Goal: Task Accomplishment & Management: Complete application form

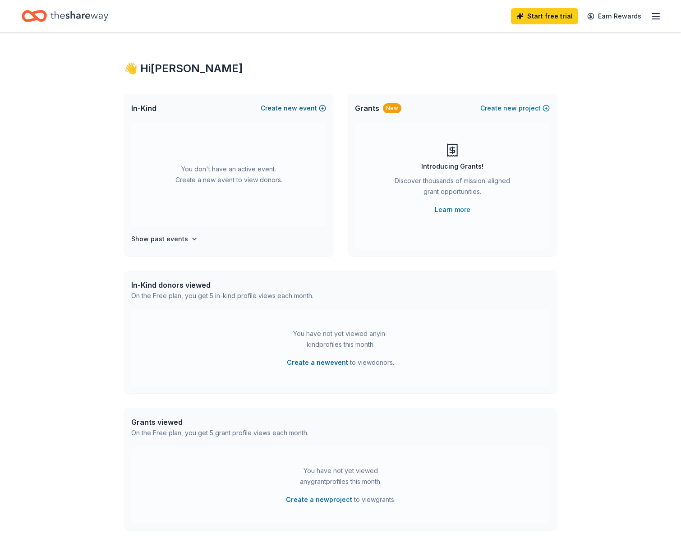
click at [290, 107] on span "new" at bounding box center [291, 108] width 14 height 11
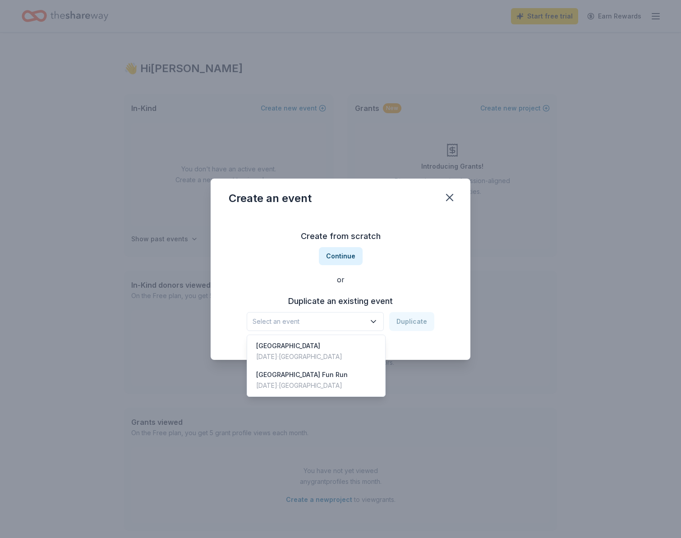
click at [344, 313] on button "Select an event" at bounding box center [315, 321] width 137 height 19
click at [383, 278] on div "Create from scratch Continue or Duplicate an existing event Select an event Dup…" at bounding box center [341, 280] width 224 height 131
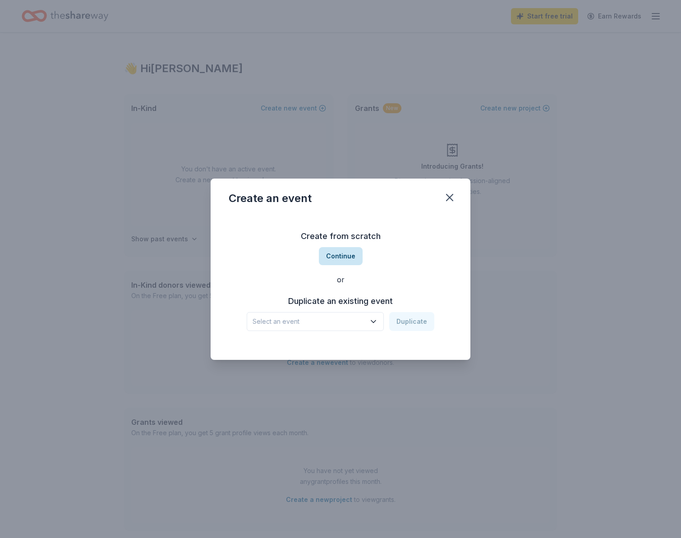
click at [336, 263] on button "Continue" at bounding box center [341, 256] width 44 height 18
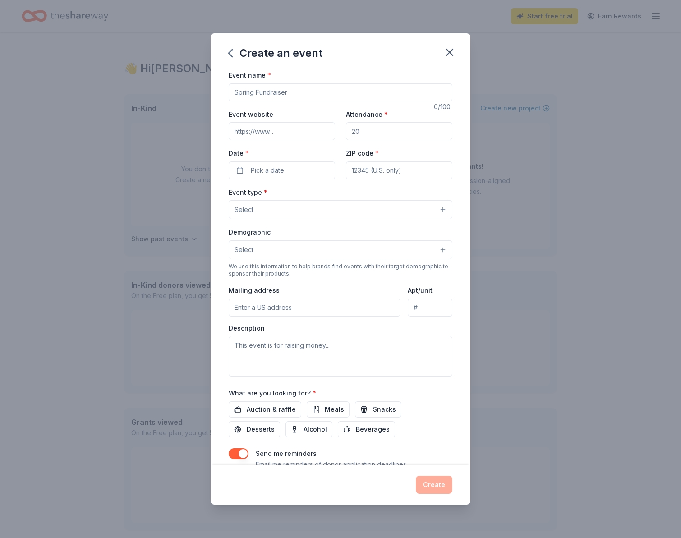
click at [298, 92] on input "Event name *" at bounding box center [341, 92] width 224 height 18
type input "[DEMOGRAPHIC_DATA] Meanies USXBL Tournament"
click at [393, 133] on input "Attendance *" at bounding box center [399, 131] width 106 height 18
type input "10"
click at [387, 170] on input "ZIP code *" at bounding box center [399, 170] width 106 height 18
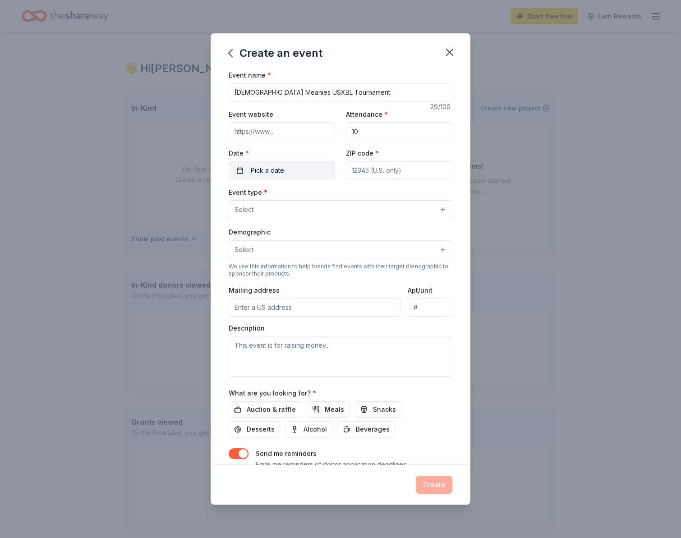
click at [297, 175] on button "Pick a date" at bounding box center [282, 170] width 106 height 18
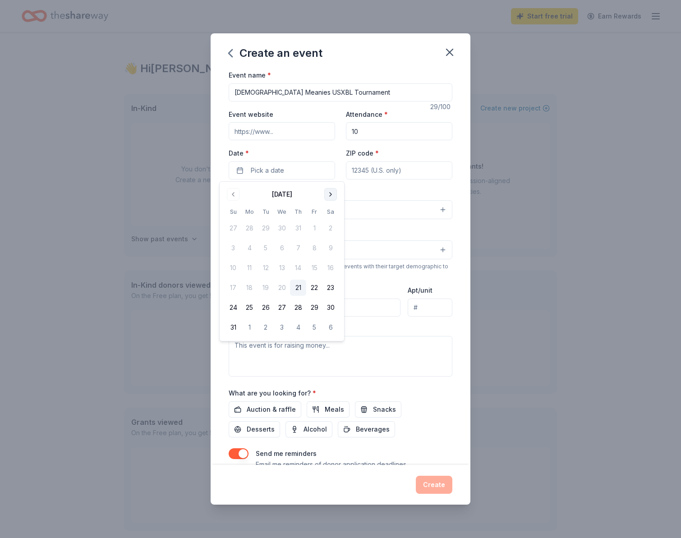
click at [328, 193] on button "Go to next month" at bounding box center [330, 194] width 13 height 13
click at [328, 269] on button "18" at bounding box center [330, 268] width 16 height 16
click at [413, 171] on input "ZIP code *" at bounding box center [399, 170] width 106 height 18
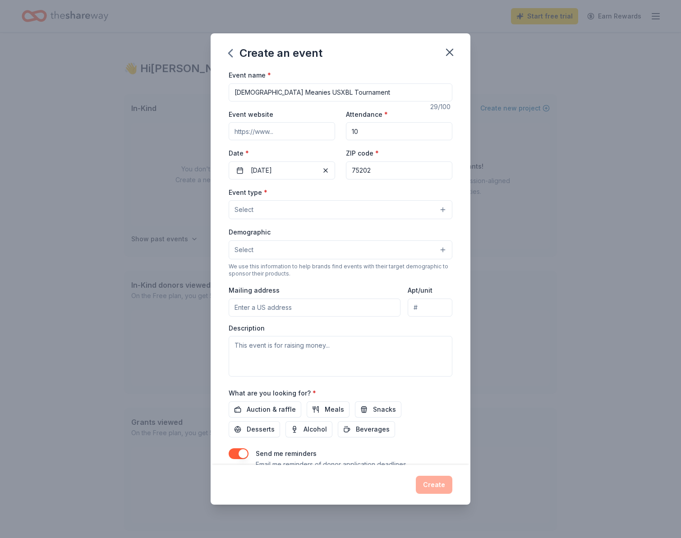
type input "75202"
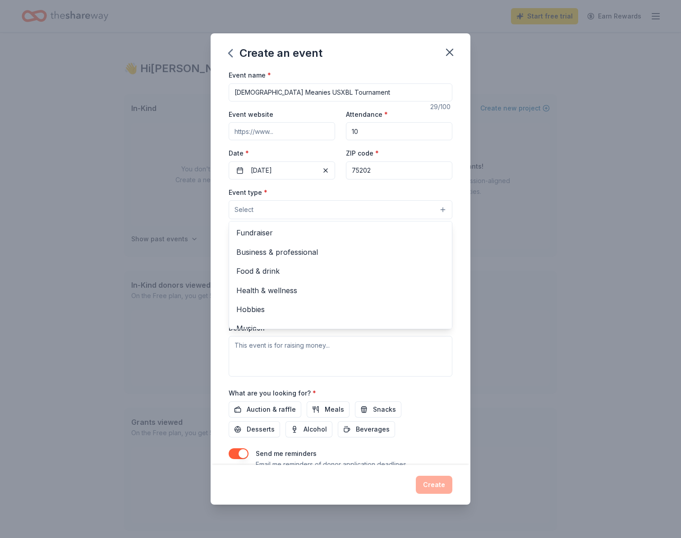
click at [283, 203] on button "Select" at bounding box center [341, 209] width 224 height 19
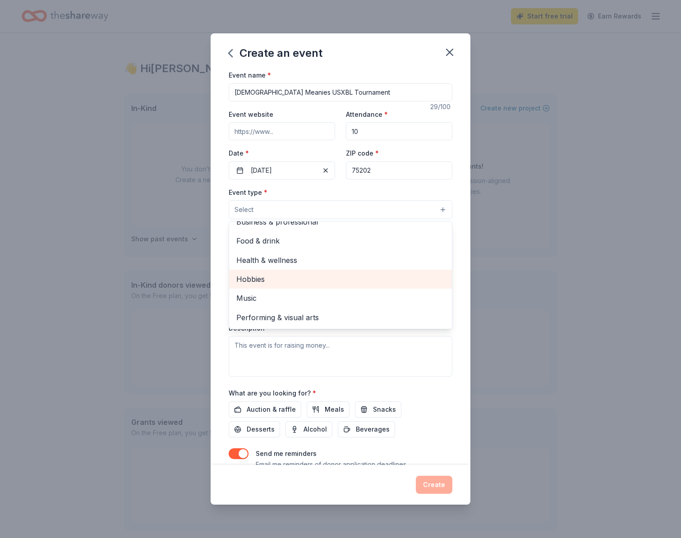
click at [271, 281] on span "Hobbies" at bounding box center [340, 279] width 208 height 12
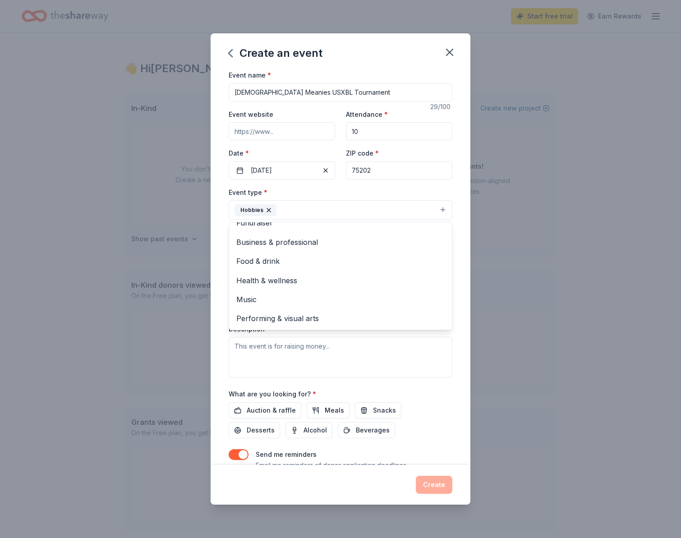
click at [508, 281] on div "Create an event Event name * Lady Meanies USXBL Tournament 29 /100 Event websit…" at bounding box center [340, 269] width 681 height 538
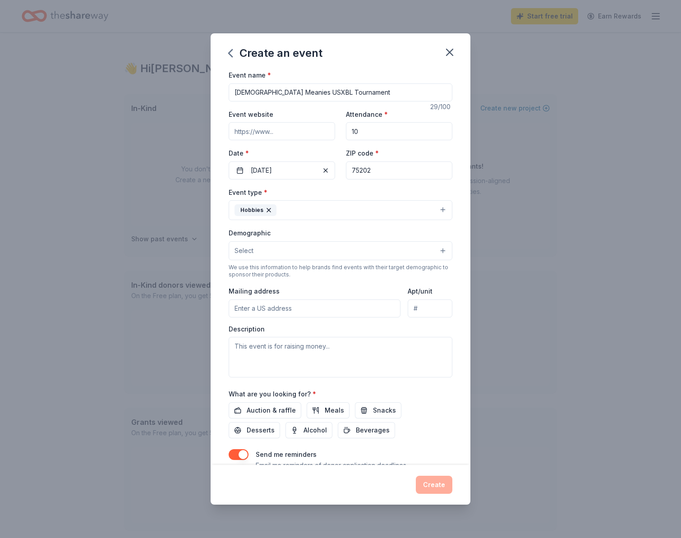
click at [312, 248] on button "Select" at bounding box center [341, 250] width 224 height 19
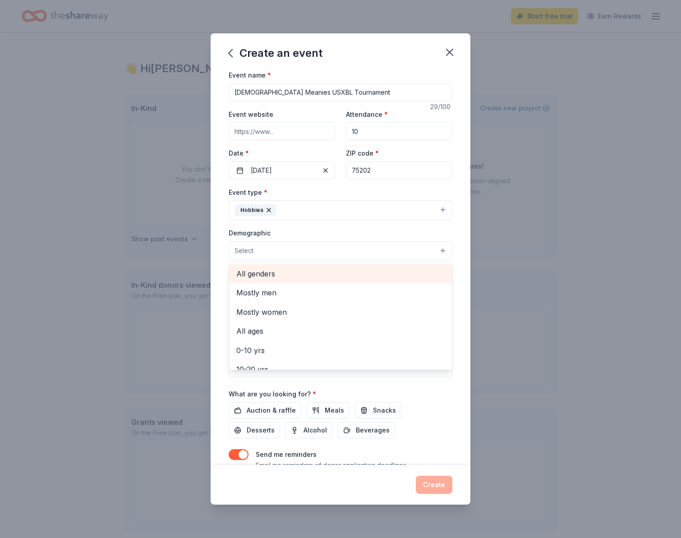
click at [278, 271] on span "All genders" at bounding box center [340, 274] width 208 height 12
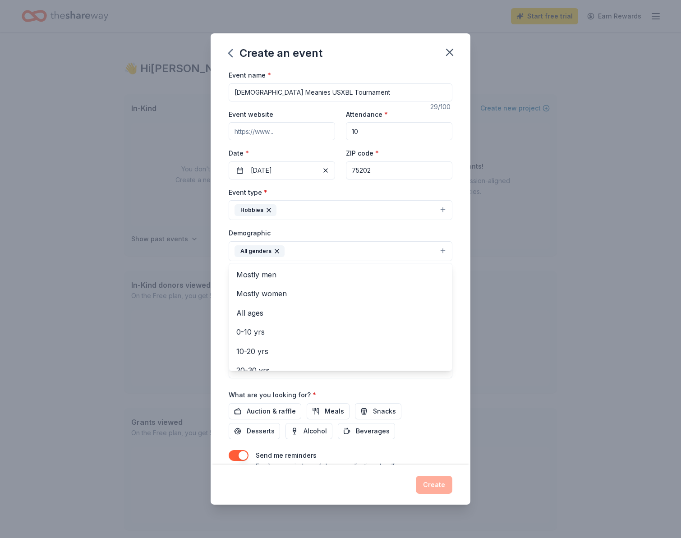
click at [219, 360] on div "Event name * Lady Meanies USXBL Tournament 29 /100 Event website Attendance * 1…" at bounding box center [341, 267] width 260 height 396
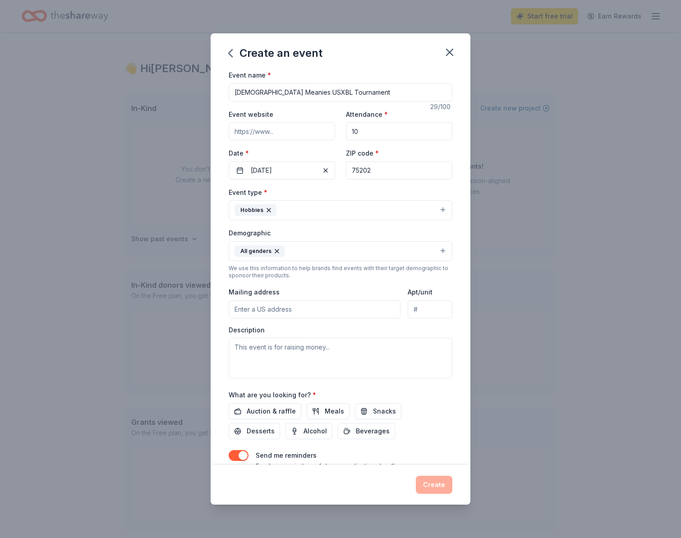
click at [285, 311] on input "Mailing address" at bounding box center [315, 309] width 172 height 18
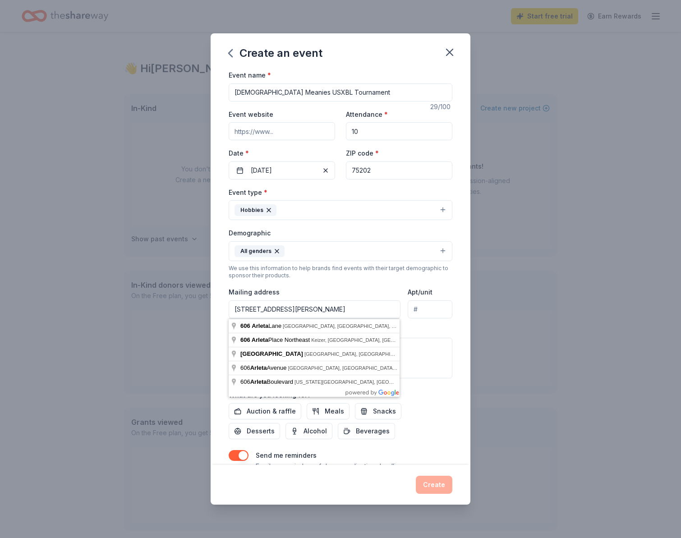
type input "606 Arleta Lane, Ennis, TX, 75119"
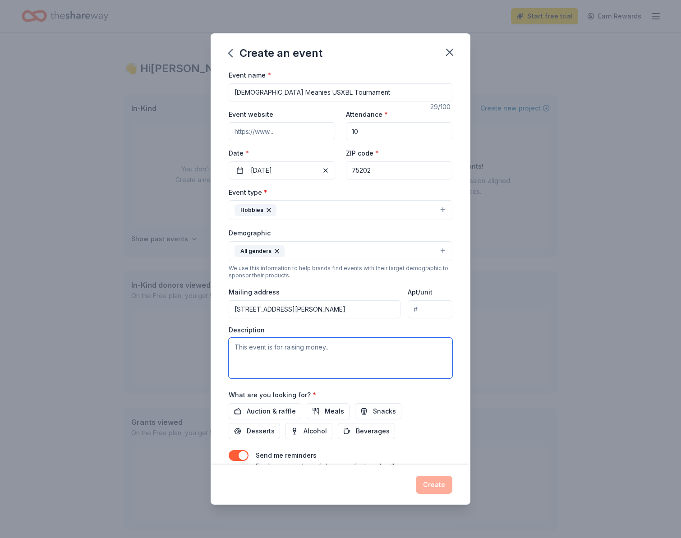
click at [346, 352] on textarea at bounding box center [341, 358] width 224 height 41
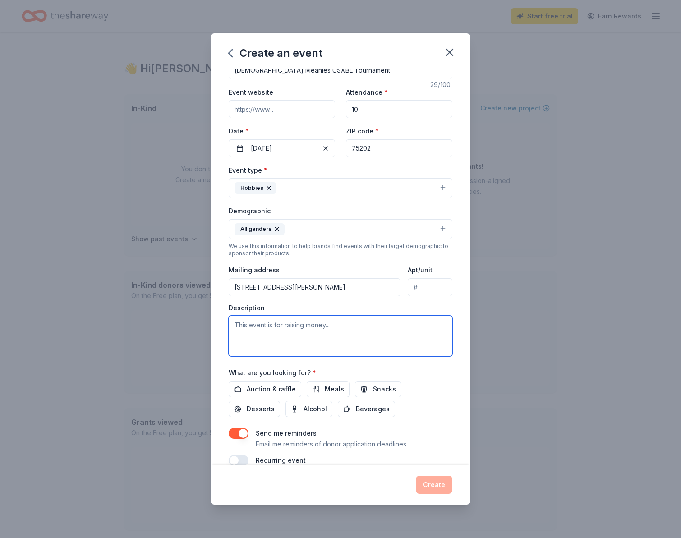
scroll to position [37, 0]
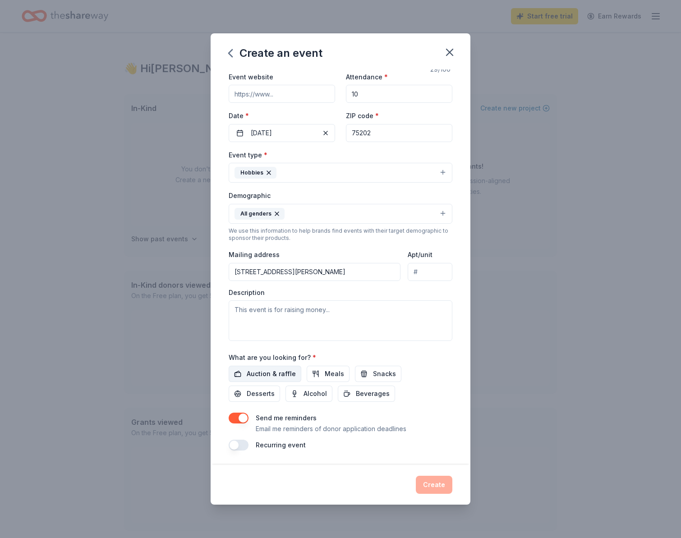
click at [288, 376] on span "Auction & raffle" at bounding box center [271, 373] width 49 height 11
click at [325, 378] on span "Meals" at bounding box center [334, 373] width 19 height 11
click at [373, 375] on span "Snacks" at bounding box center [384, 373] width 23 height 11
click at [356, 396] on span "Beverages" at bounding box center [373, 393] width 34 height 11
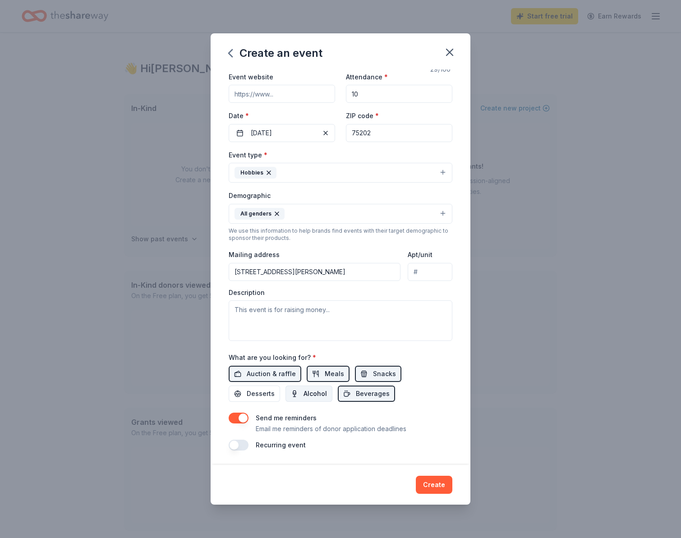
click at [304, 396] on span "Alcohol" at bounding box center [315, 393] width 23 height 11
click at [299, 315] on textarea at bounding box center [341, 320] width 224 height 41
click at [299, 312] on textarea at bounding box center [341, 320] width 224 height 41
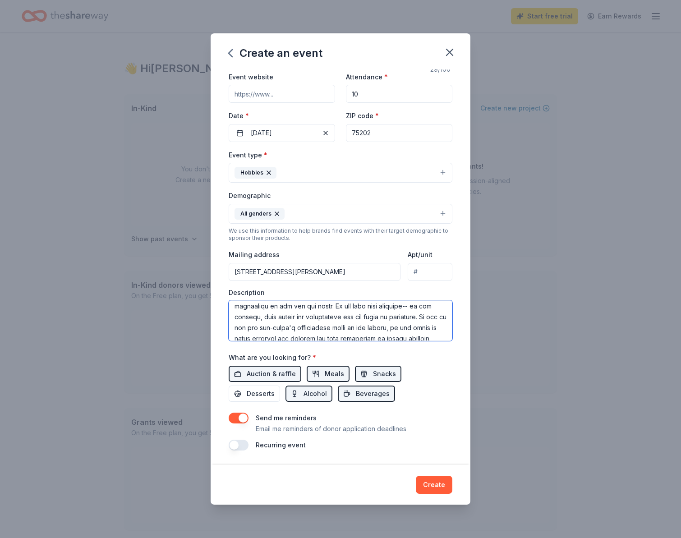
scroll to position [14, 0]
click at [413, 308] on textarea at bounding box center [341, 320] width 224 height 41
click at [294, 310] on textarea at bounding box center [341, 320] width 224 height 41
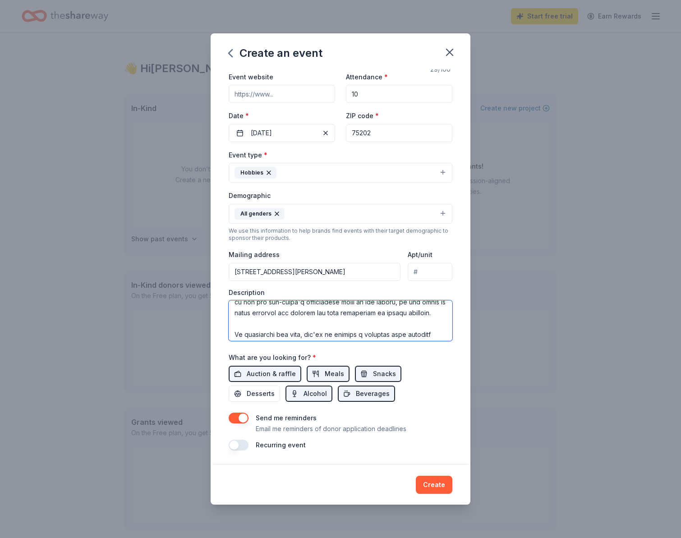
scroll to position [41, 0]
click at [352, 305] on textarea at bounding box center [341, 320] width 224 height 41
click at [331, 329] on textarea at bounding box center [341, 320] width 224 height 41
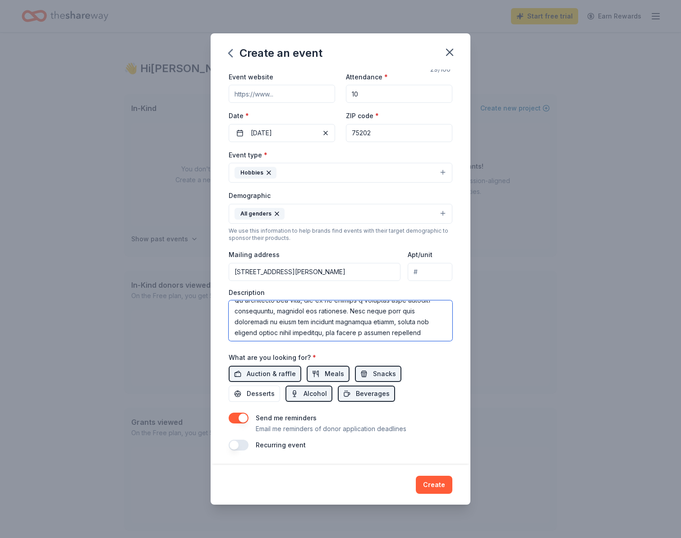
click at [309, 312] on textarea at bounding box center [341, 320] width 224 height 41
click at [272, 310] on textarea at bounding box center [341, 320] width 224 height 41
click at [437, 312] on textarea at bounding box center [341, 320] width 224 height 41
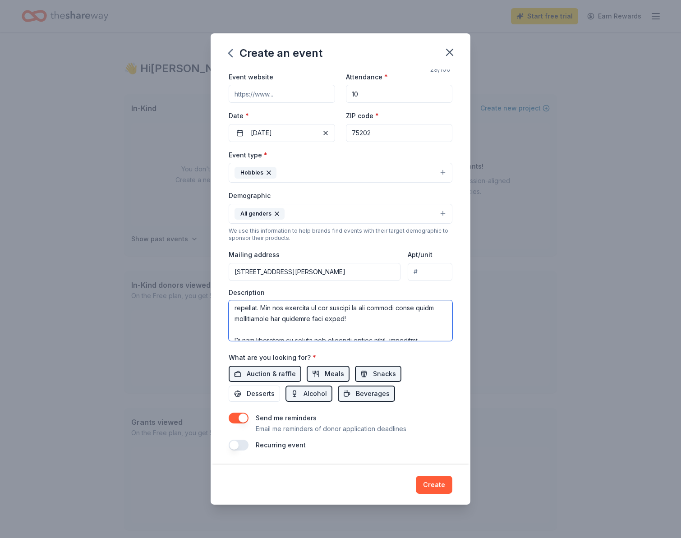
scroll to position [0, 0]
drag, startPoint x: 293, startPoint y: 335, endPoint x: 195, endPoint y: 223, distance: 149.0
click at [195, 223] on div "Create an event Event name * Lady Meanies USXBL Tournament 29 /100 Event websit…" at bounding box center [340, 269] width 681 height 538
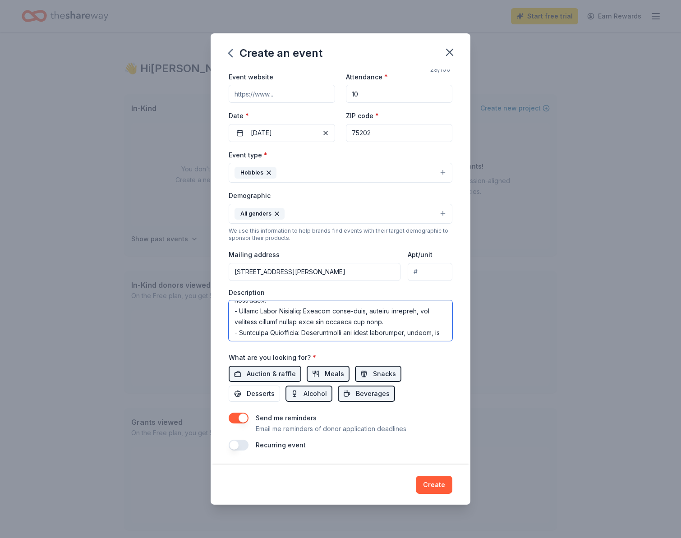
scroll to position [292, 0]
click at [290, 335] on textarea at bounding box center [341, 320] width 224 height 41
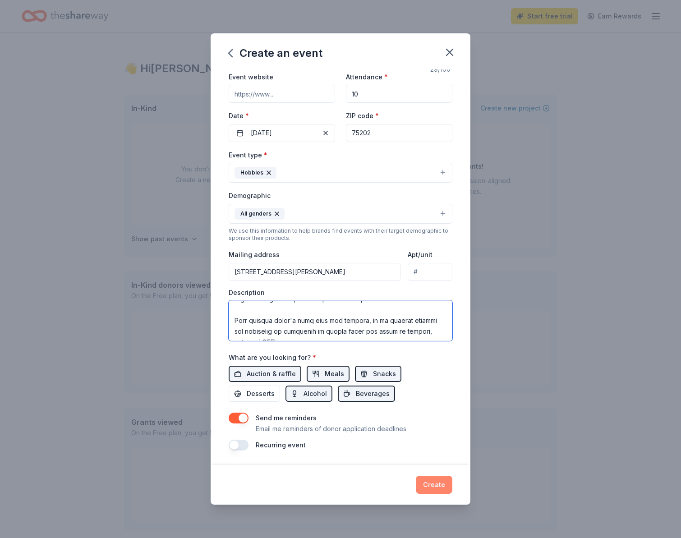
type textarea "The Lady Meanies paintball team represents strength, strategy and resilience on…"
click at [439, 486] on button "Create" at bounding box center [434, 485] width 37 height 18
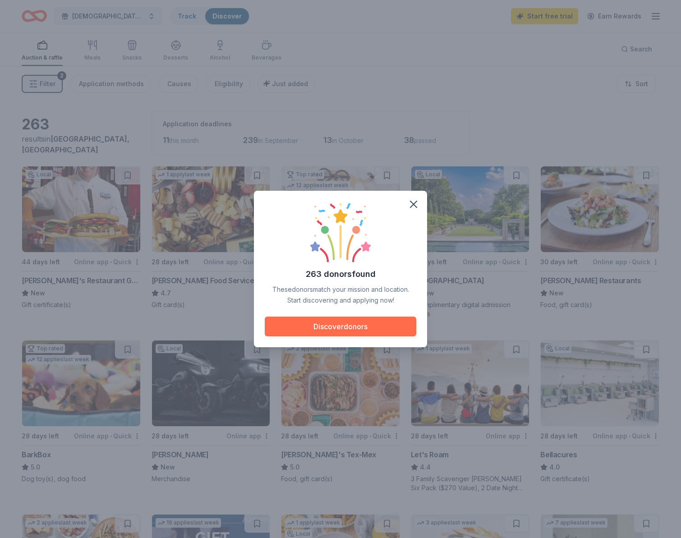
click at [345, 332] on button "Discover donors" at bounding box center [341, 327] width 152 height 20
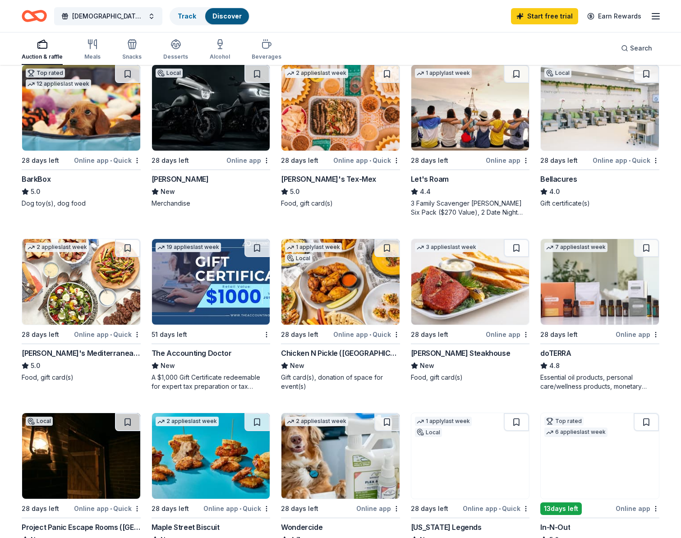
scroll to position [277, 0]
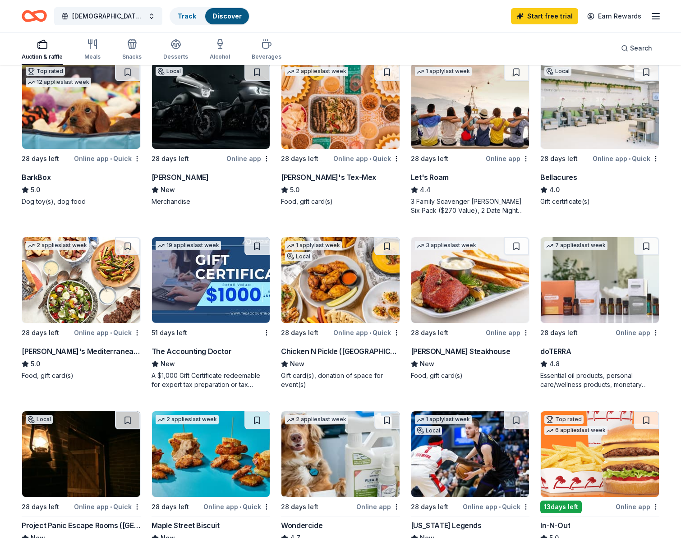
click at [323, 306] on img at bounding box center [340, 280] width 118 height 86
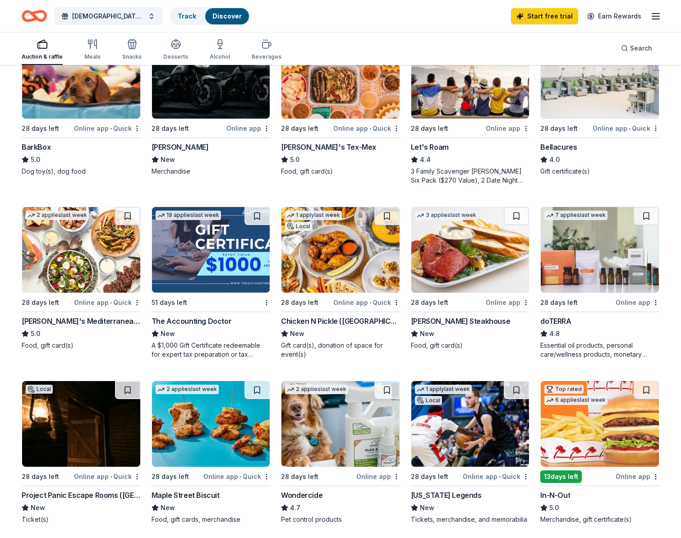
scroll to position [308, 0]
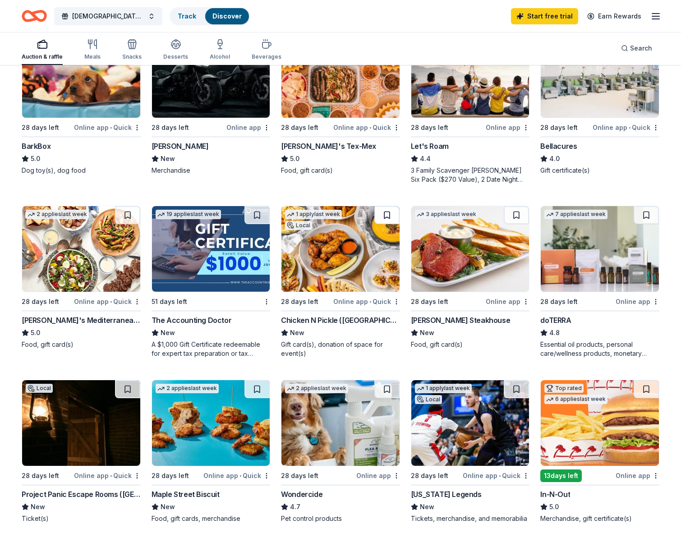
click at [386, 215] on button at bounding box center [386, 215] width 25 height 18
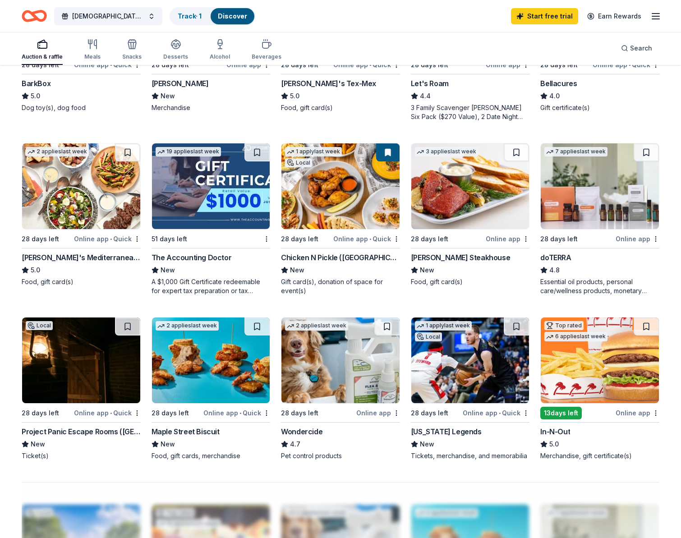
scroll to position [373, 0]
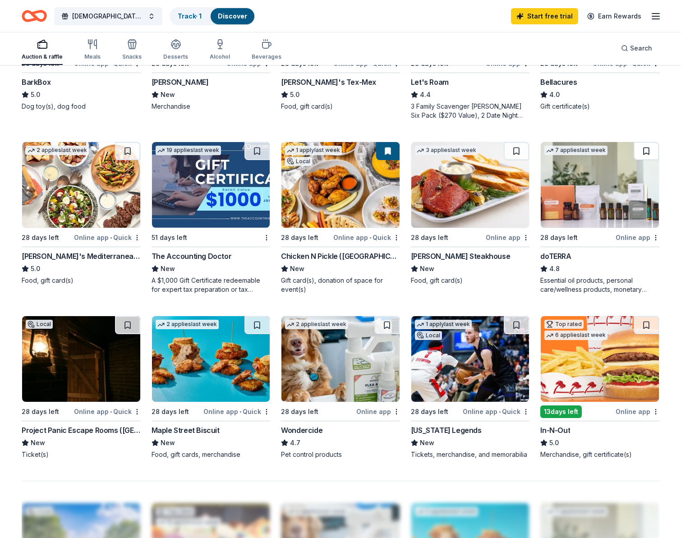
click at [646, 152] on button at bounding box center [646, 151] width 25 height 18
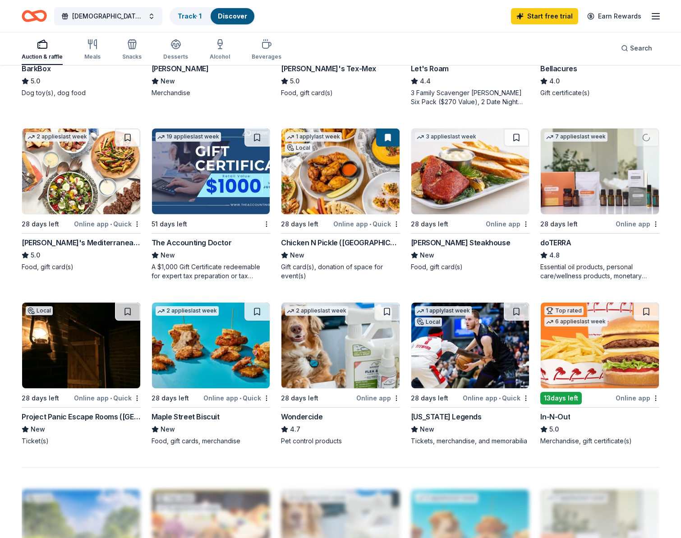
scroll to position [405, 0]
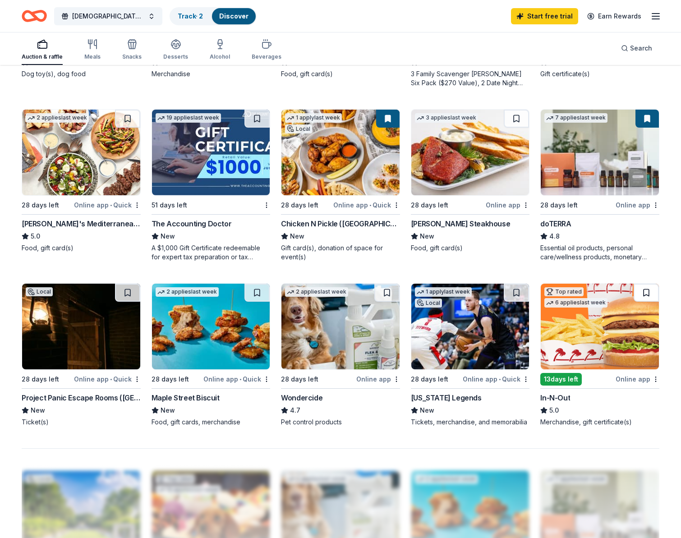
click at [648, 292] on button at bounding box center [646, 293] width 25 height 18
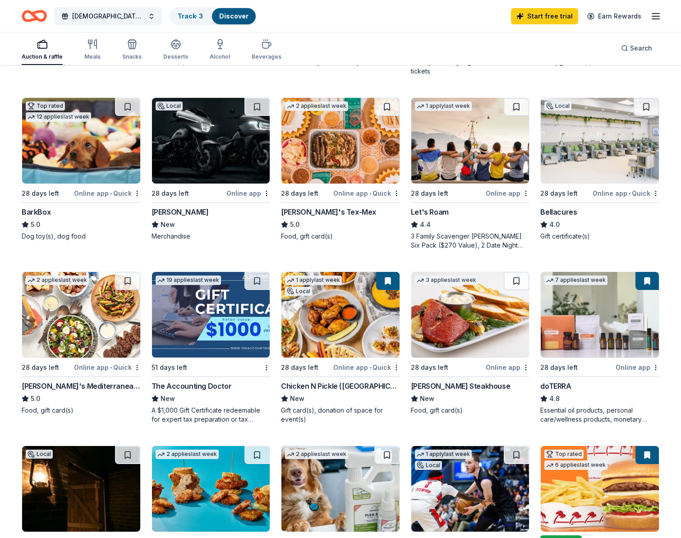
scroll to position [0, 0]
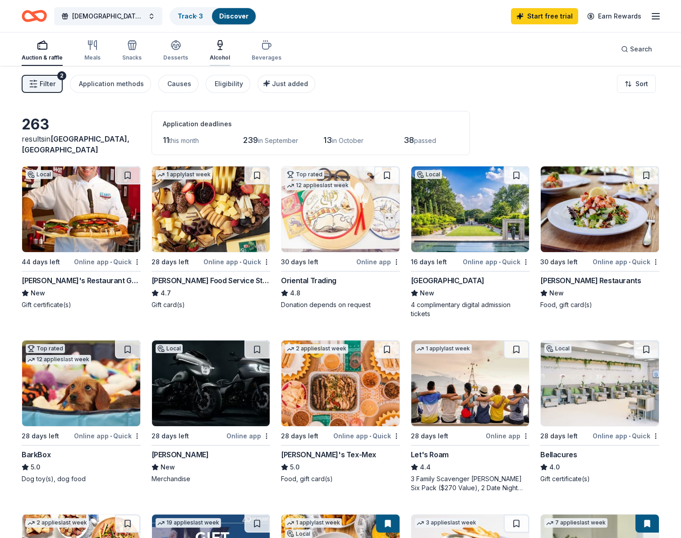
click at [210, 51] on div "Alcohol" at bounding box center [220, 51] width 20 height 22
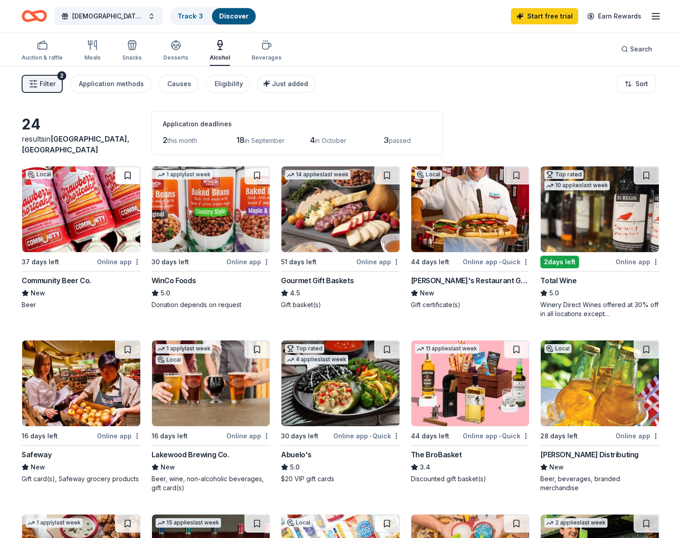
click at [129, 174] on button at bounding box center [127, 175] width 25 height 18
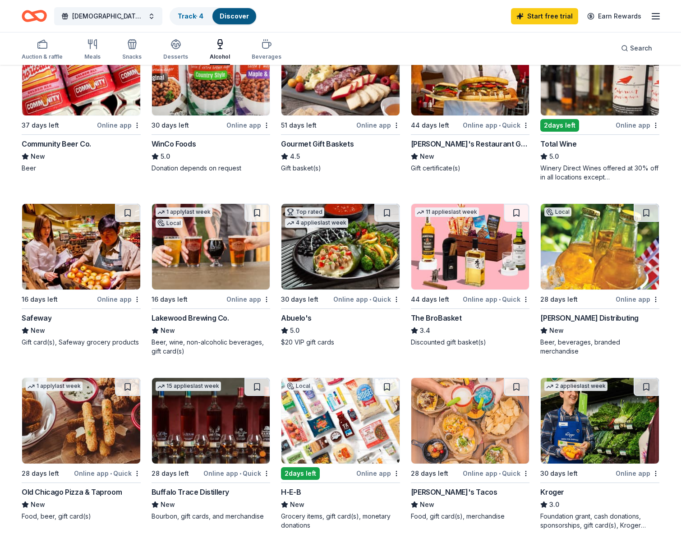
scroll to position [139, 0]
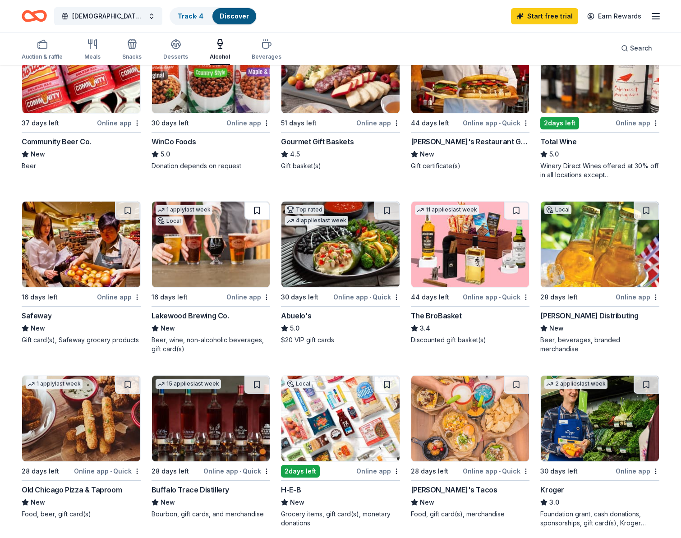
click at [253, 214] on button at bounding box center [256, 211] width 25 height 18
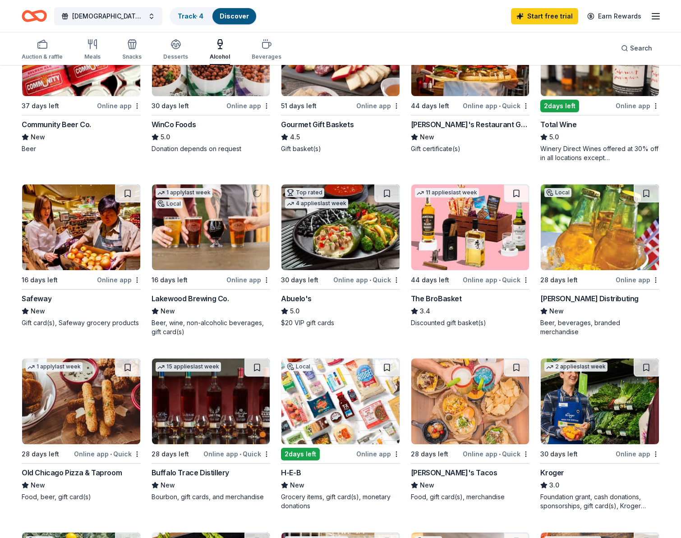
scroll to position [160, 0]
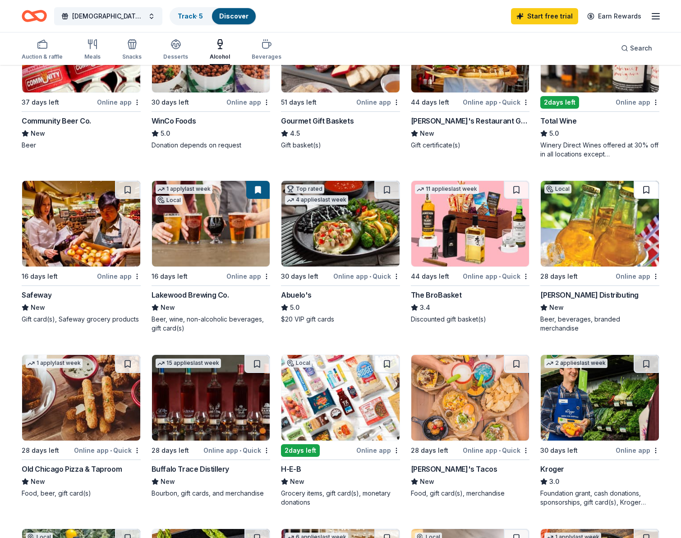
click at [644, 184] on button at bounding box center [646, 190] width 25 height 18
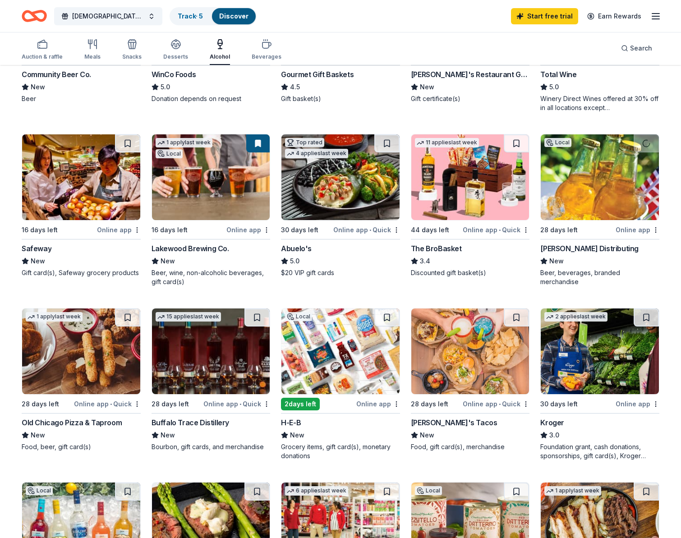
scroll to position [216, 0]
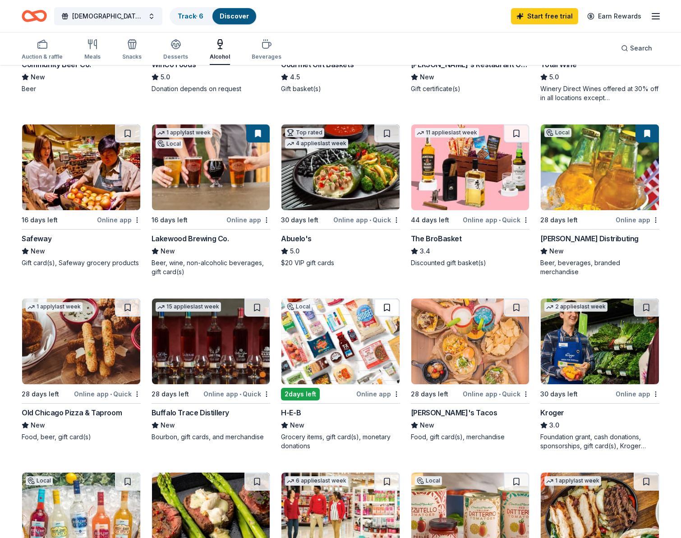
click at [382, 305] on button at bounding box center [386, 308] width 25 height 18
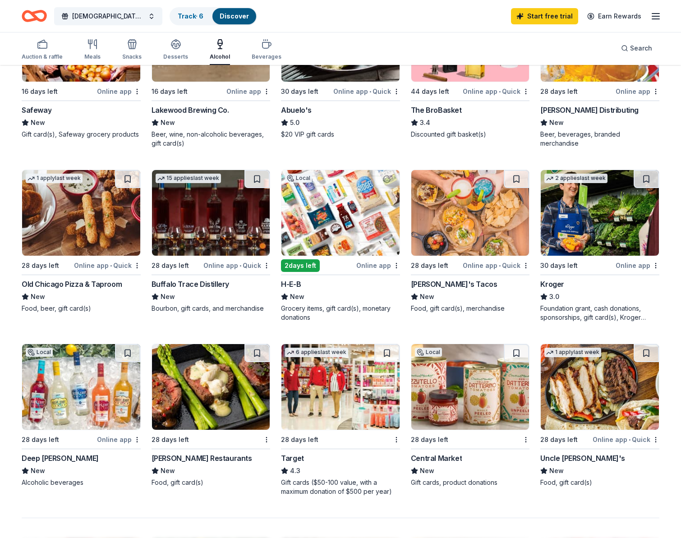
scroll to position [347, 0]
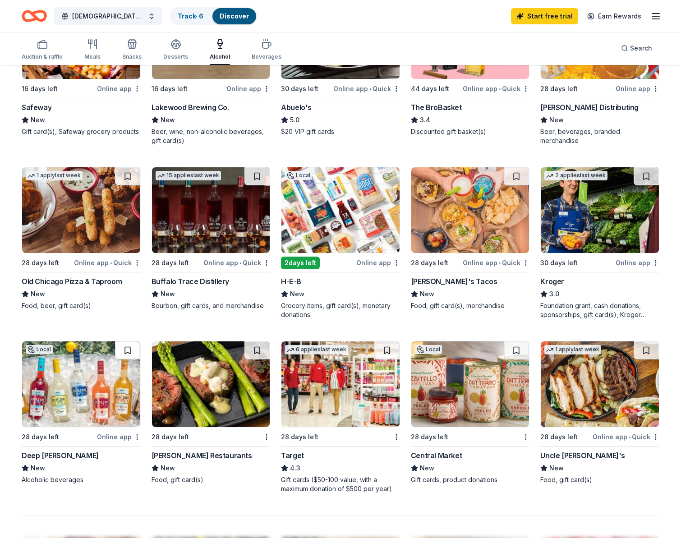
click at [129, 348] on button at bounding box center [127, 350] width 25 height 18
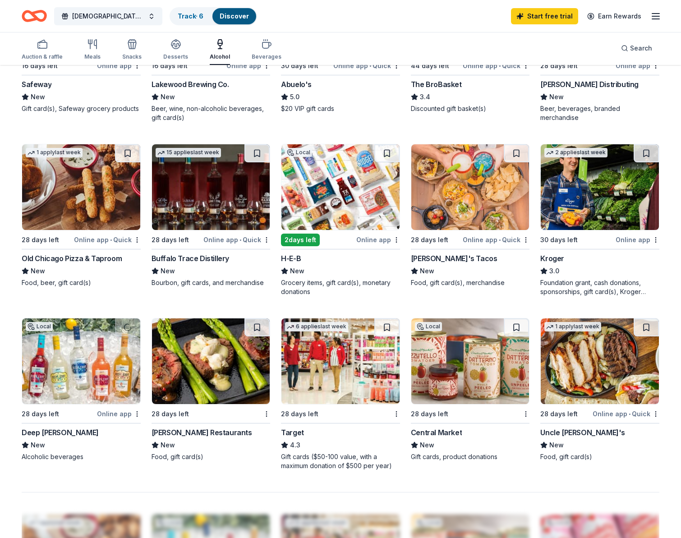
scroll to position [377, 0]
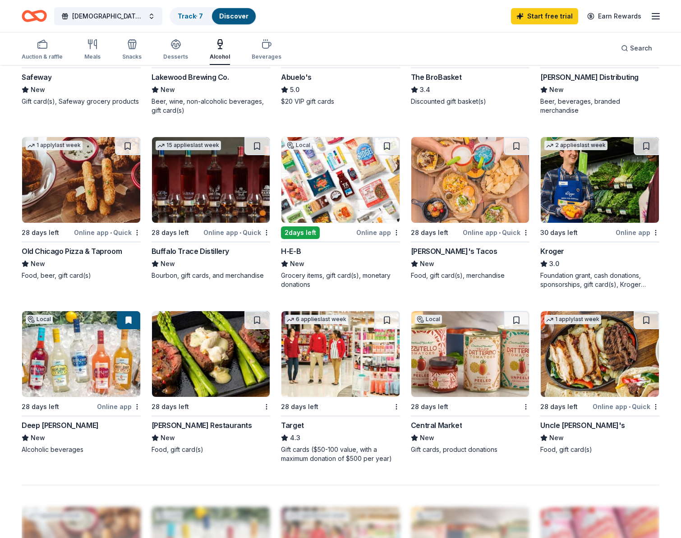
click at [88, 373] on img at bounding box center [81, 354] width 118 height 86
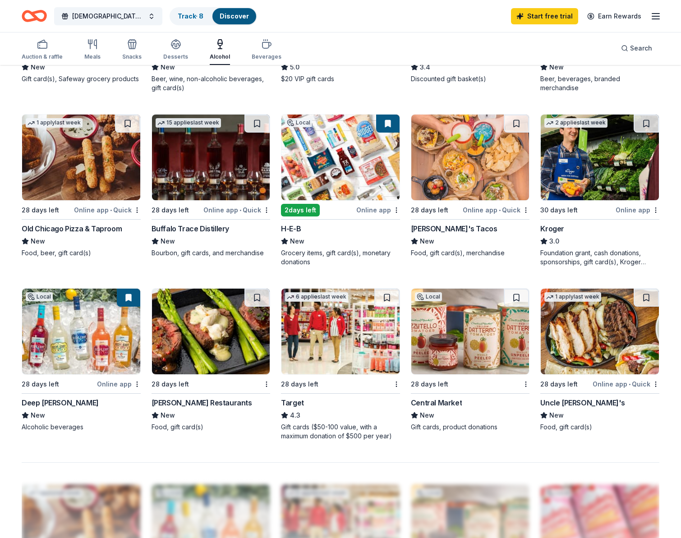
scroll to position [400, 0]
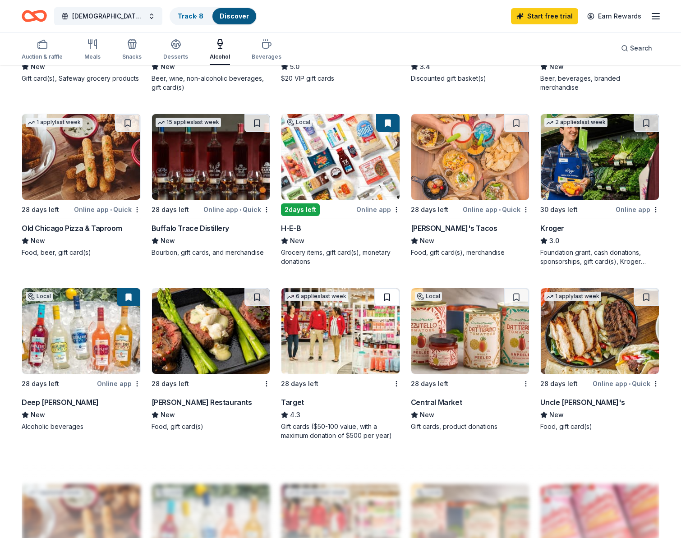
click at [387, 299] on button at bounding box center [386, 297] width 25 height 18
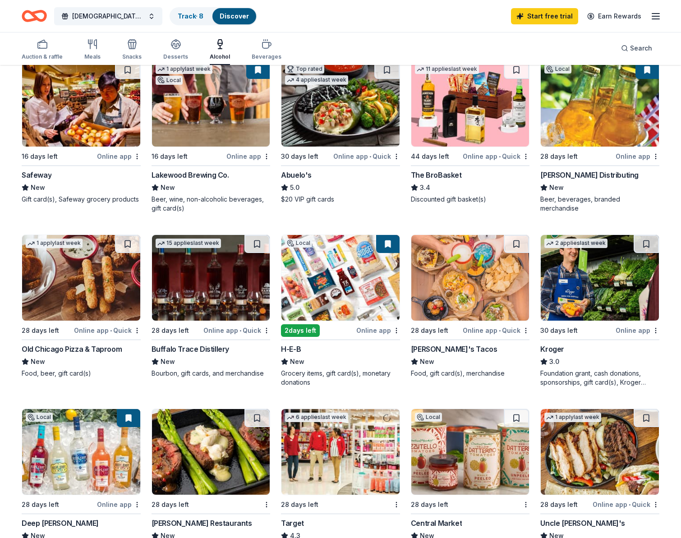
scroll to position [278, 0]
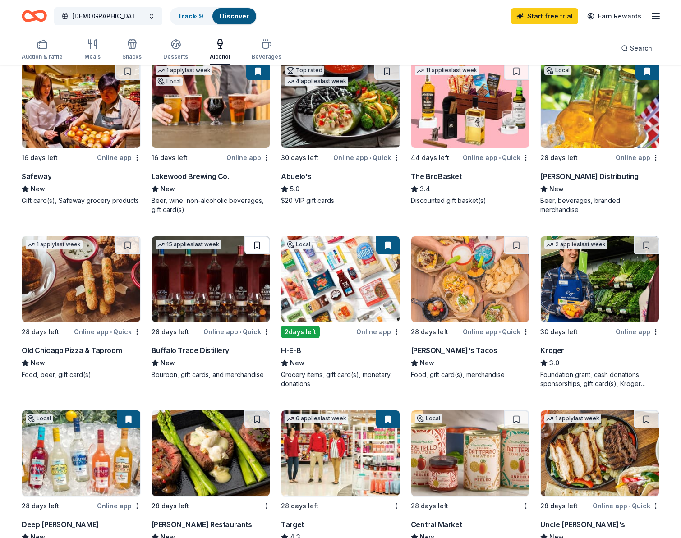
click at [256, 242] on button at bounding box center [256, 245] width 25 height 18
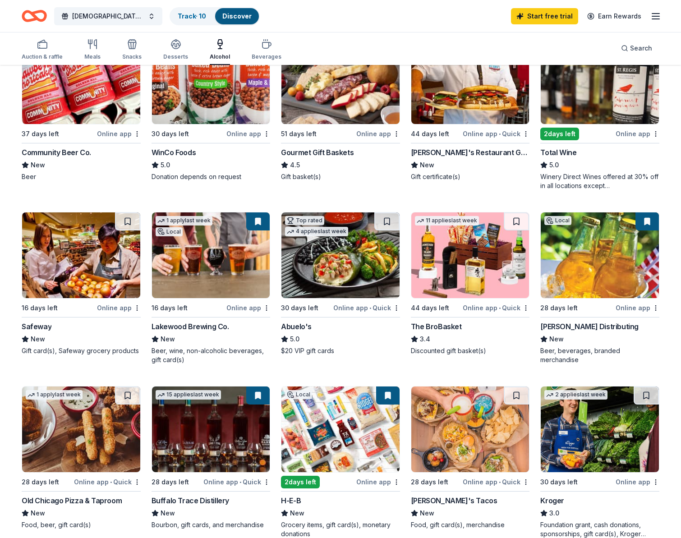
scroll to position [0, 0]
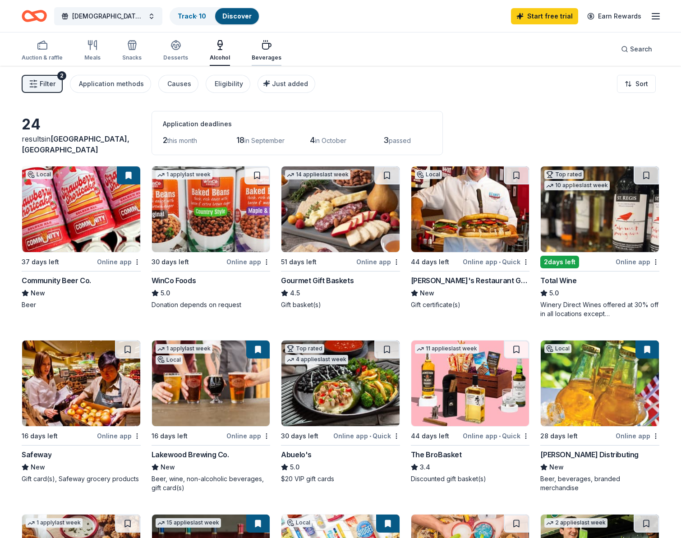
click at [265, 45] on icon "button" at bounding box center [266, 46] width 9 height 6
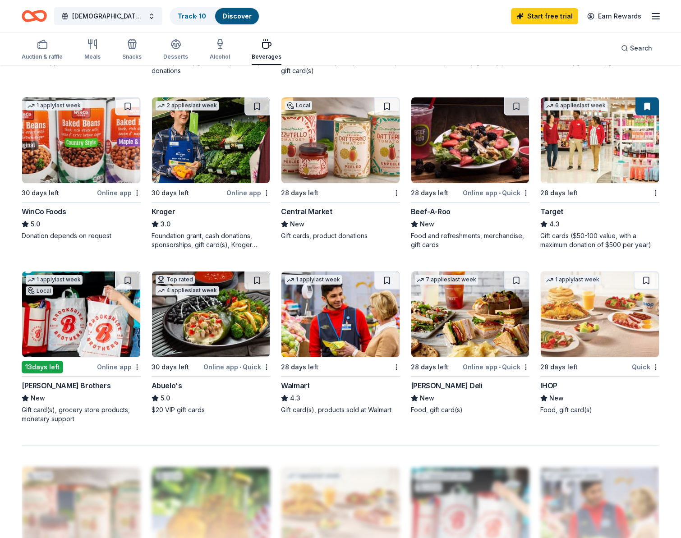
scroll to position [419, 0]
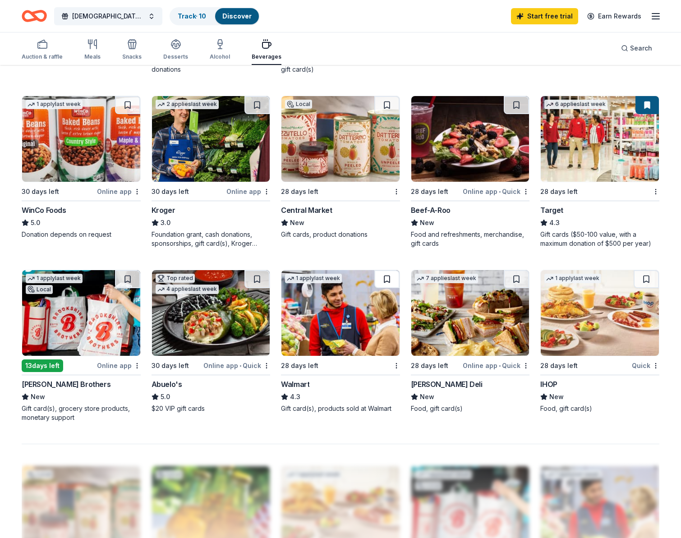
click at [388, 275] on button at bounding box center [386, 279] width 25 height 18
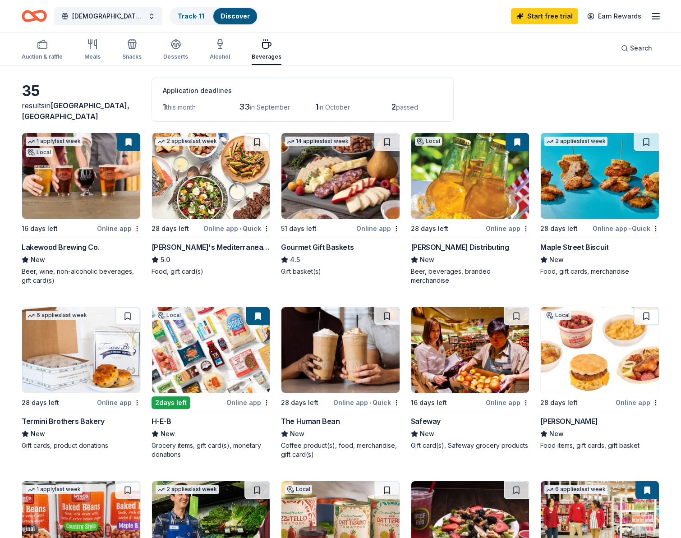
scroll to position [0, 0]
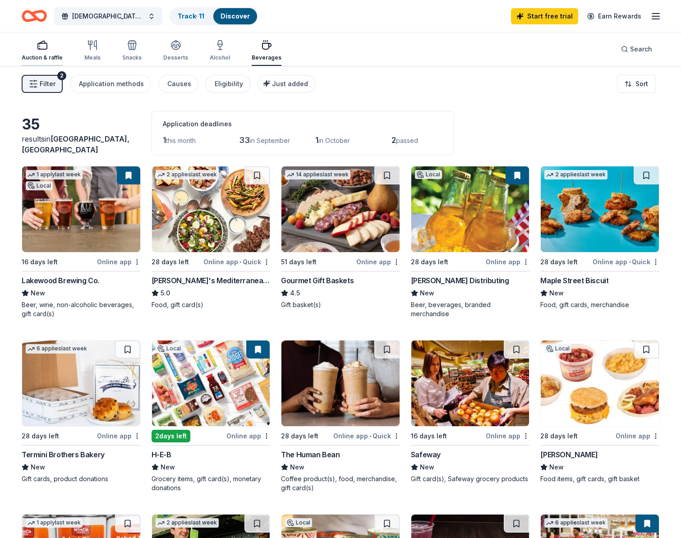
click at [46, 46] on icon "button" at bounding box center [42, 45] width 11 height 11
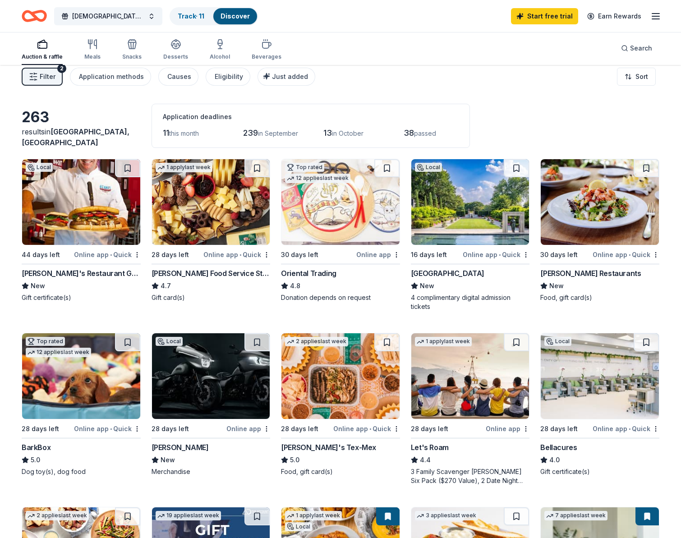
scroll to position [8, 0]
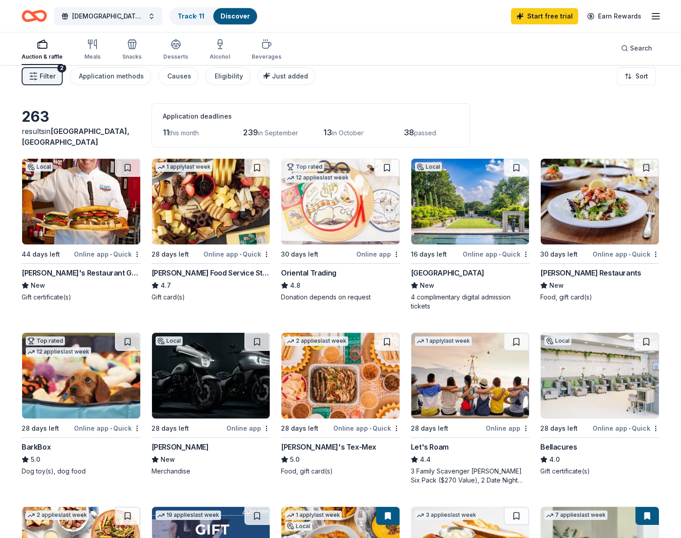
click at [184, 128] on div "11 this month" at bounding box center [190, 132] width 55 height 14
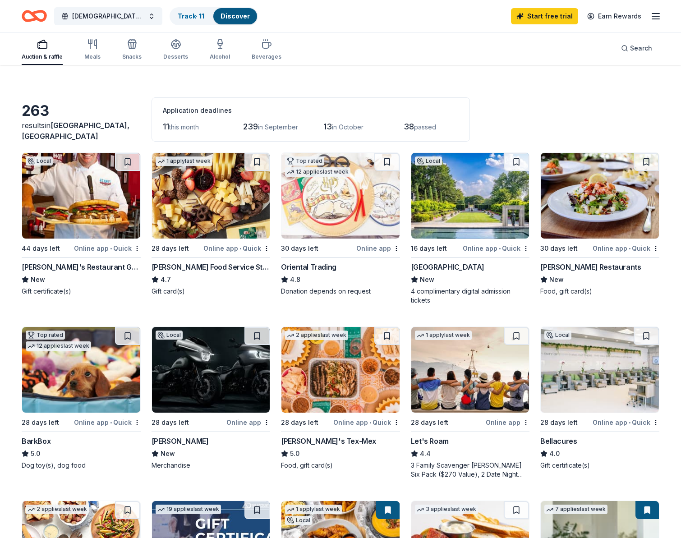
scroll to position [14, 0]
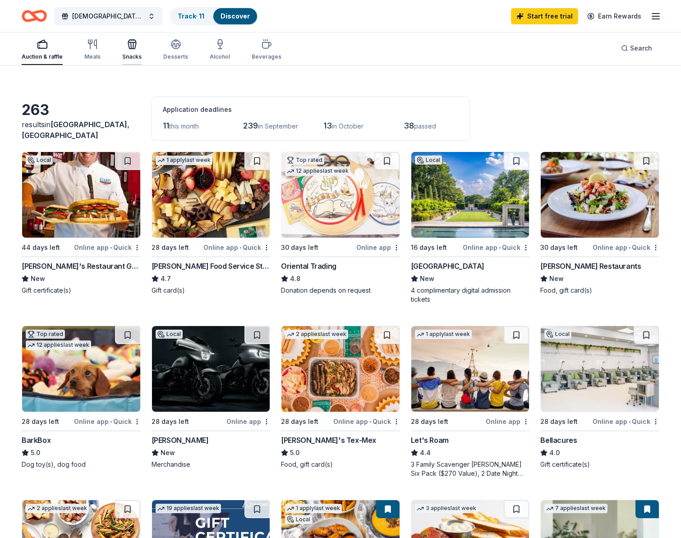
click at [136, 51] on div "Snacks" at bounding box center [131, 50] width 19 height 22
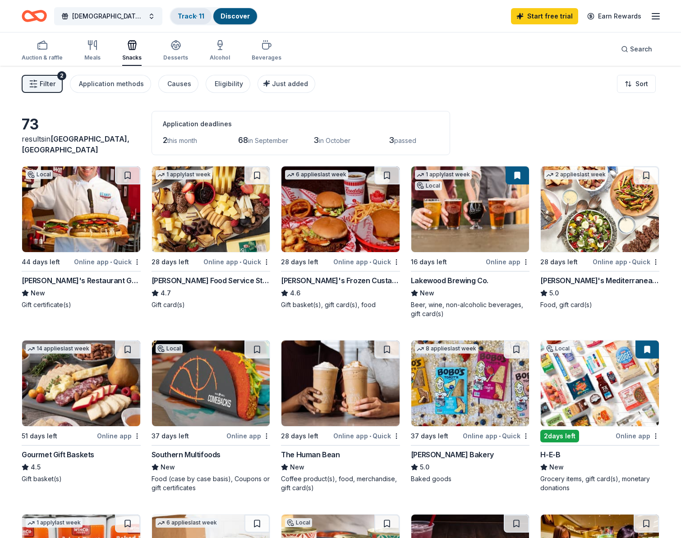
click at [195, 14] on link "Track · 11" at bounding box center [191, 16] width 27 height 8
click at [188, 18] on link "Track · 11" at bounding box center [191, 16] width 27 height 8
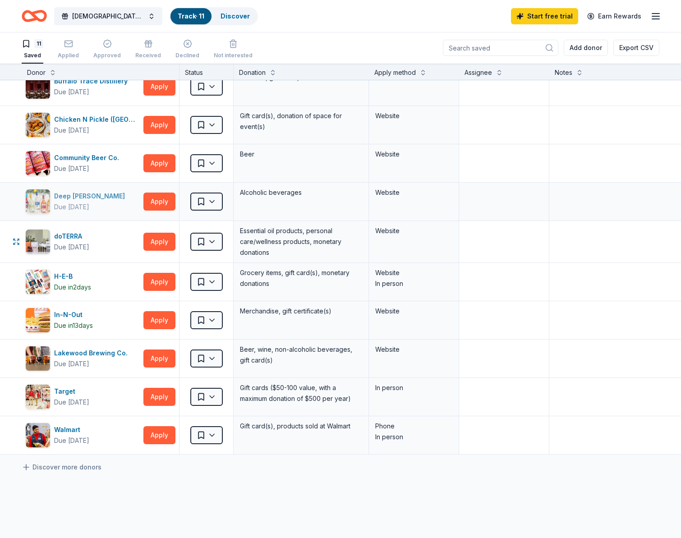
scroll to position [54, 0]
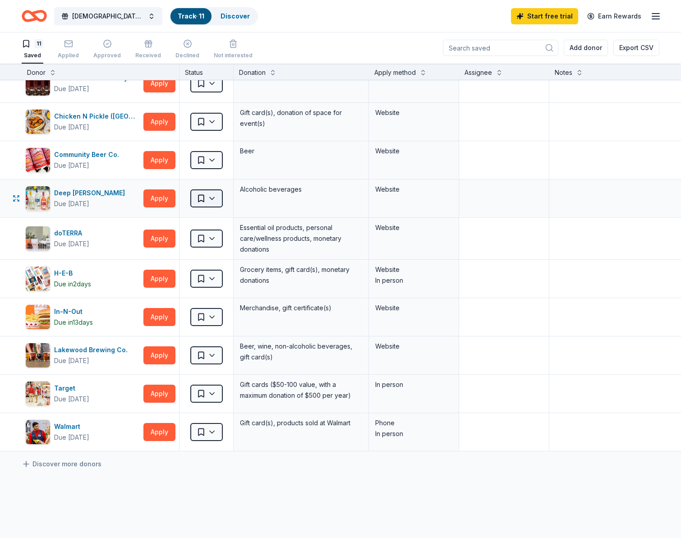
click at [207, 203] on html "Lady Meanies USXBL Tournament Track · 11 Discover Start free trial Earn Rewards…" at bounding box center [340, 269] width 681 height 538
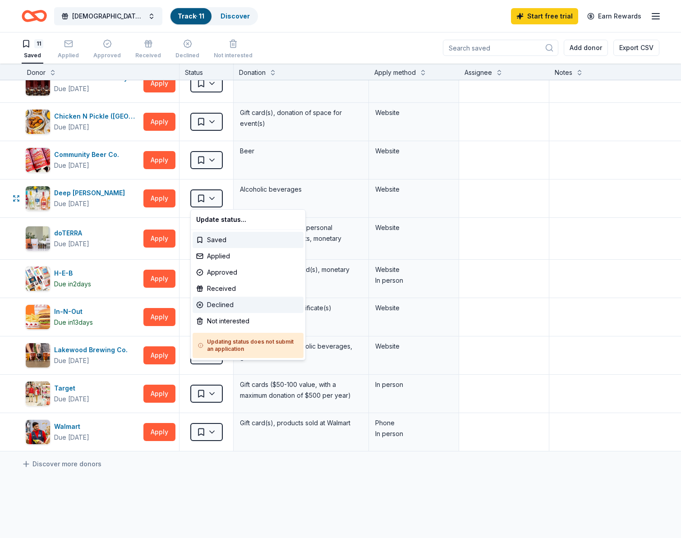
click at [217, 305] on div "Declined" at bounding box center [248, 305] width 111 height 16
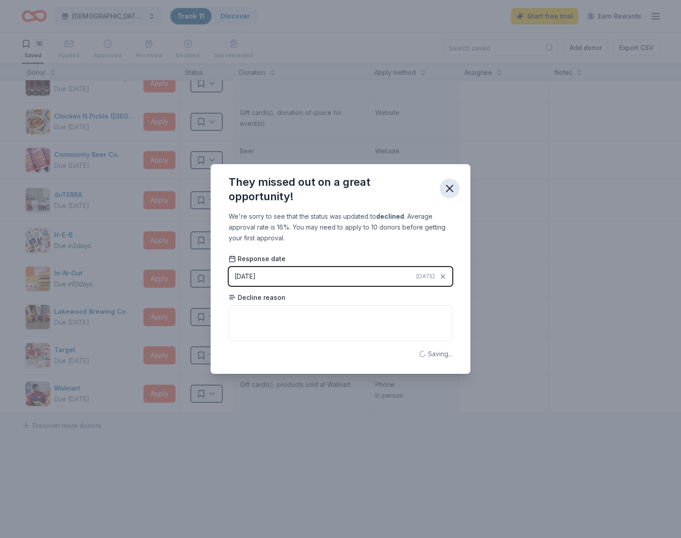
click at [452, 192] on icon "button" at bounding box center [449, 188] width 13 height 13
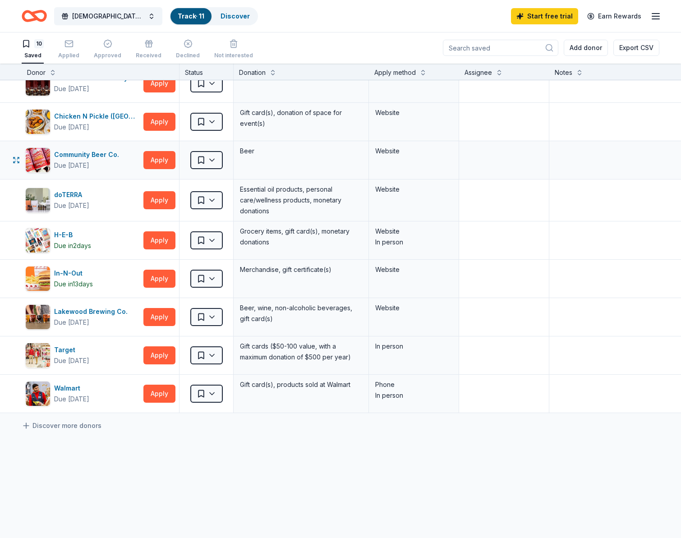
scroll to position [0, 0]
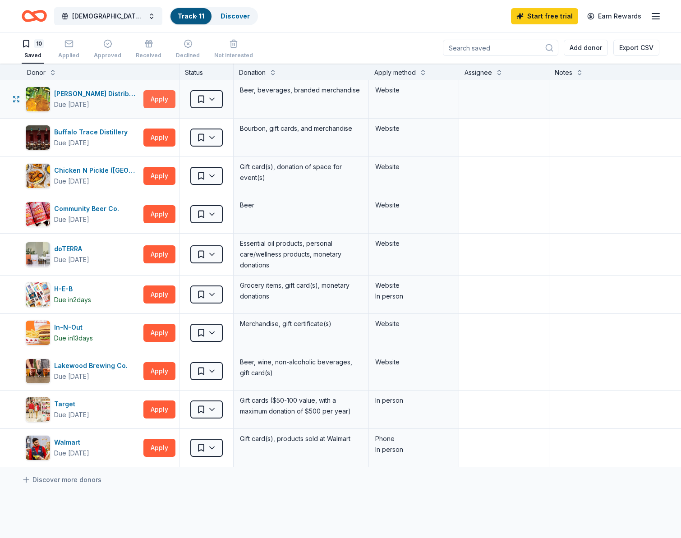
click at [156, 100] on button "Apply" at bounding box center [159, 99] width 32 height 18
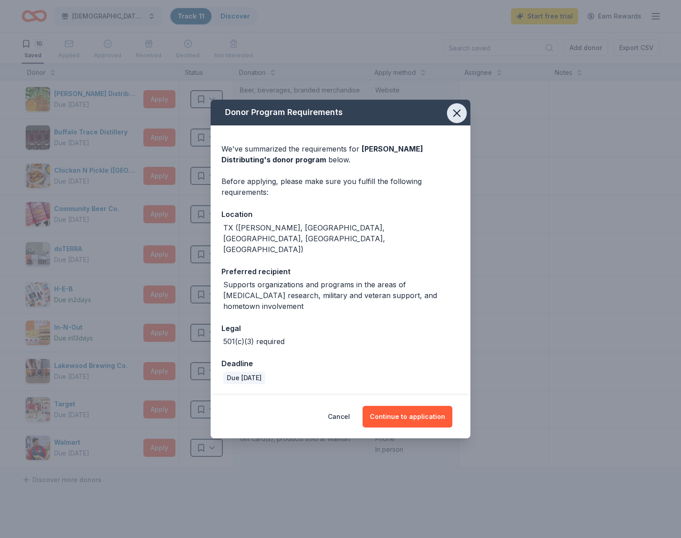
click at [453, 120] on icon "button" at bounding box center [457, 113] width 13 height 13
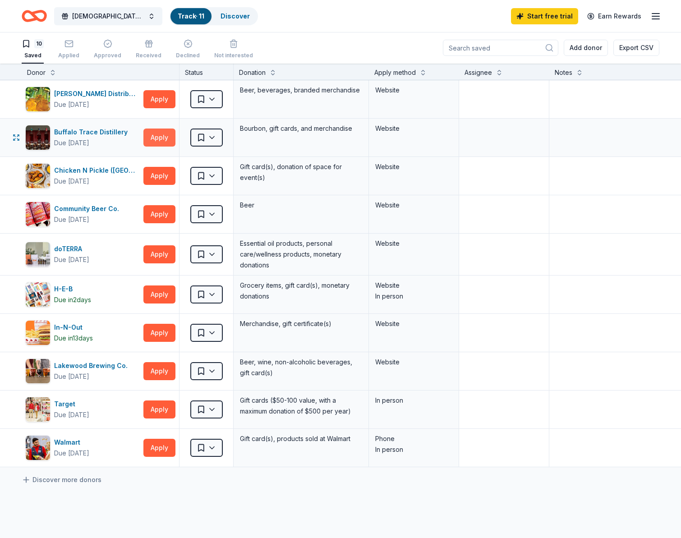
click at [156, 139] on button "Apply" at bounding box center [159, 138] width 32 height 18
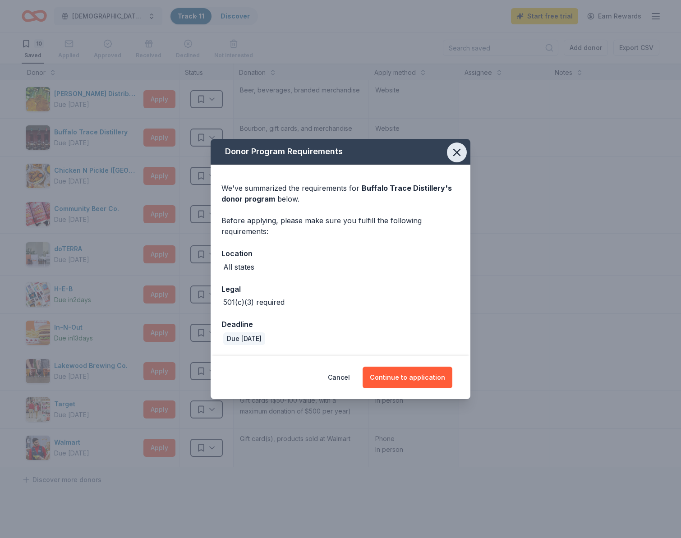
click at [454, 153] on icon "button" at bounding box center [457, 152] width 13 height 13
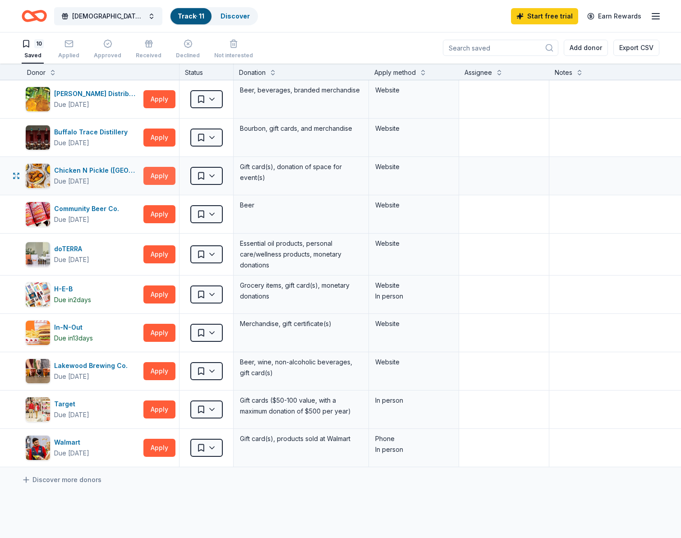
click at [163, 175] on button "Apply" at bounding box center [159, 176] width 32 height 18
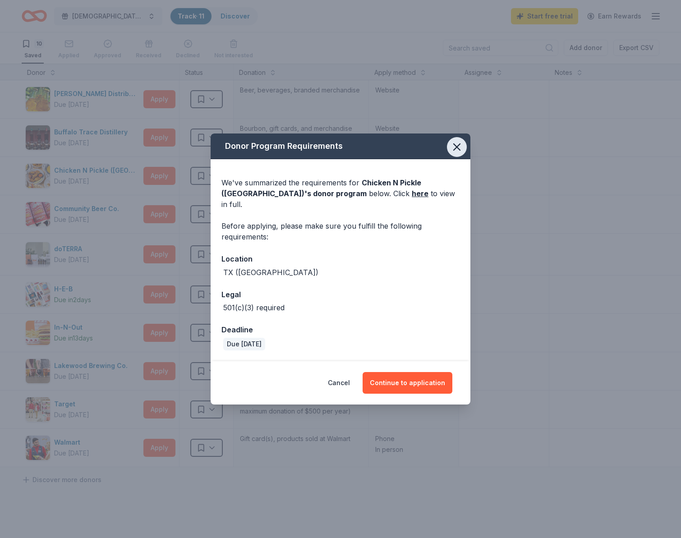
click at [455, 153] on icon "button" at bounding box center [457, 147] width 13 height 13
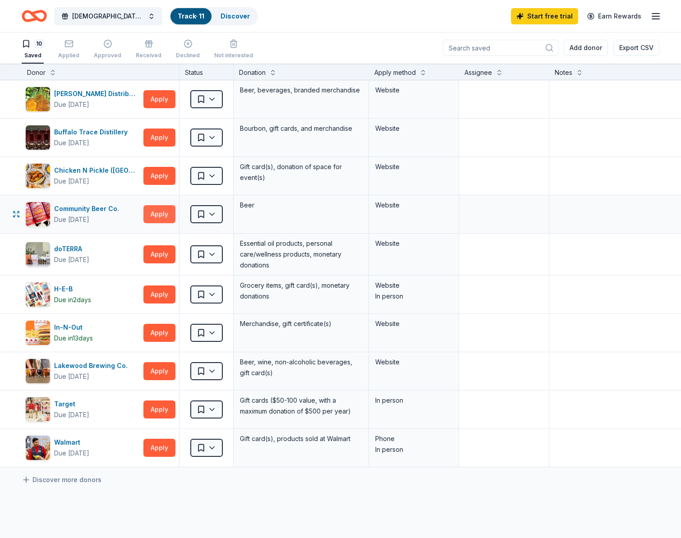
click at [163, 213] on button "Apply" at bounding box center [159, 214] width 32 height 18
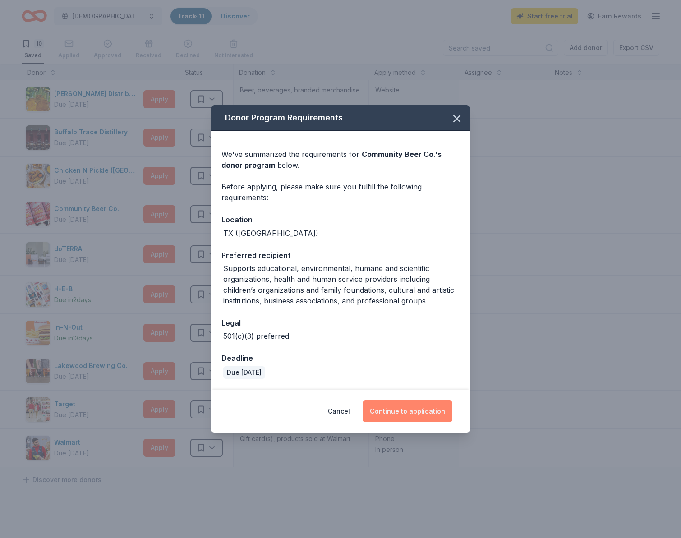
click at [409, 417] on button "Continue to application" at bounding box center [408, 411] width 90 height 22
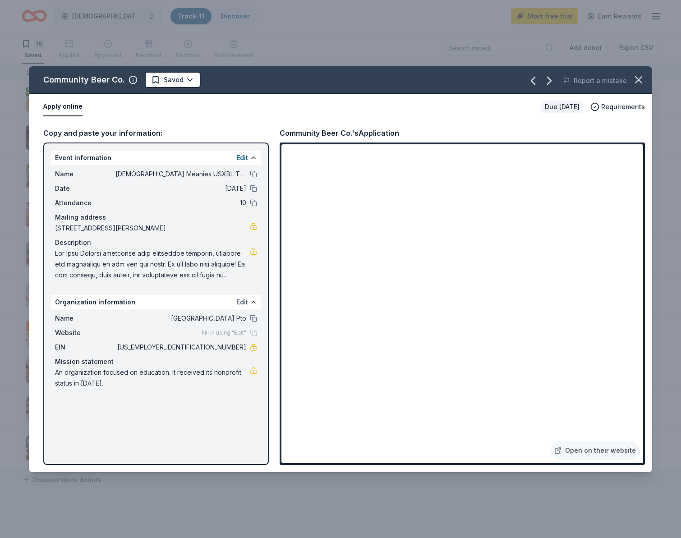
click at [243, 305] on button "Edit" at bounding box center [242, 302] width 12 height 11
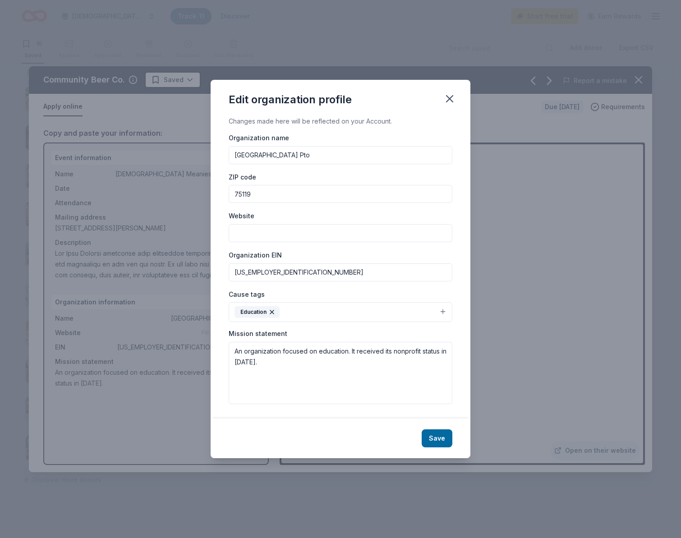
drag, startPoint x: 328, startPoint y: 154, endPoint x: 200, endPoint y: 157, distance: 128.1
click at [200, 157] on div "Edit organization profile Changes made here will be reflected on your Account. …" at bounding box center [340, 269] width 681 height 538
type input "The Lady Meanies"
click at [437, 435] on button "Save" at bounding box center [437, 438] width 31 height 18
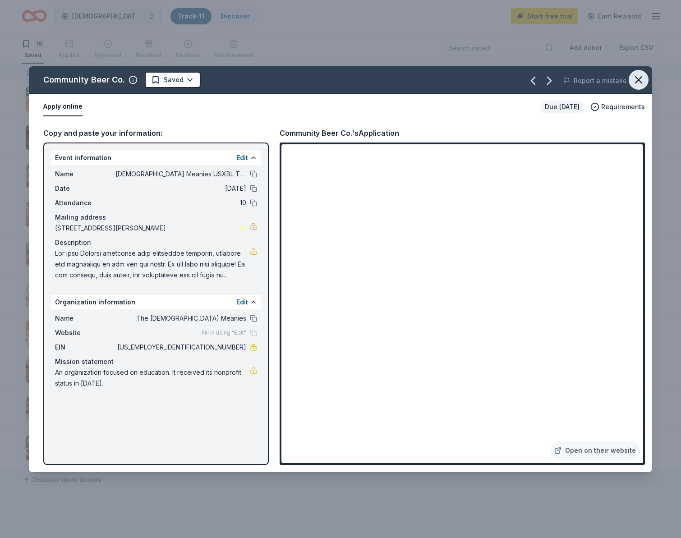
click at [641, 78] on icon "button" at bounding box center [638, 80] width 13 height 13
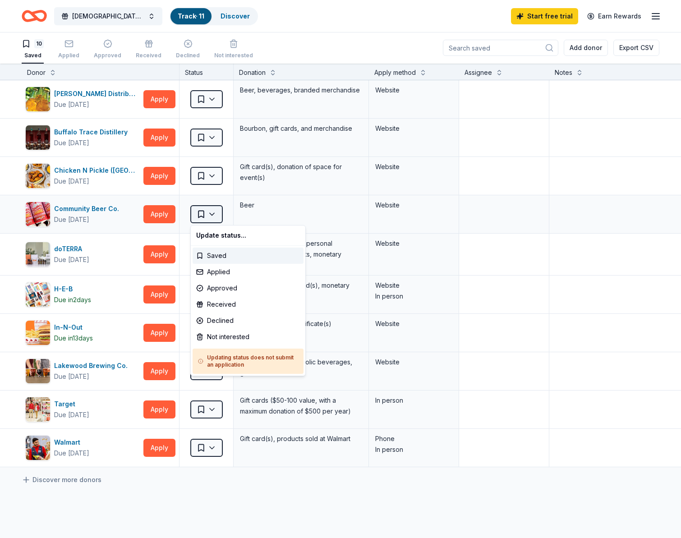
click at [211, 217] on html "Lady Meanies USXBL Tournament Track · 11 Discover Start free trial Earn Rewards…" at bounding box center [340, 269] width 681 height 538
click at [221, 273] on div "Applied" at bounding box center [248, 272] width 111 height 16
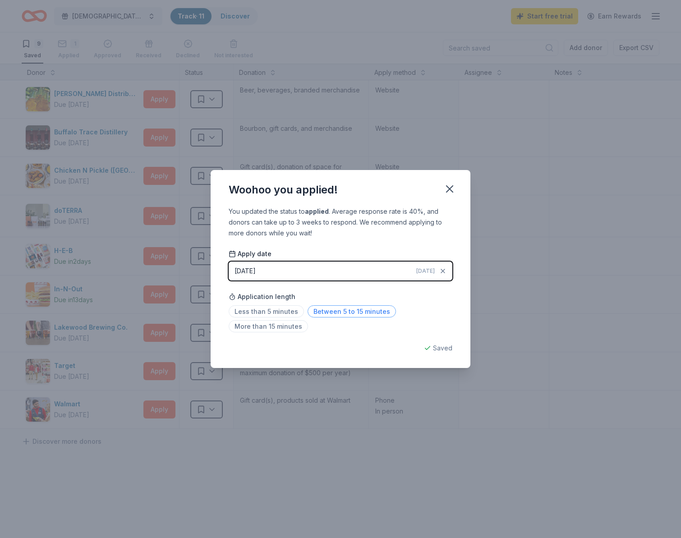
click at [328, 309] on span "Between 5 to 15 minutes" at bounding box center [352, 311] width 88 height 12
click at [450, 189] on icon "button" at bounding box center [449, 189] width 6 height 6
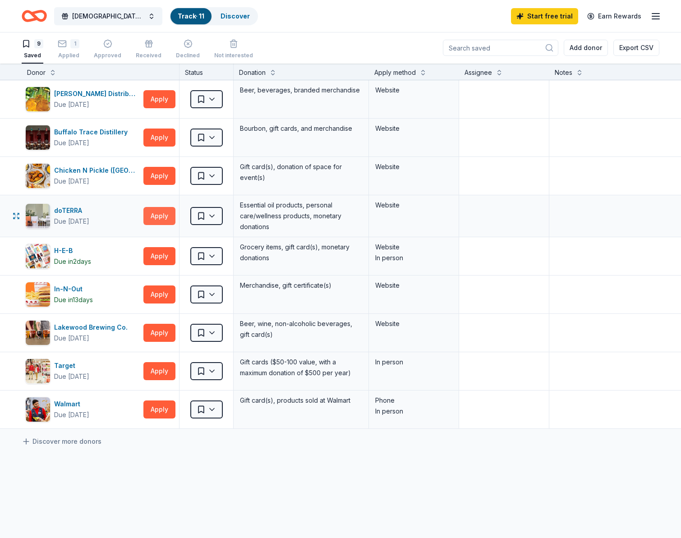
click at [156, 221] on button "Apply" at bounding box center [159, 216] width 32 height 18
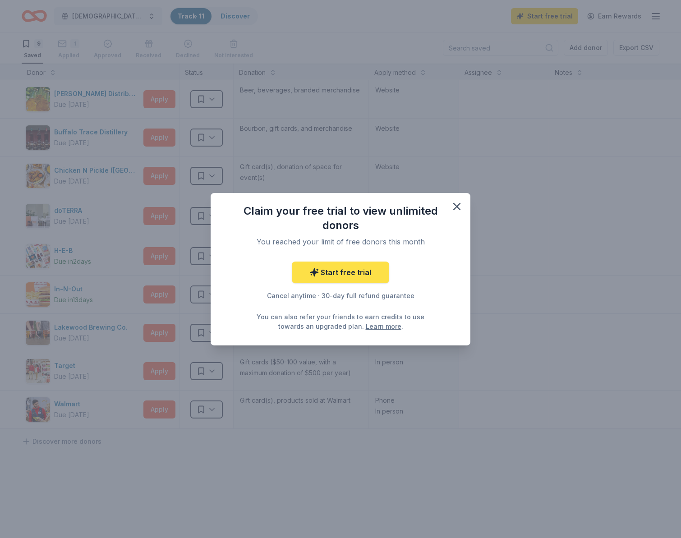
click at [310, 272] on link "Start free trial" at bounding box center [340, 273] width 97 height 22
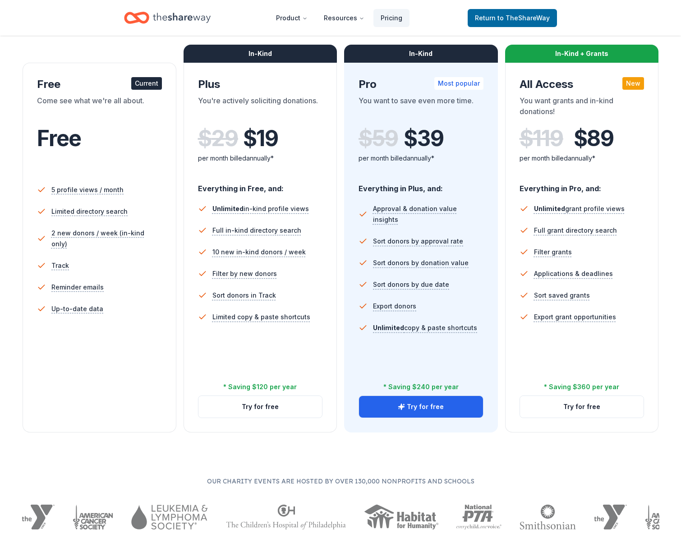
scroll to position [132, 0]
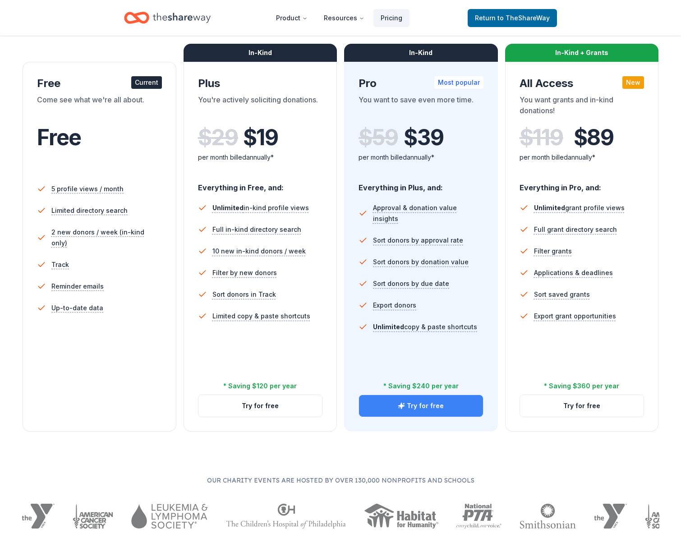
click at [412, 403] on button "Try for free" at bounding box center [421, 406] width 124 height 22
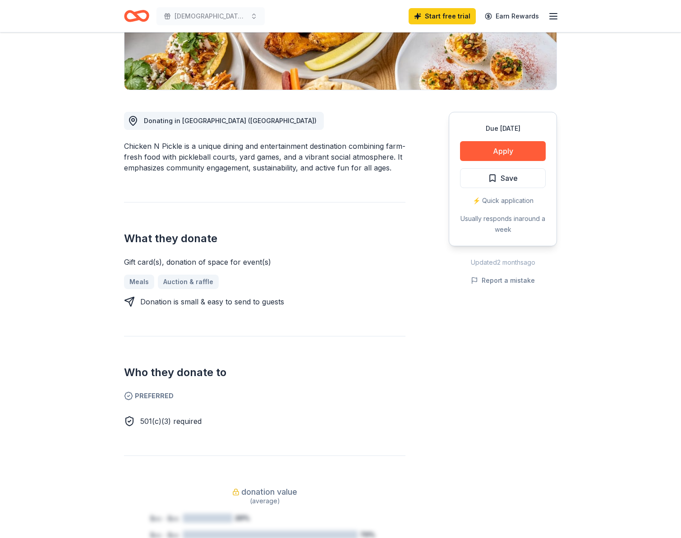
scroll to position [186, 0]
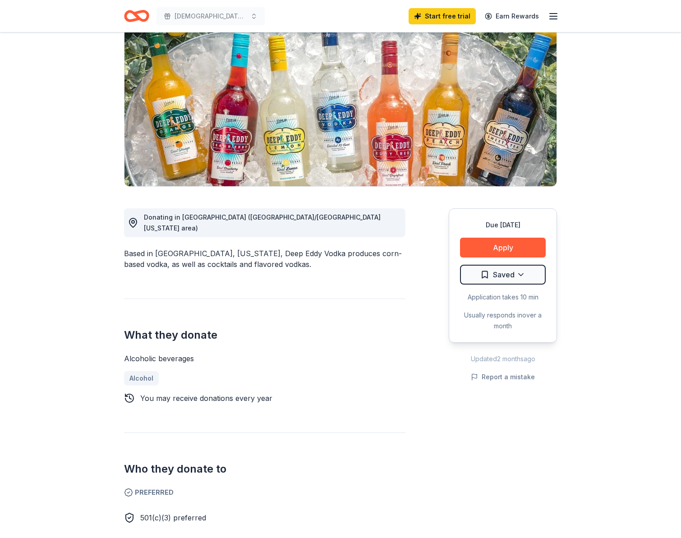
scroll to position [88, 0]
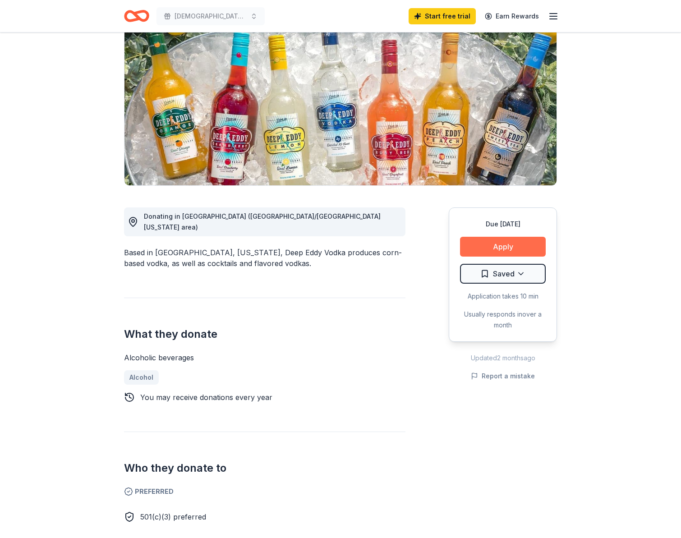
click at [479, 248] on button "Apply" at bounding box center [503, 247] width 86 height 20
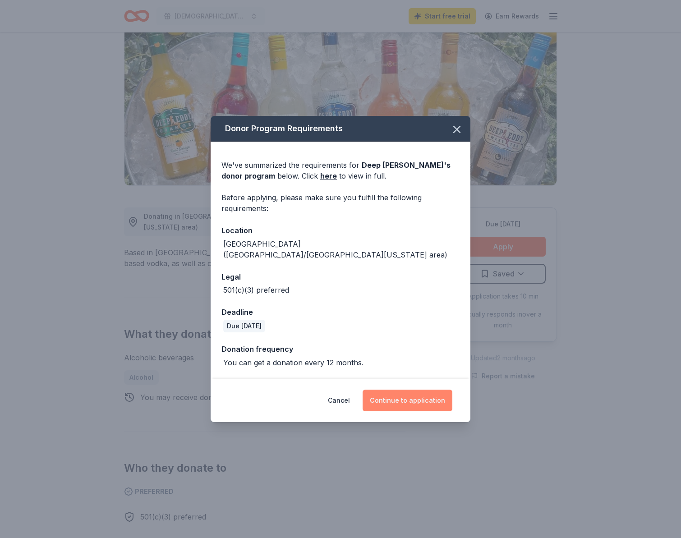
click at [412, 401] on button "Continue to application" at bounding box center [408, 401] width 90 height 22
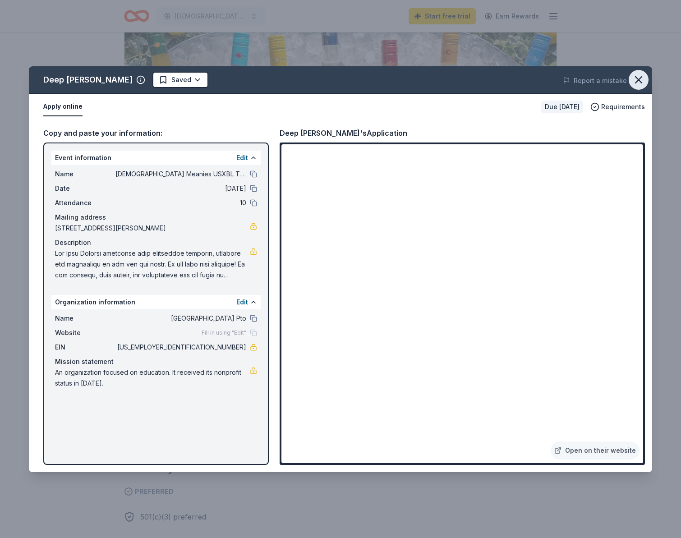
click at [638, 77] on icon "button" at bounding box center [638, 80] width 13 height 13
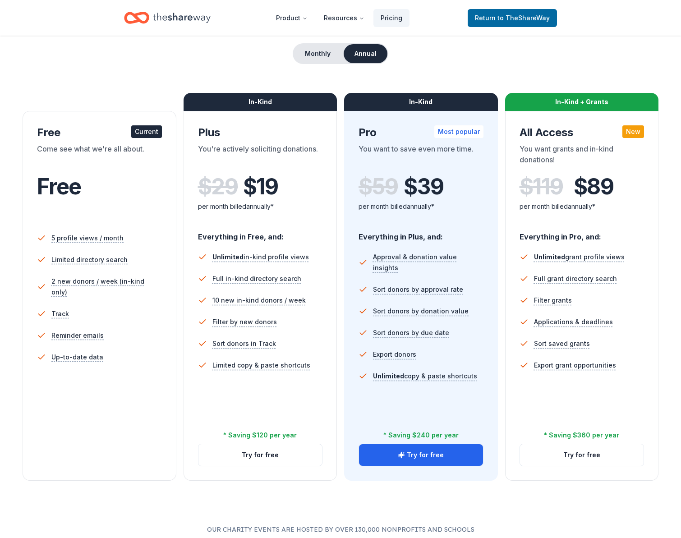
scroll to position [84, 0]
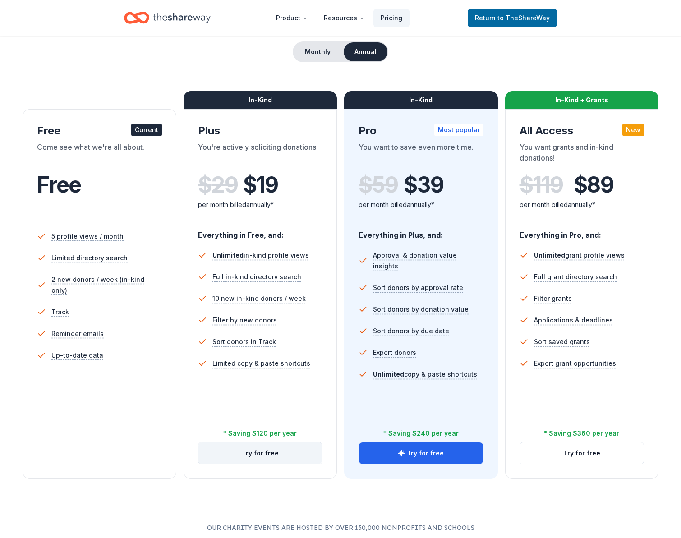
click at [255, 452] on button "Try for free" at bounding box center [260, 453] width 124 height 22
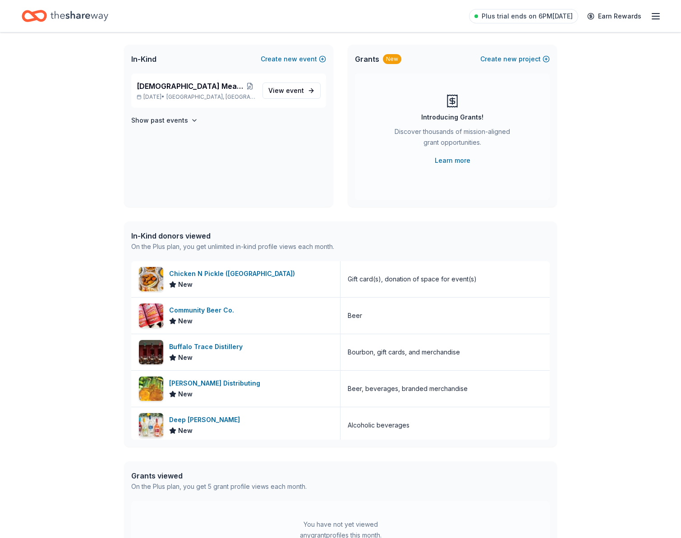
scroll to position [50, 0]
click at [206, 382] on div "[PERSON_NAME] Distributing" at bounding box center [216, 382] width 95 height 11
click at [271, 93] on span "View event" at bounding box center [286, 90] width 36 height 11
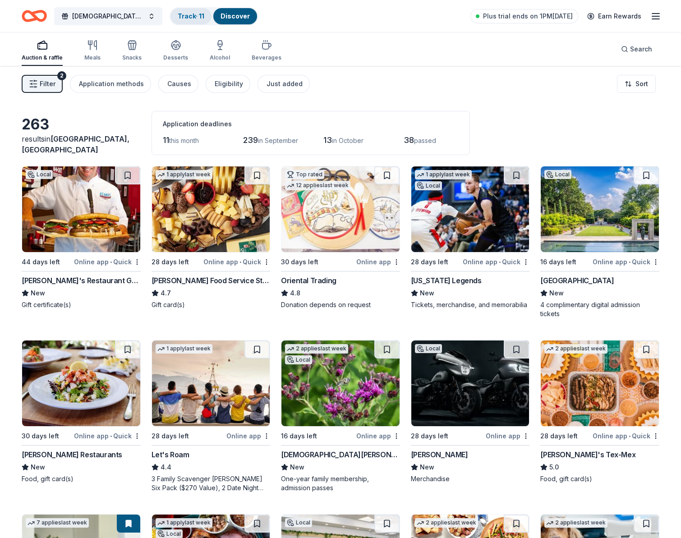
click at [187, 17] on link "Track · 11" at bounding box center [191, 16] width 27 height 8
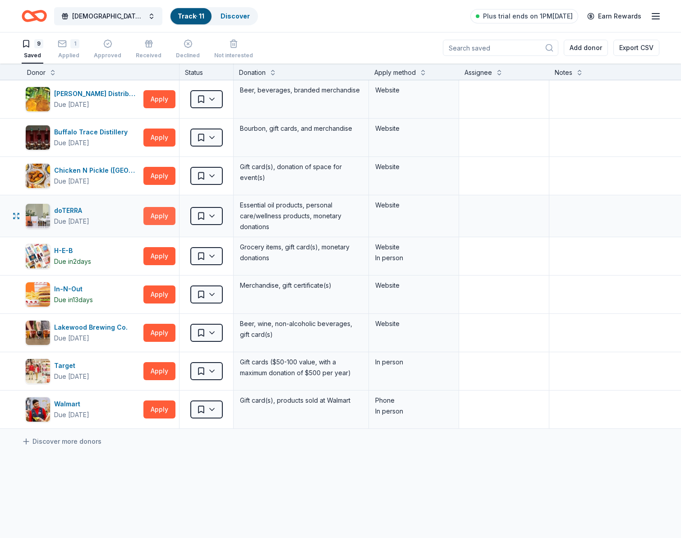
click at [156, 220] on button "Apply" at bounding box center [159, 216] width 32 height 18
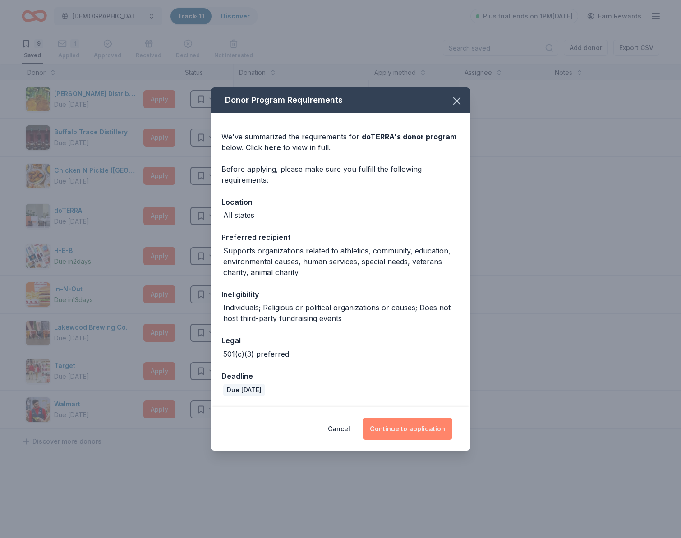
click at [415, 432] on button "Continue to application" at bounding box center [408, 429] width 90 height 22
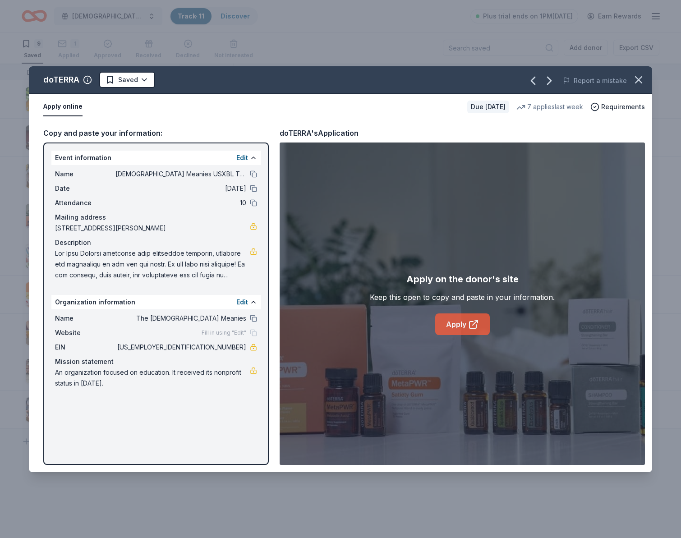
click at [460, 324] on link "Apply" at bounding box center [462, 324] width 55 height 22
click at [635, 81] on icon "button" at bounding box center [638, 80] width 13 height 13
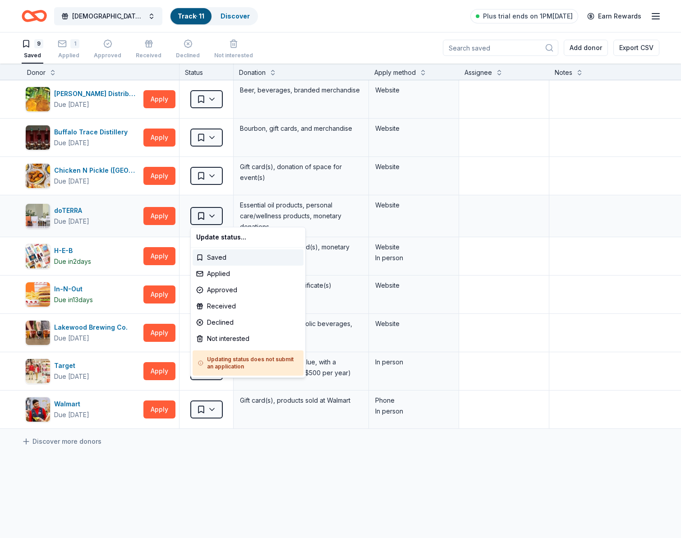
click at [211, 216] on html "Lady Meanies USXBL Tournament Track · 11 Discover Plus trial ends on 1PM, 8/28 …" at bounding box center [340, 269] width 681 height 538
click at [211, 270] on div "Applied" at bounding box center [248, 274] width 111 height 16
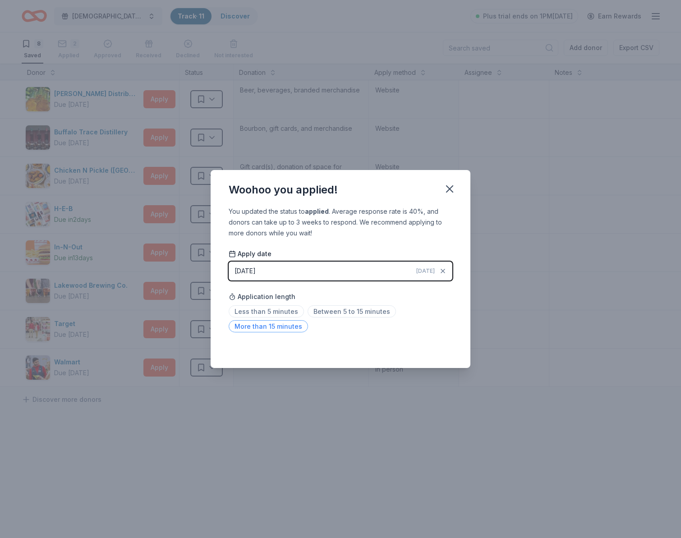
click at [285, 329] on span "More than 15 minutes" at bounding box center [268, 326] width 79 height 12
click at [446, 190] on icon "button" at bounding box center [449, 189] width 13 height 13
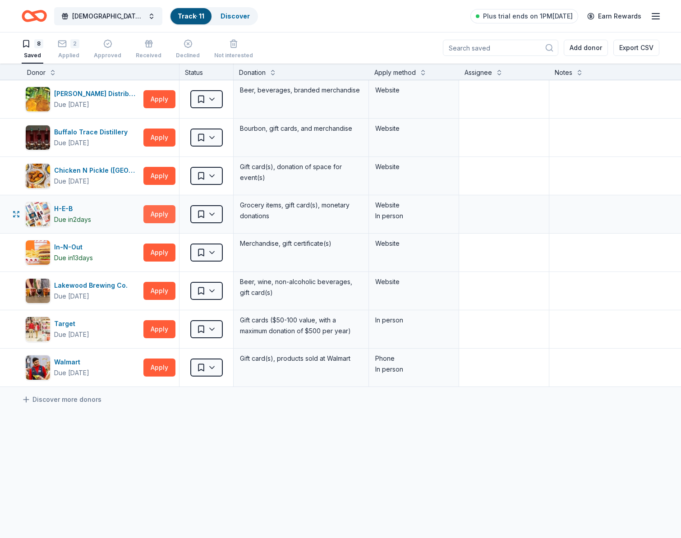
click at [157, 213] on button "Apply" at bounding box center [159, 214] width 32 height 18
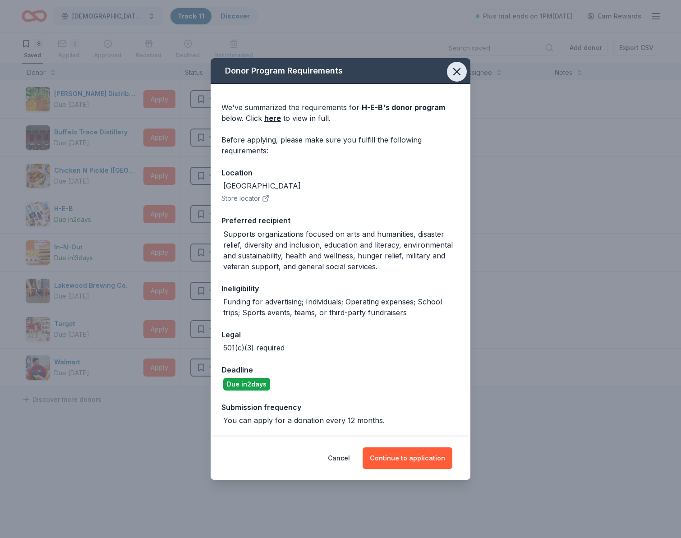
click at [459, 72] on icon "button" at bounding box center [457, 71] width 13 height 13
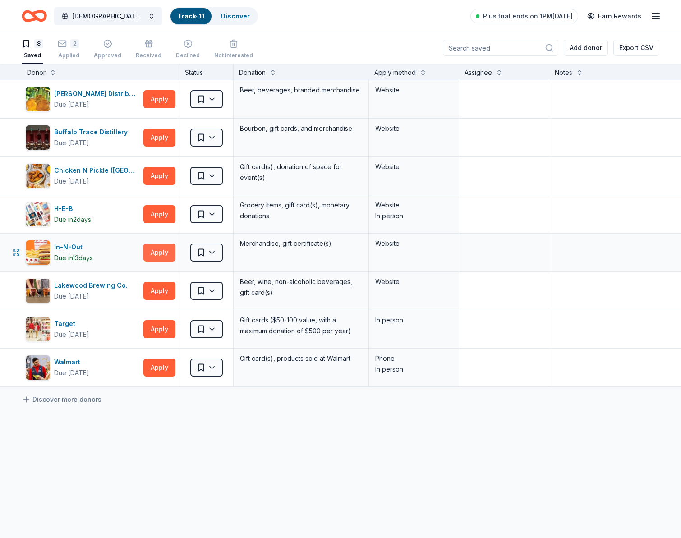
click at [162, 253] on button "Apply" at bounding box center [159, 253] width 32 height 18
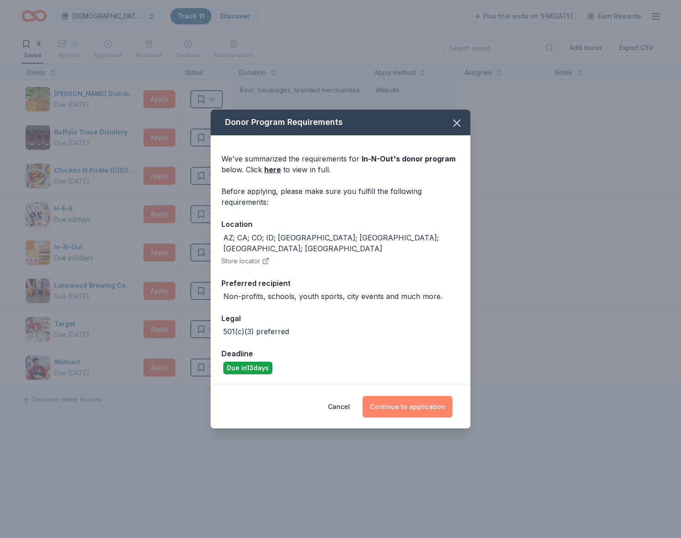
click at [419, 400] on button "Continue to application" at bounding box center [408, 407] width 90 height 22
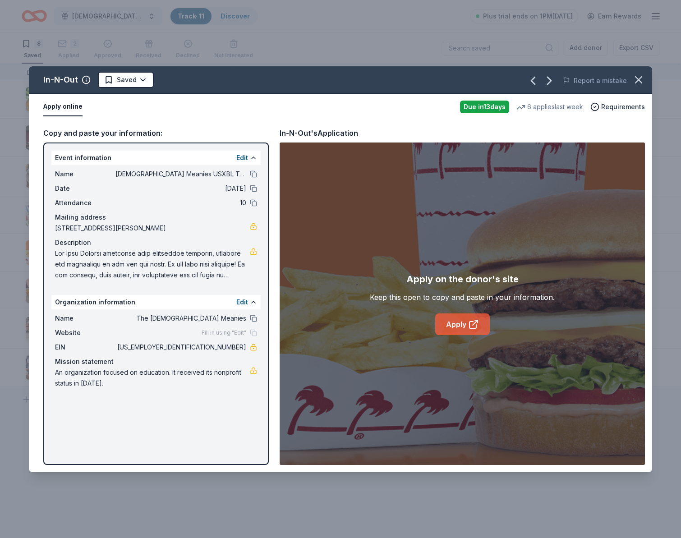
click at [454, 320] on link "Apply" at bounding box center [462, 324] width 55 height 22
click at [639, 80] on icon "button" at bounding box center [638, 80] width 6 height 6
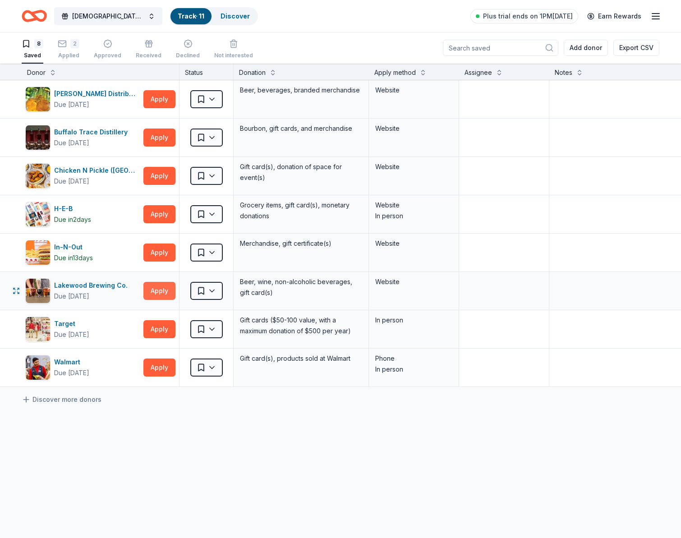
click at [155, 291] on button "Apply" at bounding box center [159, 291] width 32 height 18
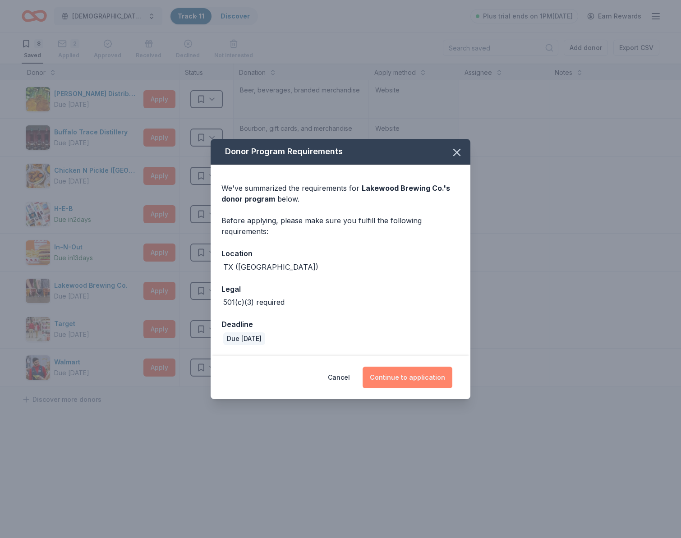
click at [411, 382] on button "Continue to application" at bounding box center [408, 378] width 90 height 22
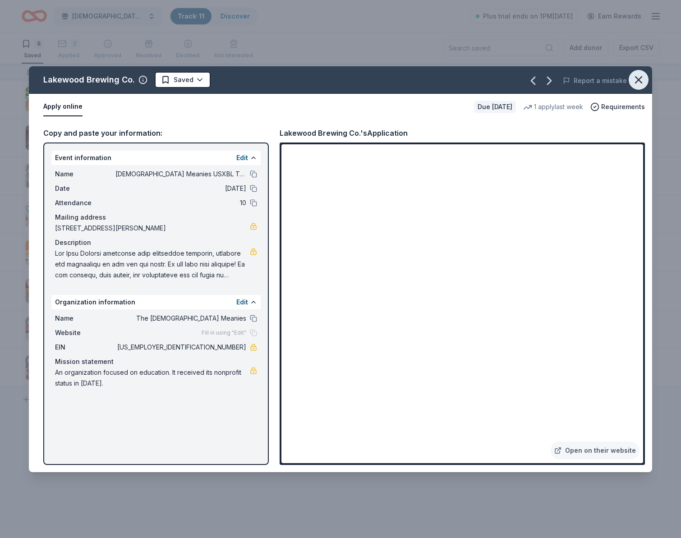
click at [640, 77] on icon "button" at bounding box center [638, 80] width 13 height 13
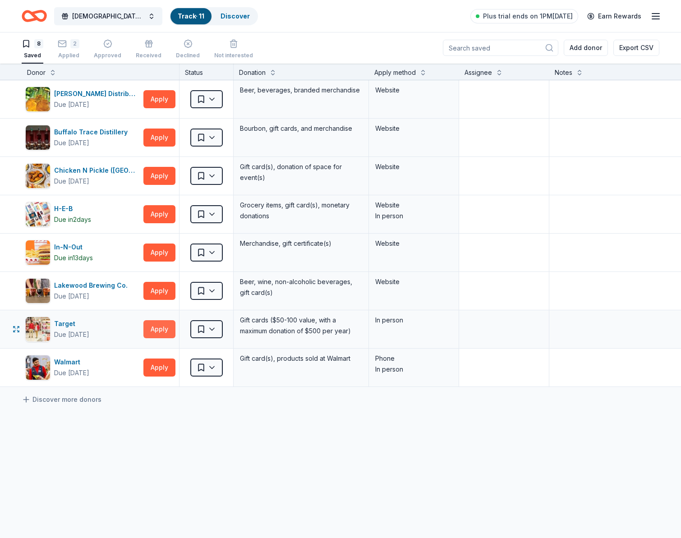
click at [158, 335] on button "Apply" at bounding box center [159, 329] width 32 height 18
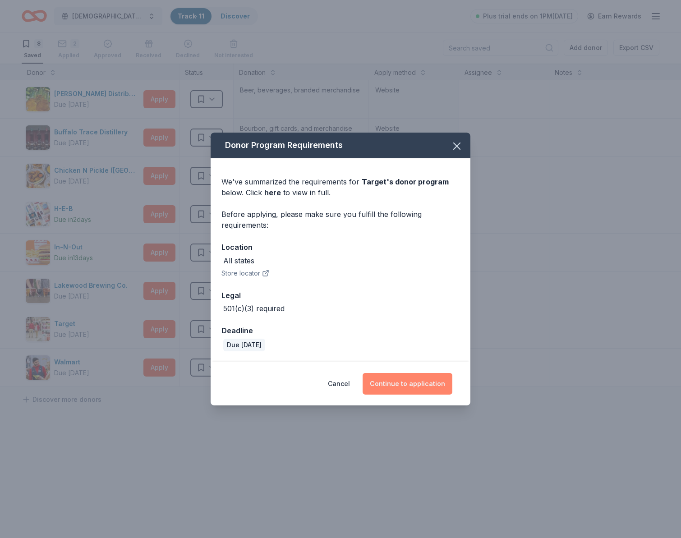
click at [407, 388] on button "Continue to application" at bounding box center [408, 384] width 90 height 22
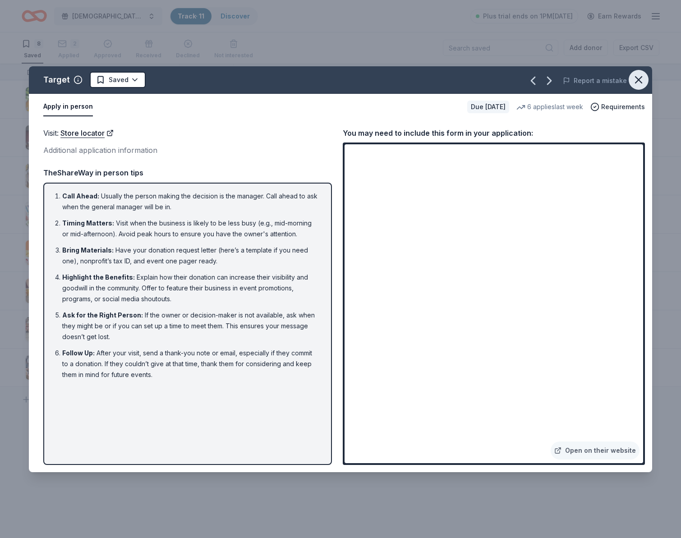
click at [642, 79] on icon "button" at bounding box center [638, 80] width 13 height 13
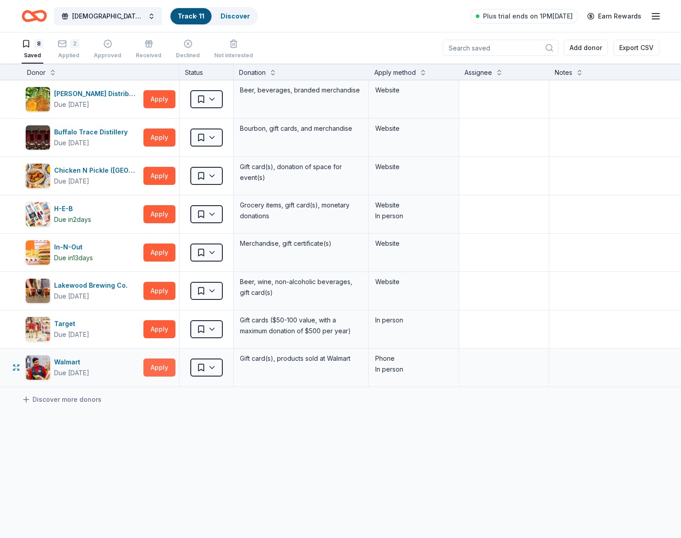
click at [161, 373] on button "Apply" at bounding box center [159, 368] width 32 height 18
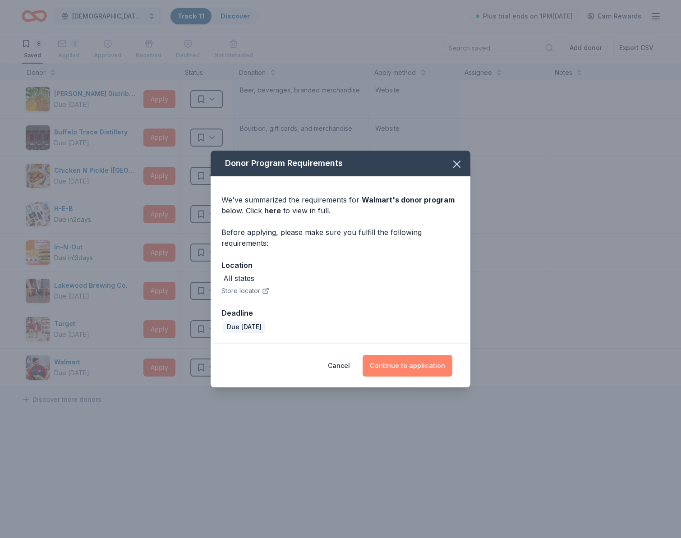
click at [417, 372] on button "Continue to application" at bounding box center [408, 366] width 90 height 22
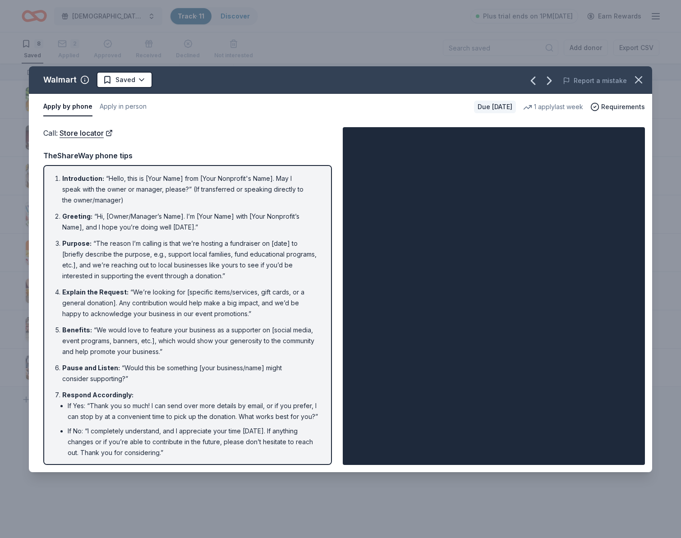
scroll to position [39, 0]
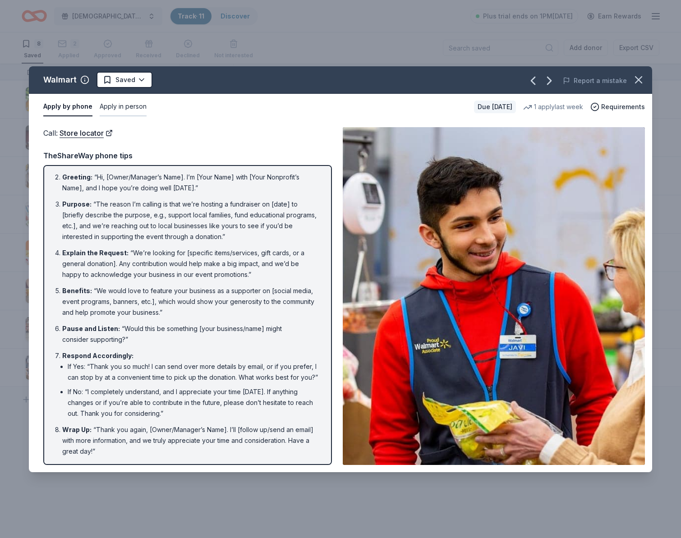
click at [124, 106] on button "Apply in person" at bounding box center [123, 106] width 47 height 19
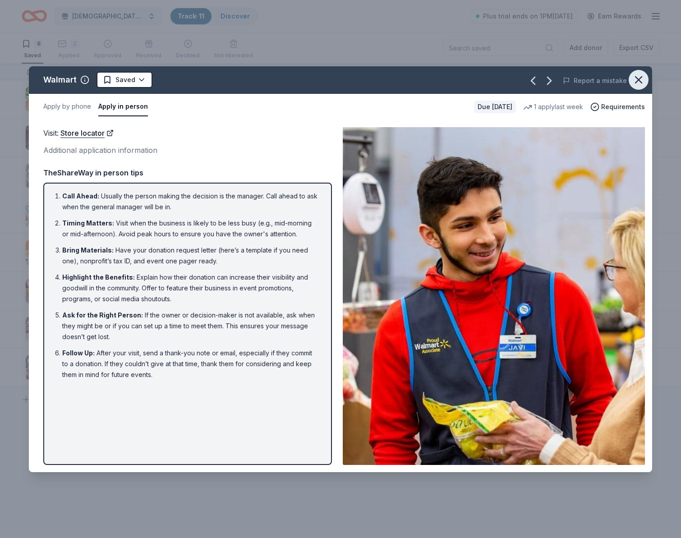
click at [643, 79] on icon "button" at bounding box center [638, 80] width 13 height 13
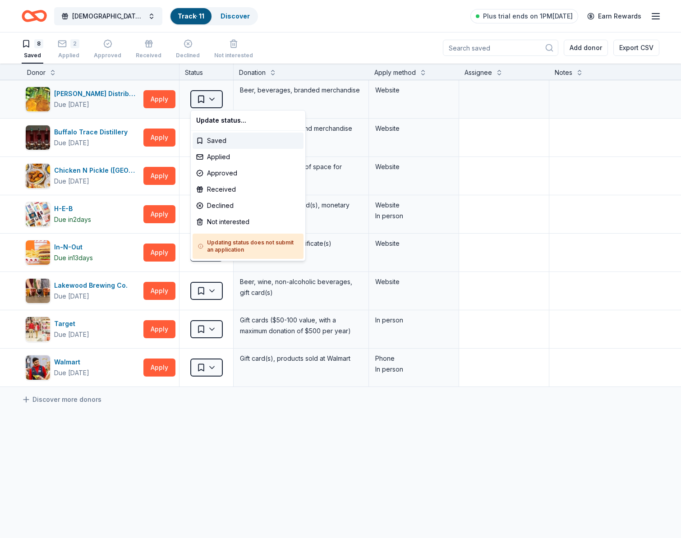
click at [206, 97] on html "Lady Meanies USXBL Tournament Track · 11 Discover Plus trial ends on 1PM, 8/28 …" at bounding box center [340, 269] width 681 height 538
click at [219, 161] on div "Applied" at bounding box center [248, 157] width 111 height 16
click at [529, 218] on html "Lady Meanies USXBL Tournament Track · 11 Discover Plus trial ends on 1PM, 8/28 …" at bounding box center [340, 269] width 681 height 538
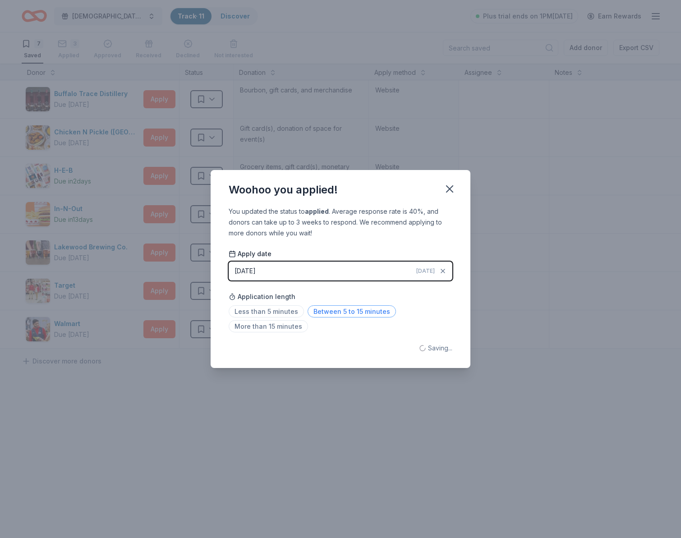
click at [322, 311] on span "Between 5 to 15 minutes" at bounding box center [352, 311] width 88 height 12
click at [447, 190] on icon "button" at bounding box center [449, 189] width 6 height 6
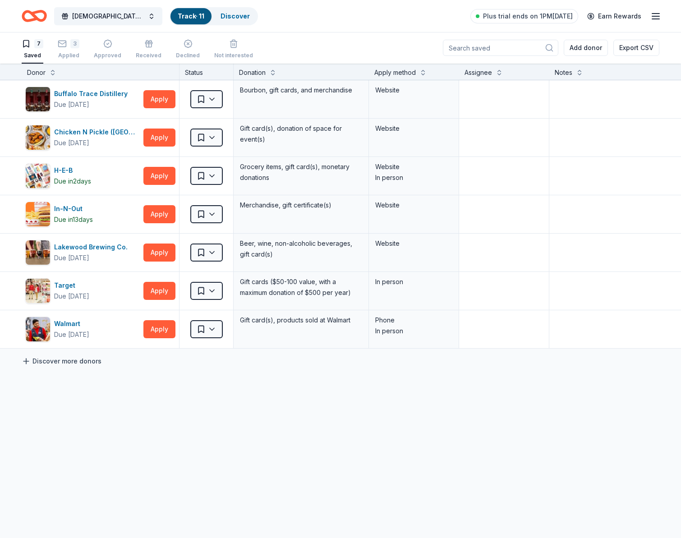
click at [87, 356] on link "Discover more donors" at bounding box center [62, 361] width 80 height 11
click at [144, 47] on icon "button" at bounding box center [148, 43] width 9 height 9
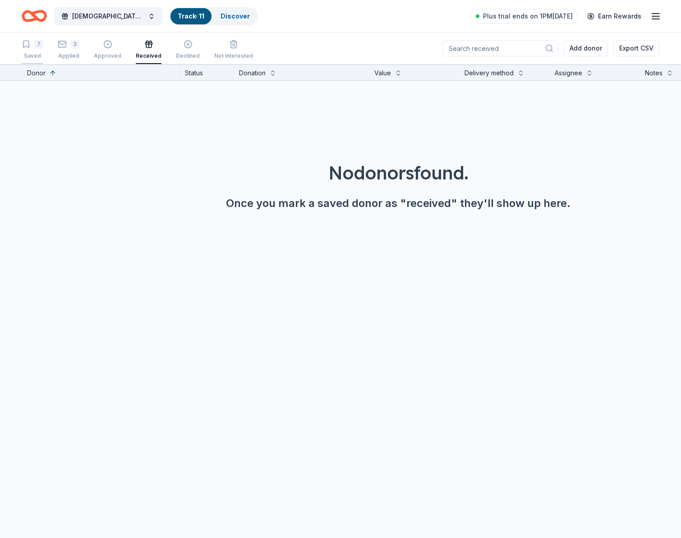
click at [32, 51] on div "7 Saved" at bounding box center [33, 50] width 22 height 20
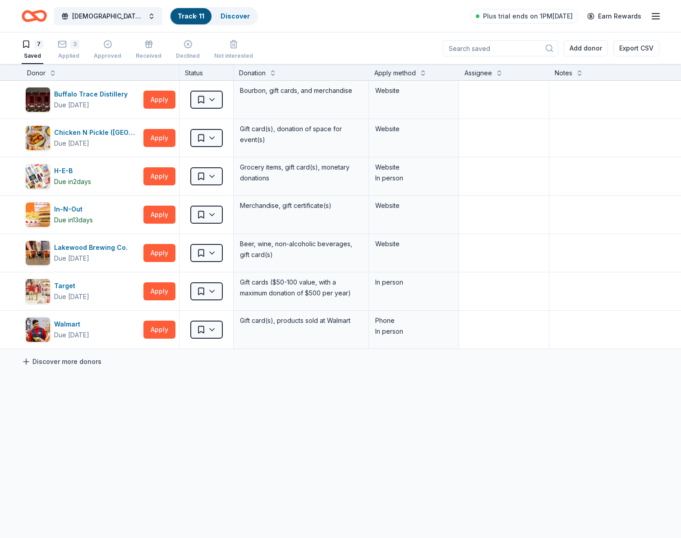
click at [60, 363] on link "Discover more donors" at bounding box center [62, 361] width 80 height 11
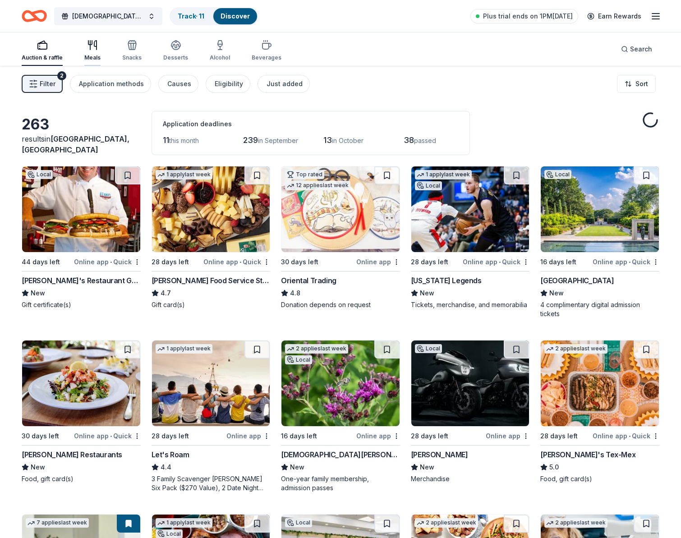
click at [96, 46] on icon "button" at bounding box center [95, 45] width 2 height 9
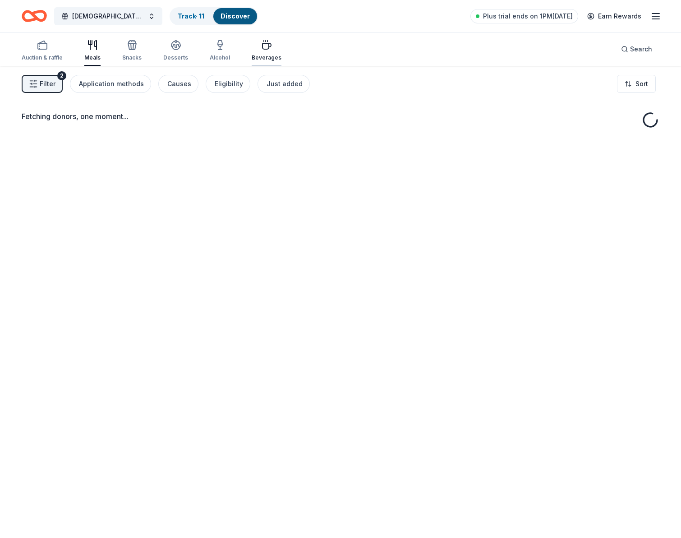
click at [258, 51] on div "Beverages" at bounding box center [267, 51] width 30 height 22
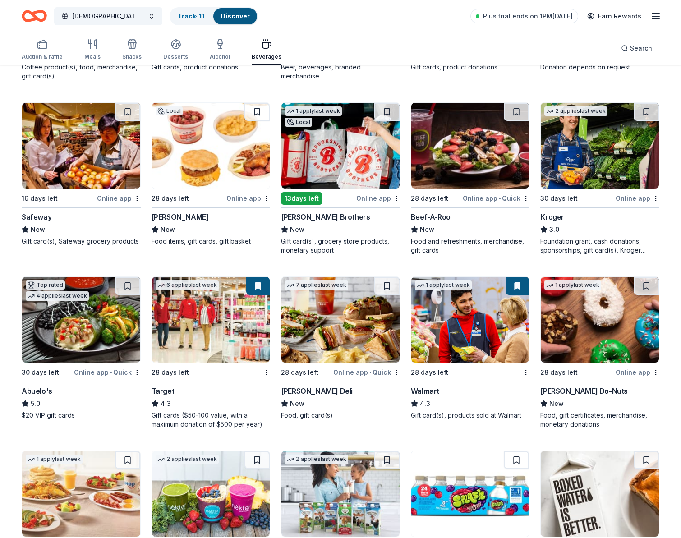
scroll to position [494, 0]
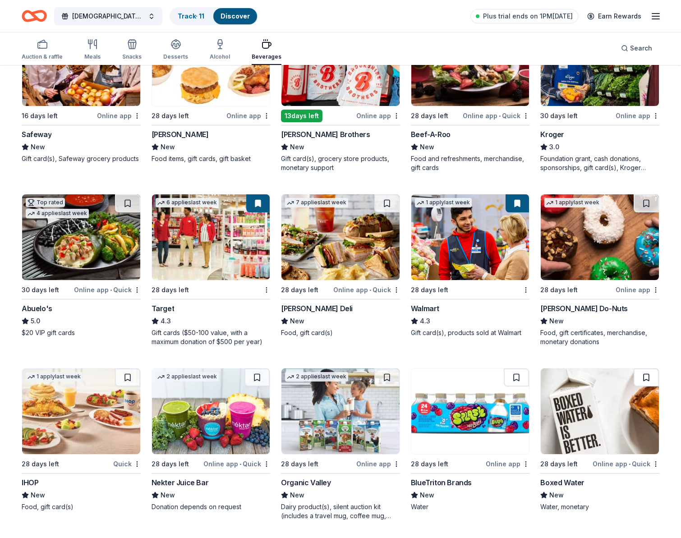
click at [644, 372] on button at bounding box center [646, 377] width 25 height 18
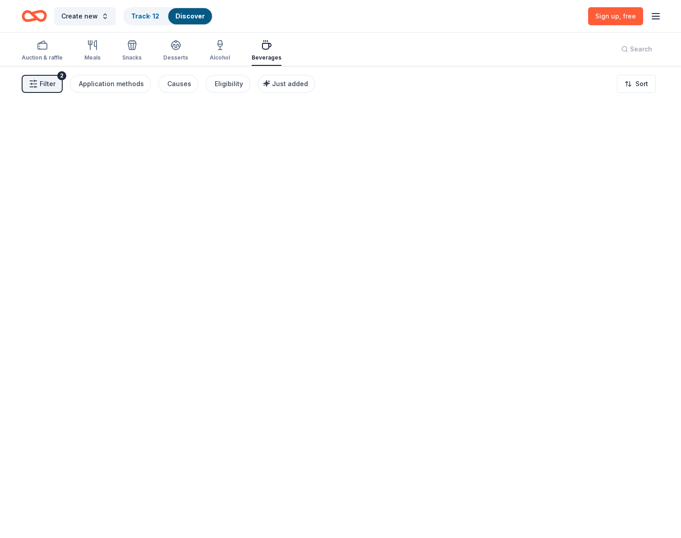
scroll to position [0, 0]
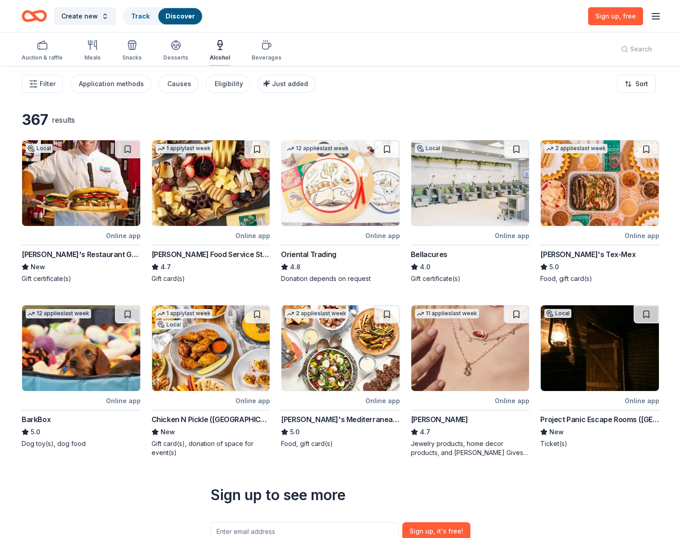
click at [217, 50] on icon "button" at bounding box center [220, 45] width 11 height 11
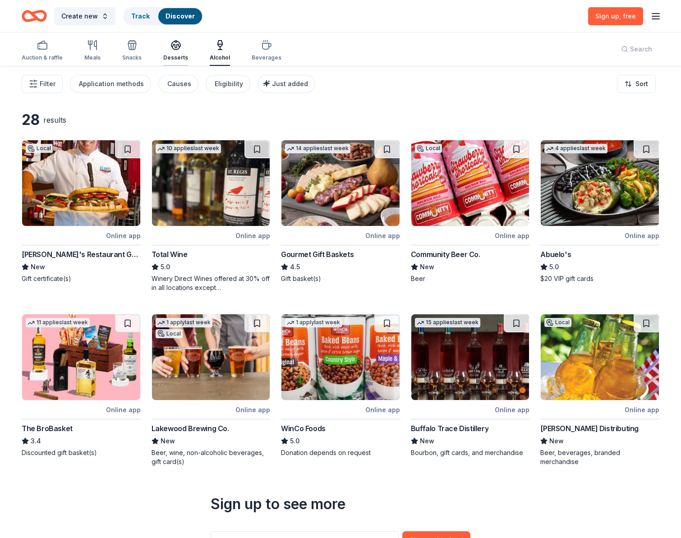
click at [170, 49] on icon "button" at bounding box center [175, 45] width 11 height 11
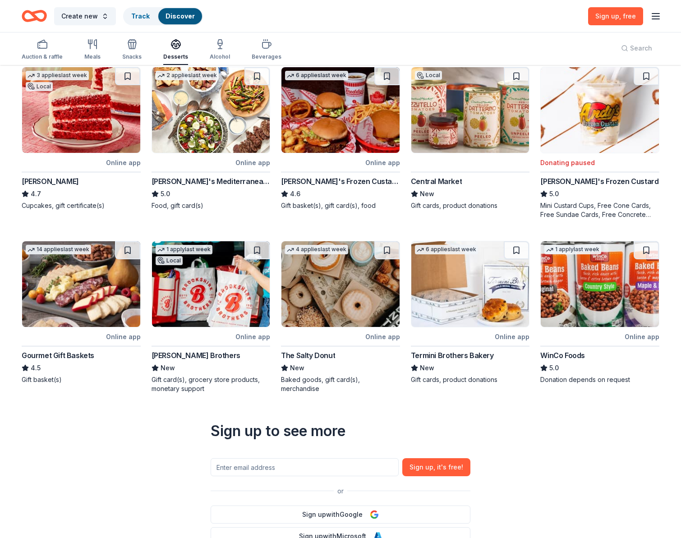
scroll to position [74, 0]
click at [515, 74] on button at bounding box center [516, 76] width 25 height 18
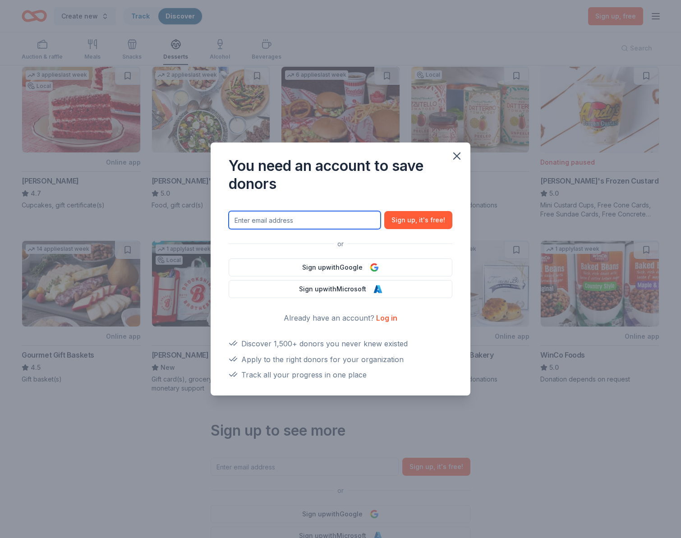
click at [325, 219] on input "text" at bounding box center [305, 220] width 152 height 18
type input "klytle@tillotsonlaw.com"
click at [456, 152] on icon "button" at bounding box center [457, 156] width 13 height 13
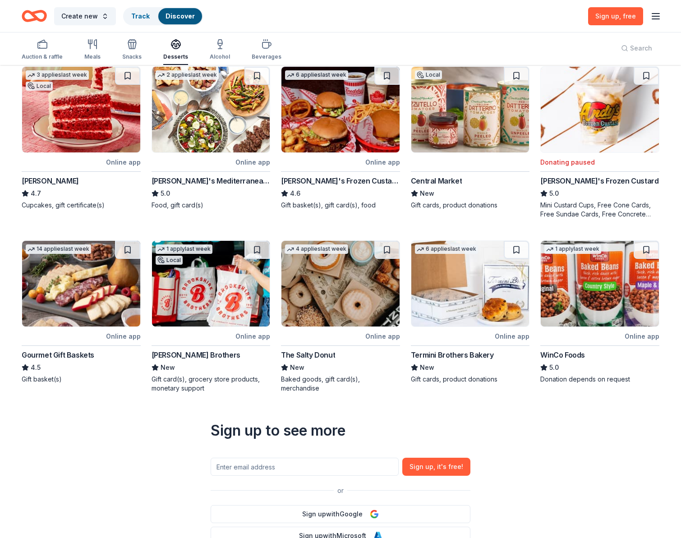
click at [659, 12] on icon "button" at bounding box center [655, 16] width 11 height 11
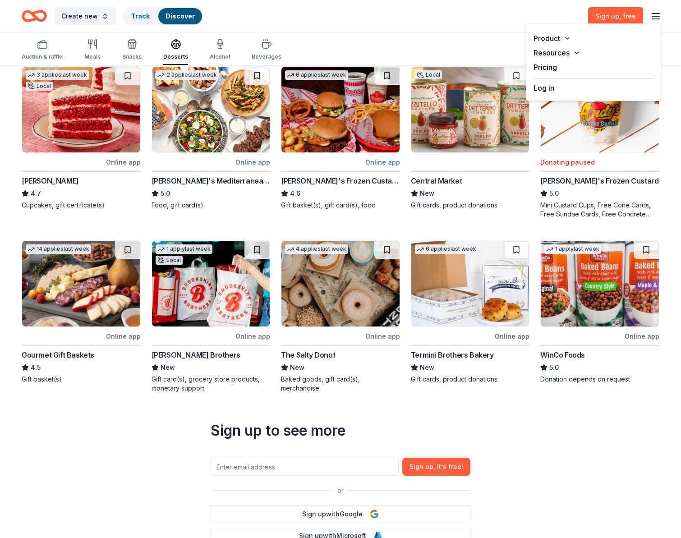
click at [437, 35] on div "Auction & raffle Meals Snacks Desserts Alcohol Beverages Search" at bounding box center [341, 48] width 638 height 33
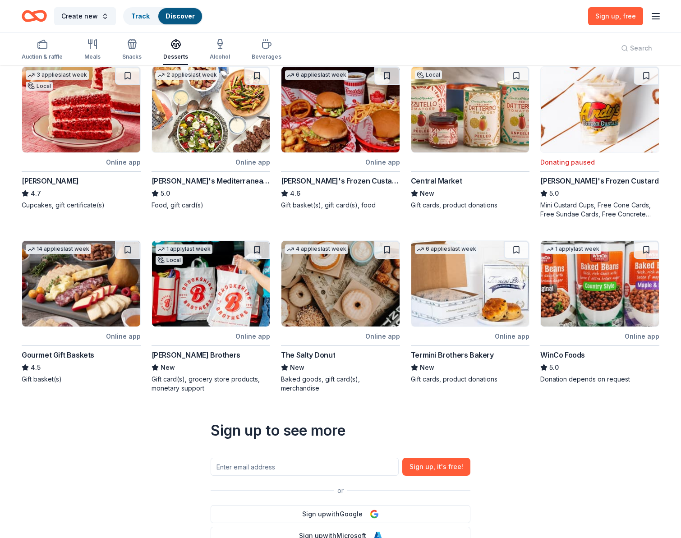
click at [653, 14] on icon "button" at bounding box center [655, 16] width 11 height 11
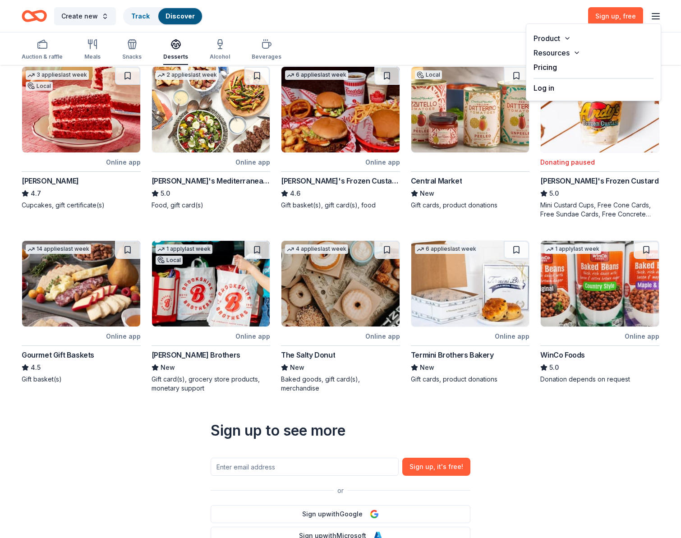
click at [543, 88] on button "Log in" at bounding box center [544, 88] width 21 height 11
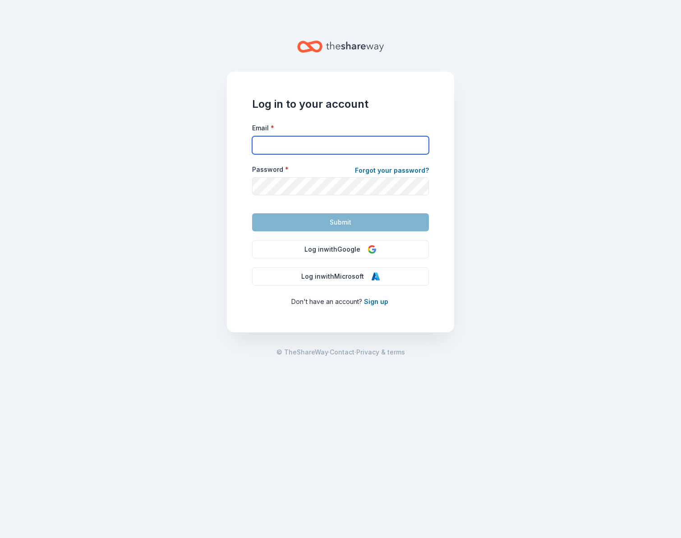
type input "klytle@tillotsonlaw.com"
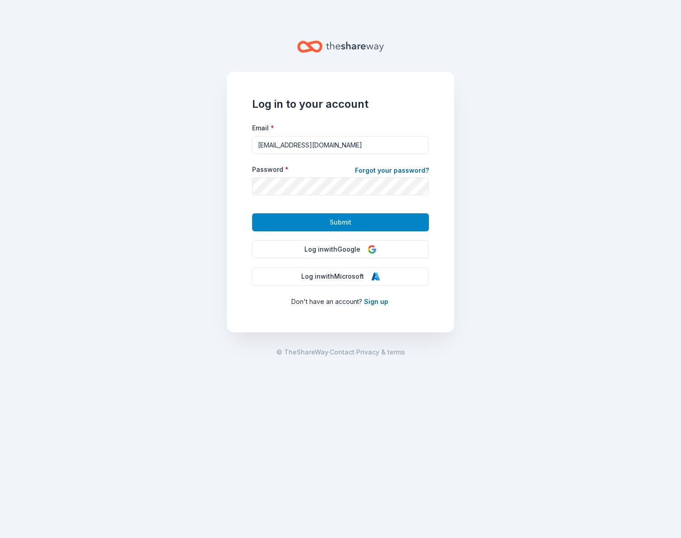
click at [345, 222] on span "Submit" at bounding box center [341, 222] width 22 height 11
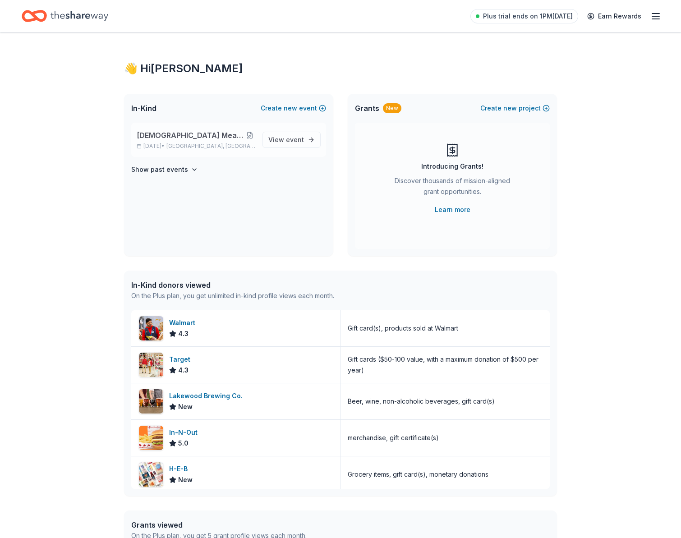
click at [248, 134] on button at bounding box center [250, 135] width 10 height 7
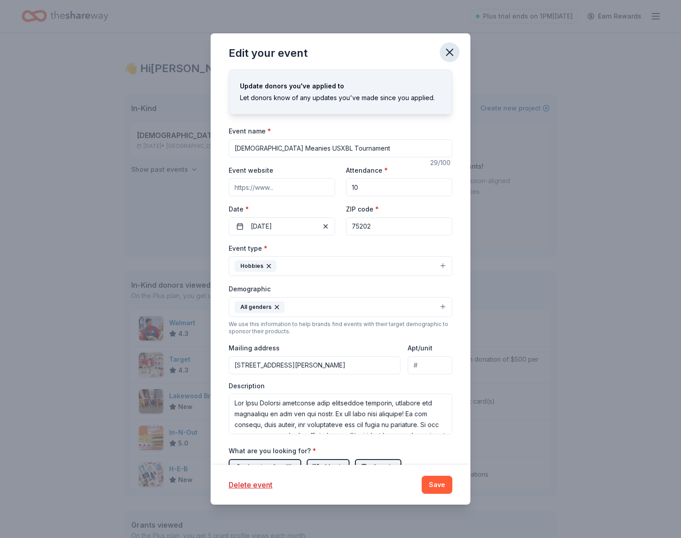
click at [450, 49] on icon "button" at bounding box center [449, 52] width 13 height 13
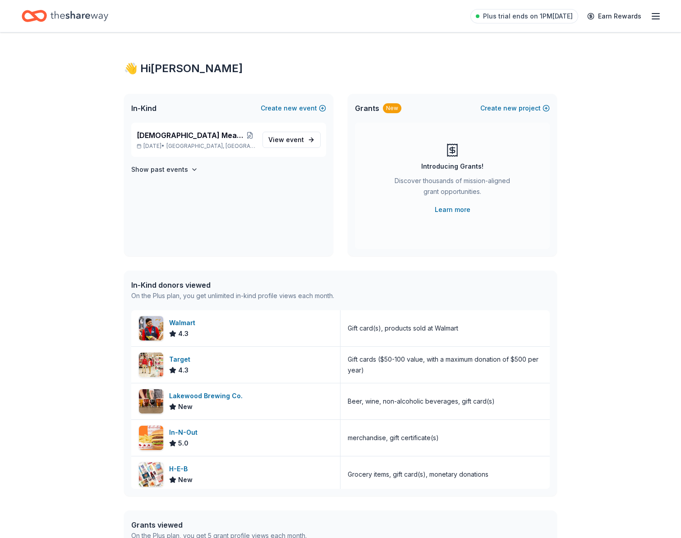
click at [658, 16] on line "button" at bounding box center [655, 16] width 7 height 0
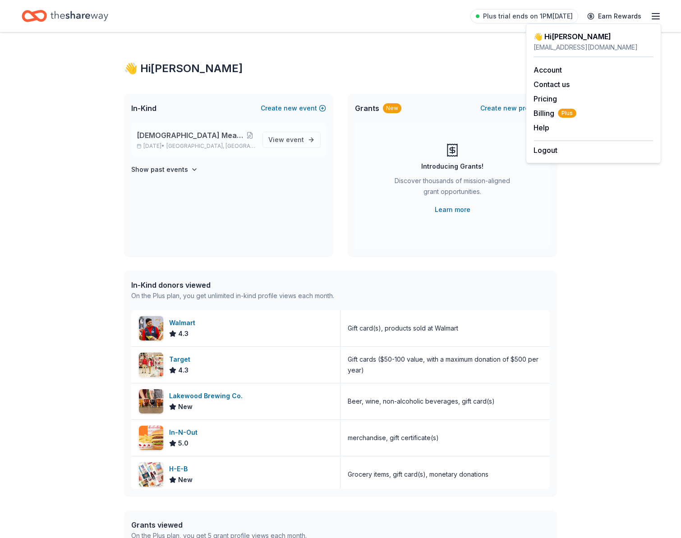
click at [175, 139] on span "[DEMOGRAPHIC_DATA] Meanies USXBL Tournament" at bounding box center [191, 135] width 108 height 11
click at [284, 135] on span "View event" at bounding box center [286, 139] width 36 height 11
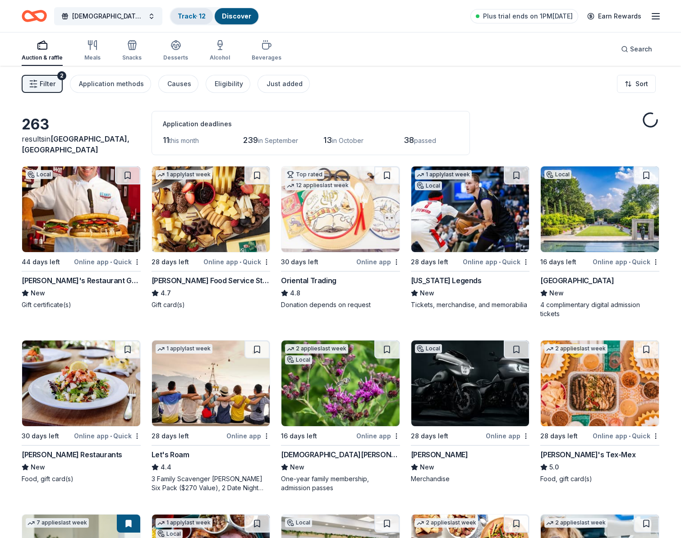
click at [186, 15] on link "Track · 12" at bounding box center [192, 16] width 28 height 8
click at [386, 177] on button at bounding box center [386, 175] width 25 height 18
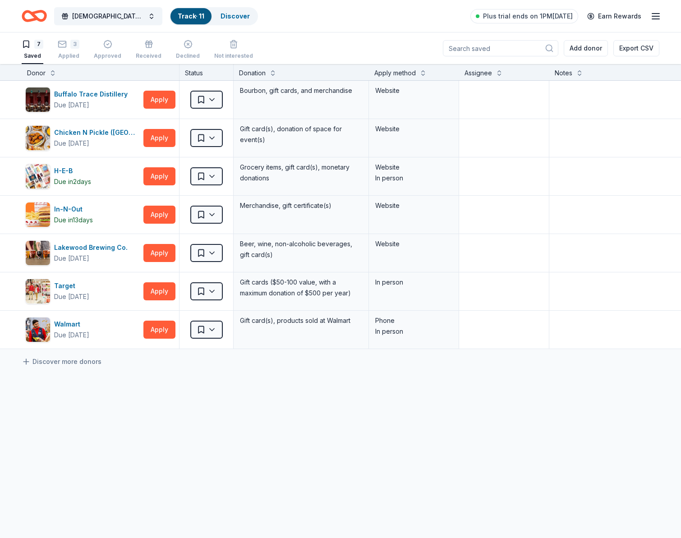
scroll to position [0, 0]
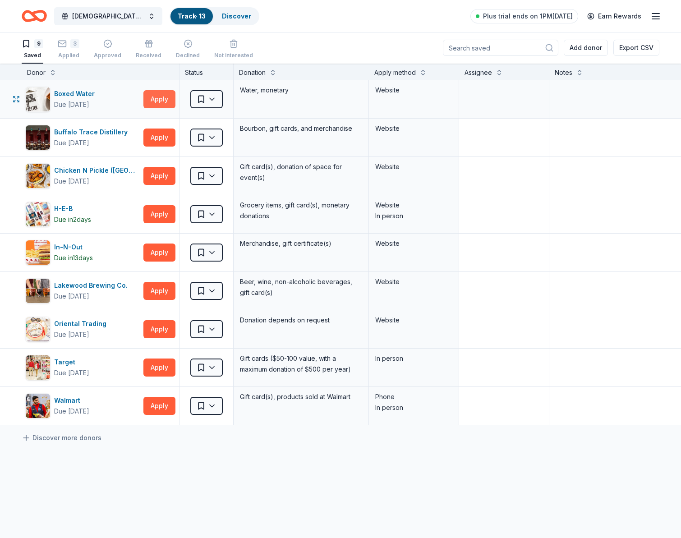
click at [161, 99] on button "Apply" at bounding box center [159, 99] width 32 height 18
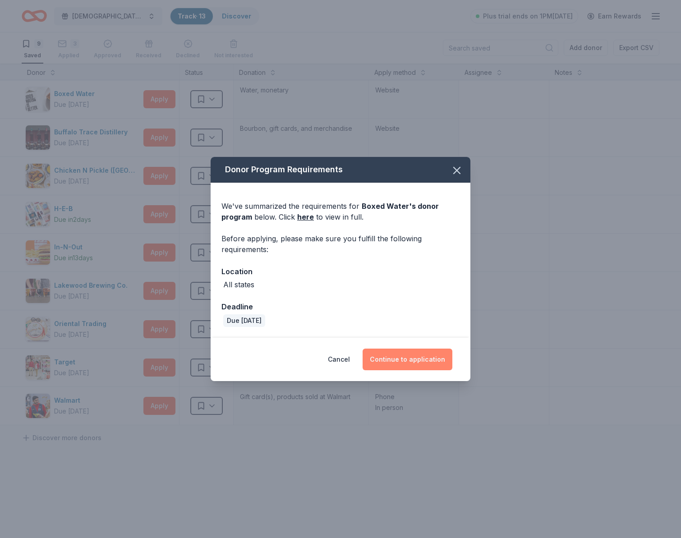
click at [405, 360] on button "Continue to application" at bounding box center [408, 360] width 90 height 22
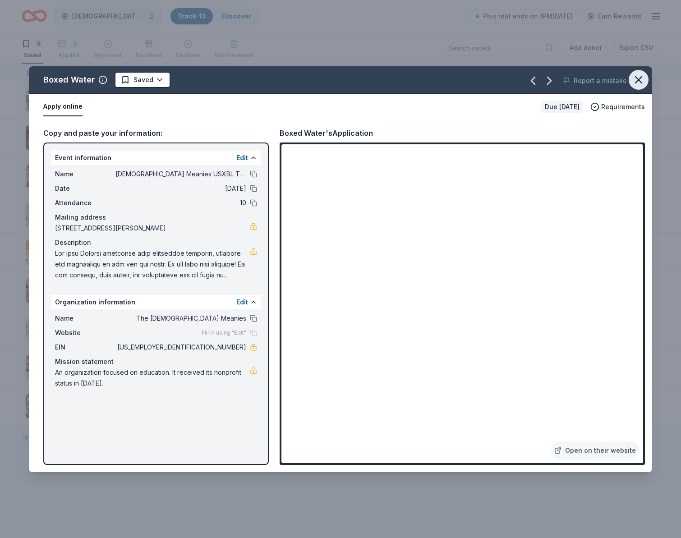
click at [640, 81] on icon "button" at bounding box center [638, 80] width 6 height 6
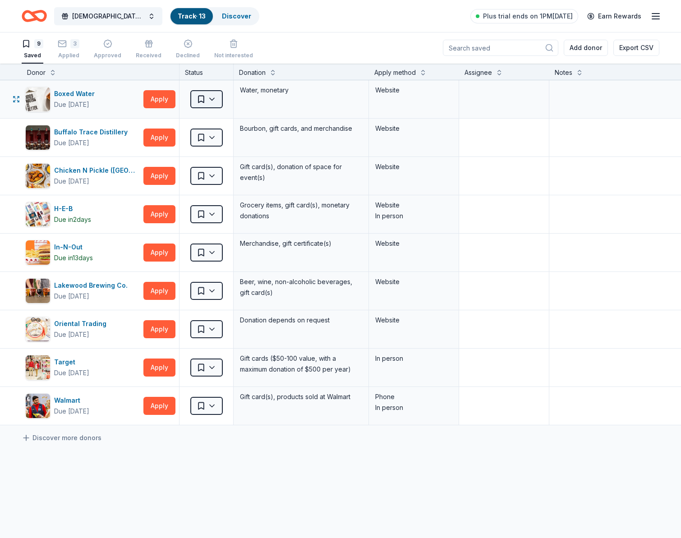
click at [207, 98] on html "Lady Meanies USXBL Tournament Track · 13 Discover Plus trial ends on 1PM, 8/28 …" at bounding box center [340, 269] width 681 height 538
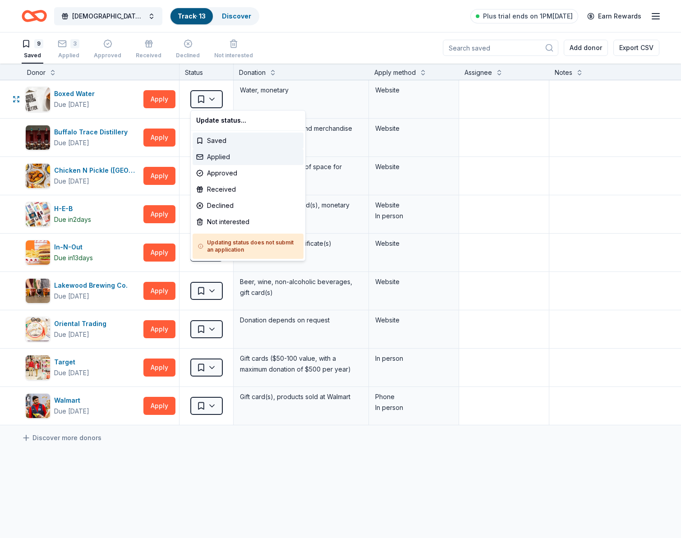
click at [214, 158] on div "Applied" at bounding box center [248, 157] width 111 height 16
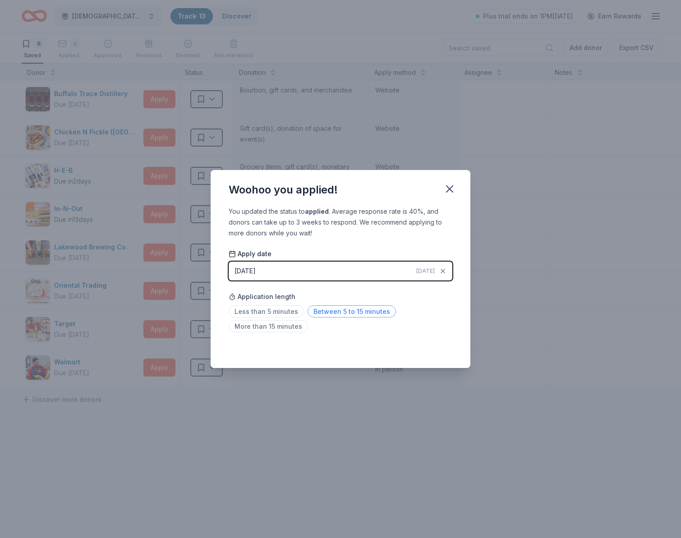
click at [336, 310] on span "Between 5 to 15 minutes" at bounding box center [352, 311] width 88 height 12
click at [445, 188] on icon "button" at bounding box center [449, 189] width 13 height 13
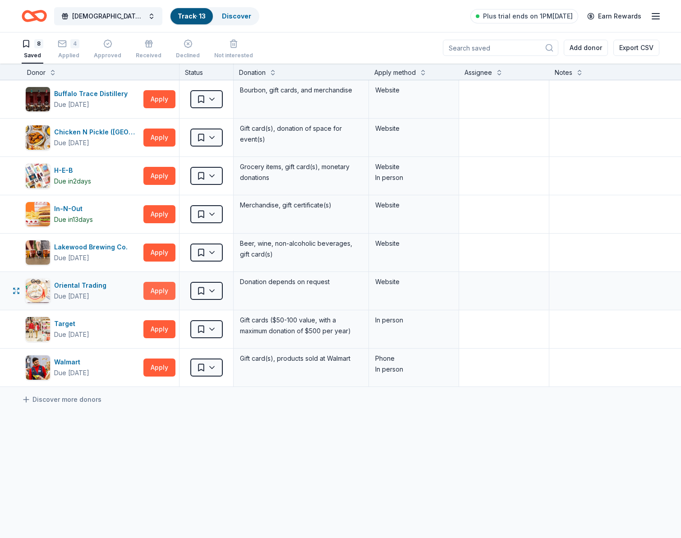
click at [157, 291] on button "Apply" at bounding box center [159, 291] width 32 height 18
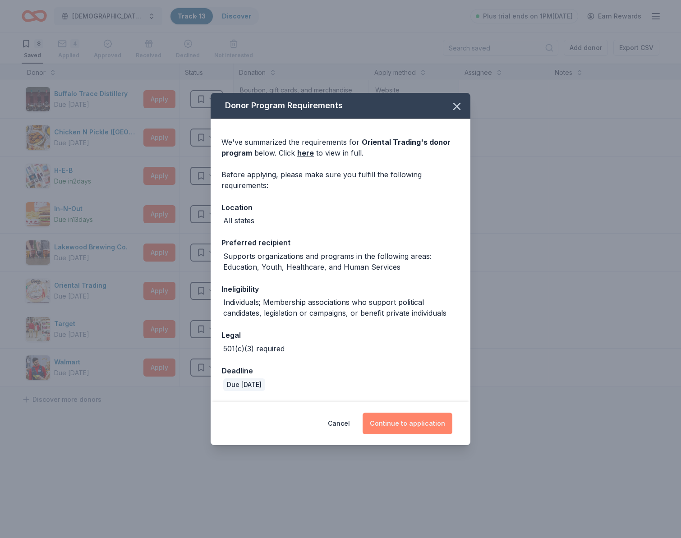
click at [423, 430] on button "Continue to application" at bounding box center [408, 424] width 90 height 22
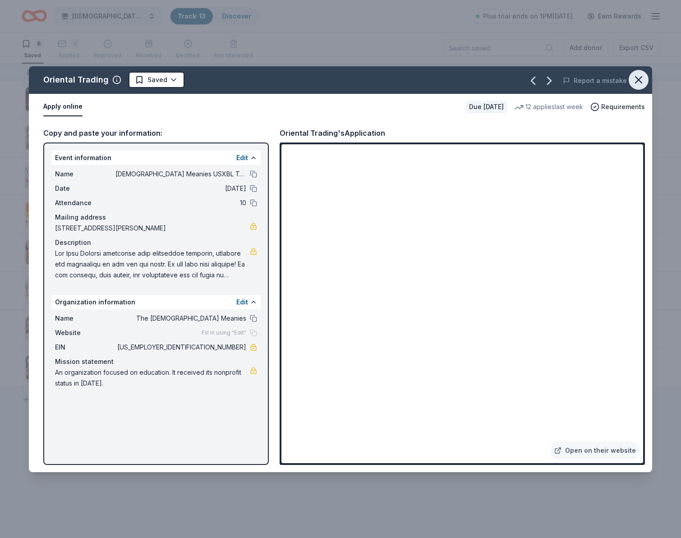
click at [639, 78] on icon "button" at bounding box center [638, 80] width 13 height 13
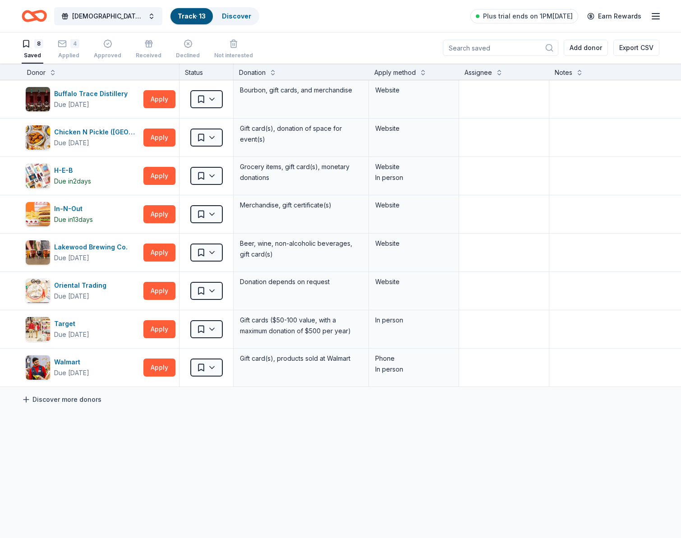
click at [69, 399] on link "Discover more donors" at bounding box center [62, 399] width 80 height 11
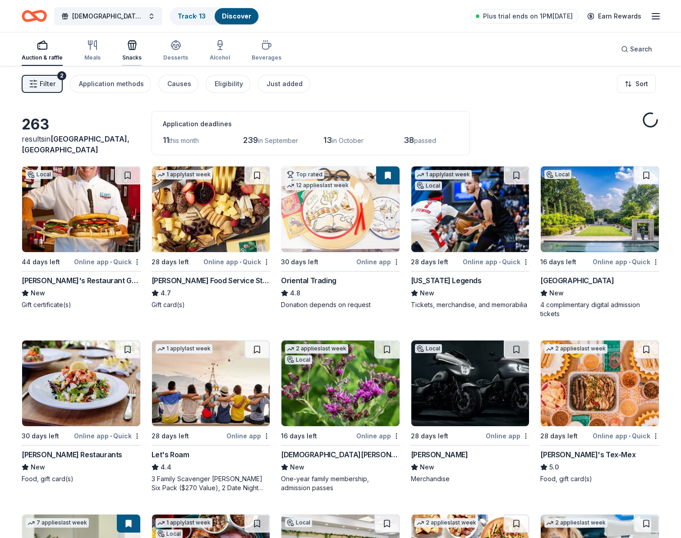
click at [127, 46] on icon "button" at bounding box center [132, 45] width 11 height 11
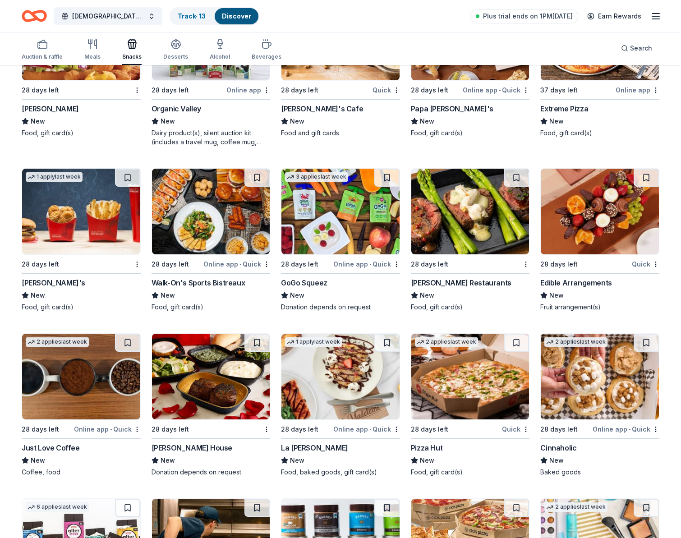
scroll to position [1565, 0]
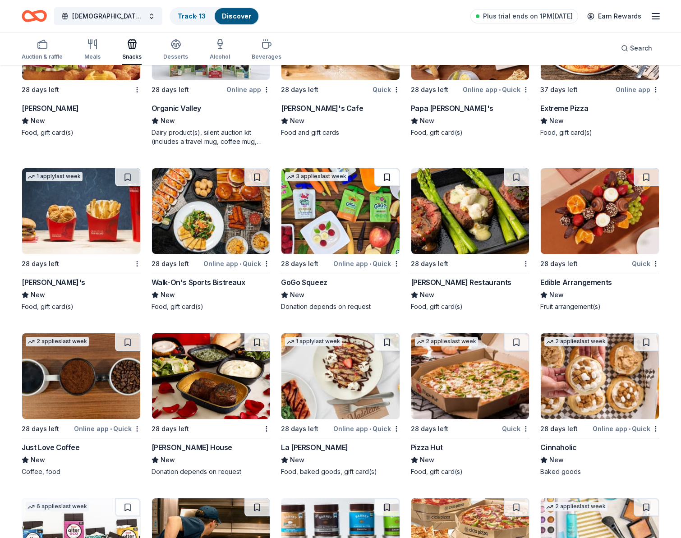
click at [387, 175] on button at bounding box center [386, 177] width 25 height 18
click at [646, 175] on button at bounding box center [646, 177] width 25 height 18
click at [387, 342] on button at bounding box center [386, 342] width 25 height 18
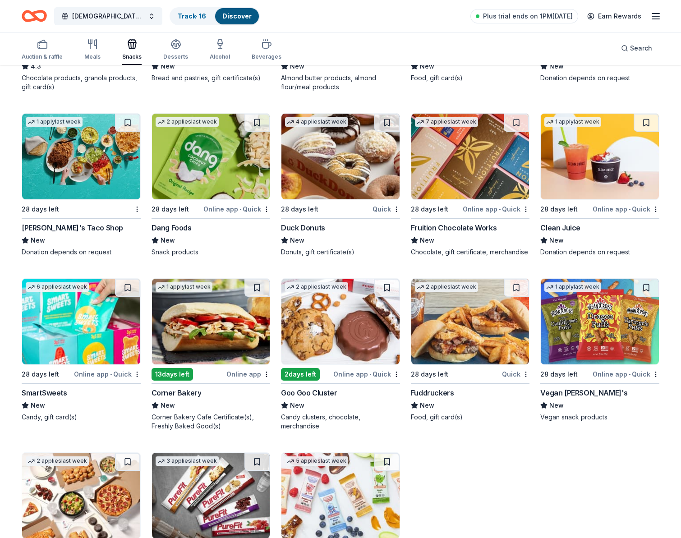
scroll to position [2125, 0]
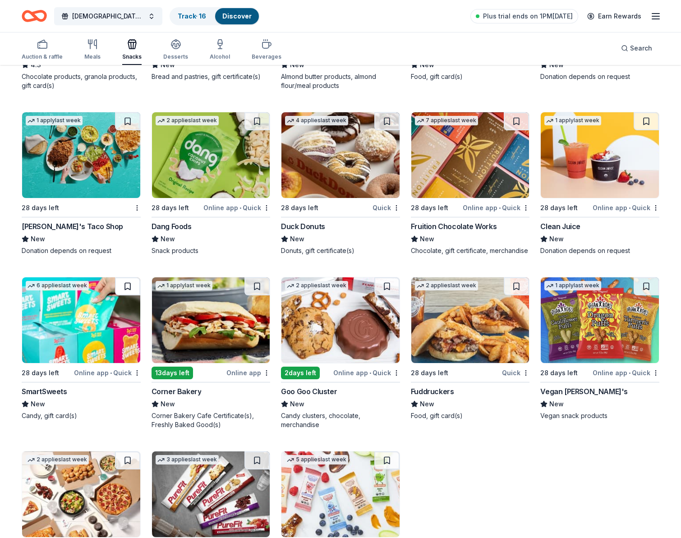
click at [126, 287] on button at bounding box center [127, 286] width 25 height 18
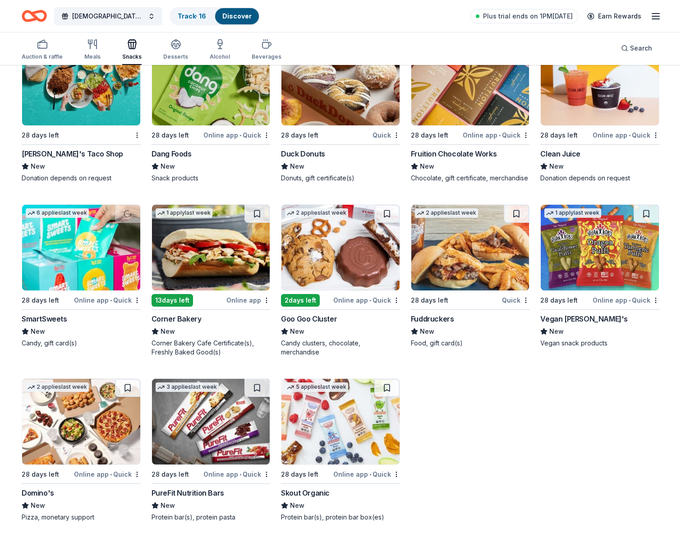
scroll to position [2199, 0]
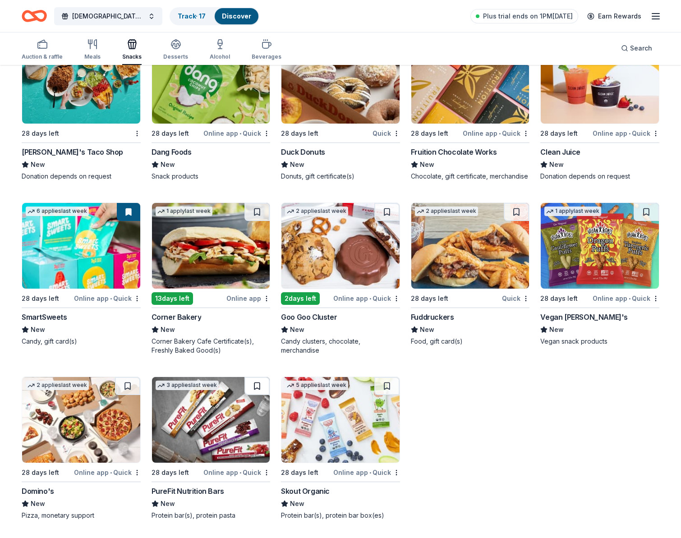
click at [256, 386] on button at bounding box center [256, 386] width 25 height 18
click at [385, 385] on button at bounding box center [386, 386] width 25 height 18
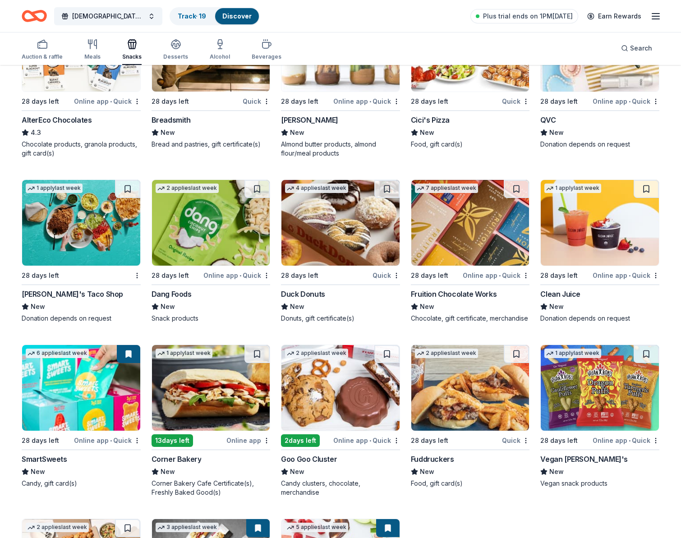
scroll to position [2043, 0]
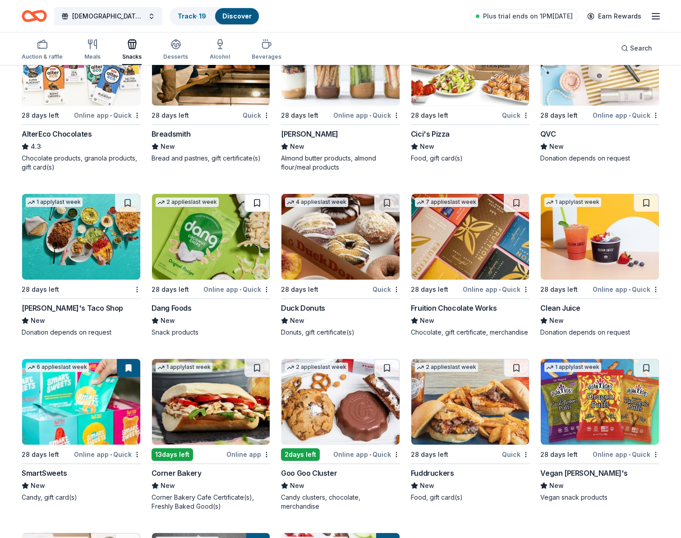
click at [252, 200] on button at bounding box center [256, 203] width 25 height 18
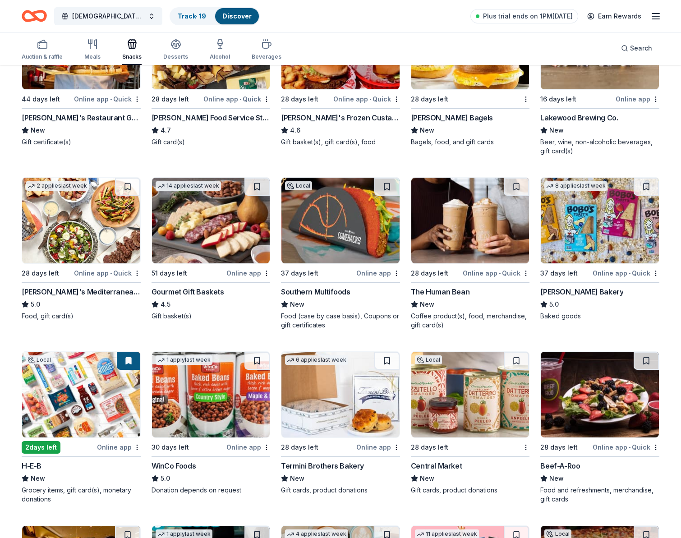
scroll to position [0, 0]
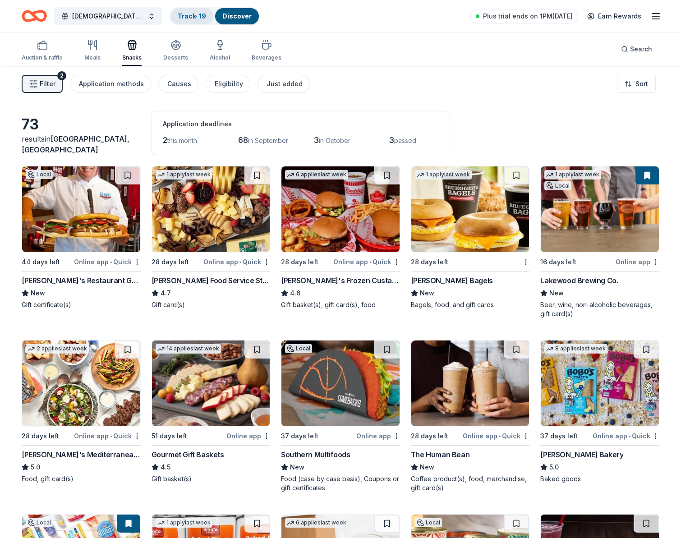
click at [187, 17] on link "Track · 19" at bounding box center [192, 16] width 28 height 8
click at [172, 46] on icon "button" at bounding box center [176, 47] width 8 height 3
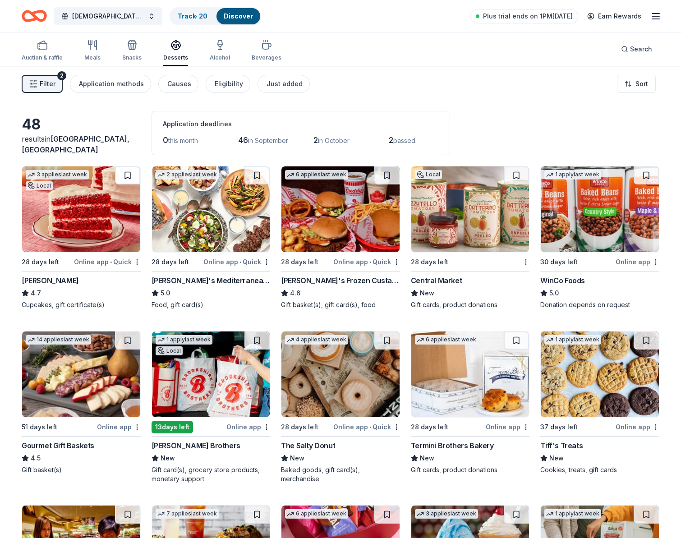
click at [130, 176] on button at bounding box center [127, 175] width 25 height 18
click at [386, 175] on button at bounding box center [386, 175] width 25 height 18
click at [513, 174] on button at bounding box center [516, 175] width 25 height 18
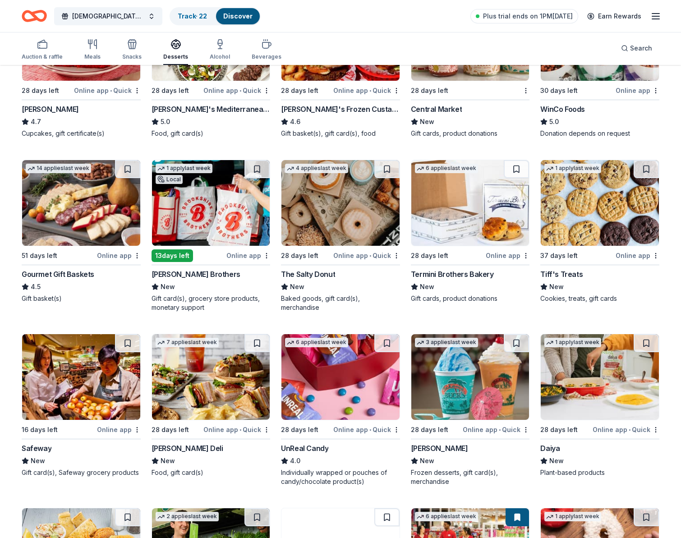
scroll to position [172, 0]
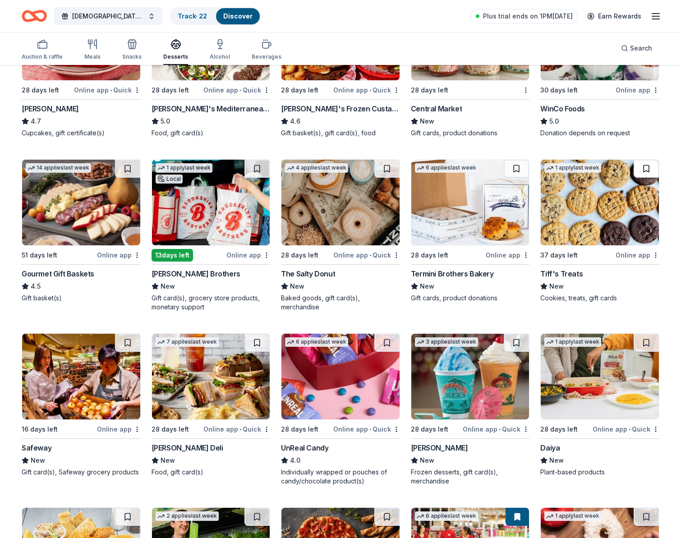
click at [646, 168] on button at bounding box center [646, 169] width 25 height 18
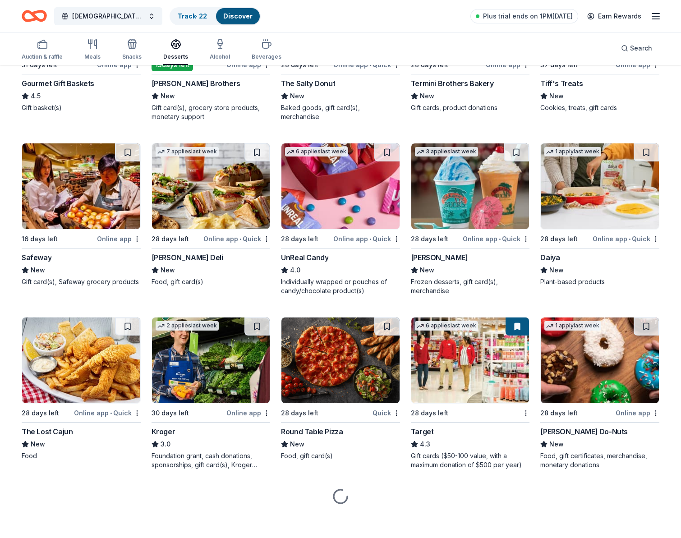
scroll to position [363, 0]
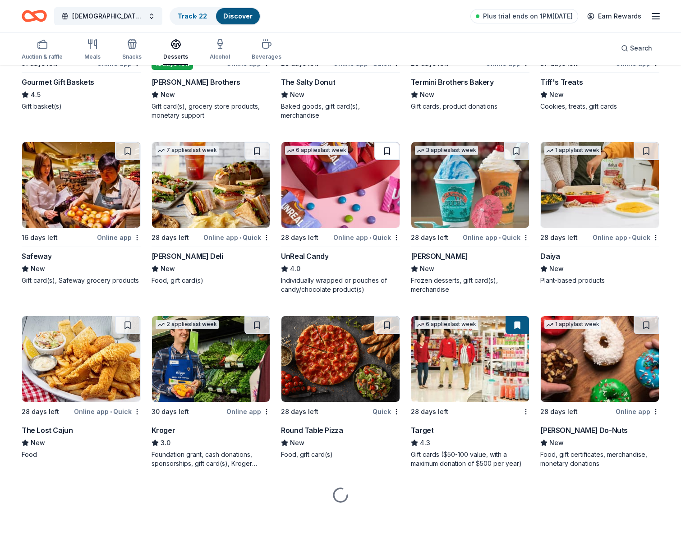
click at [386, 152] on button at bounding box center [386, 151] width 25 height 18
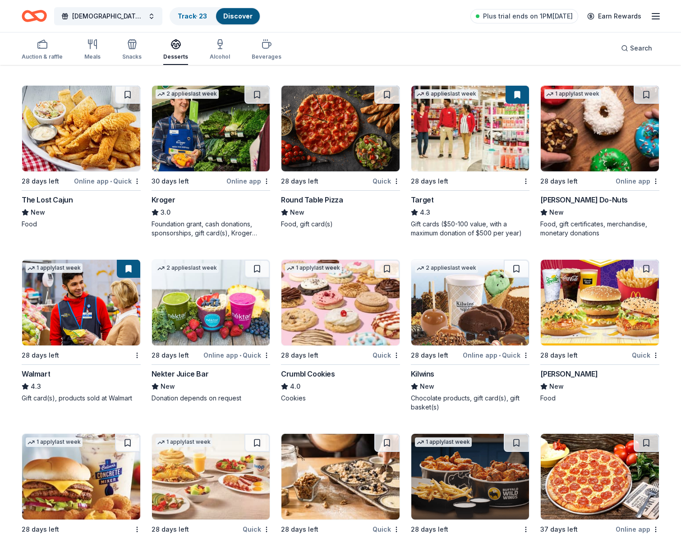
scroll to position [705, 0]
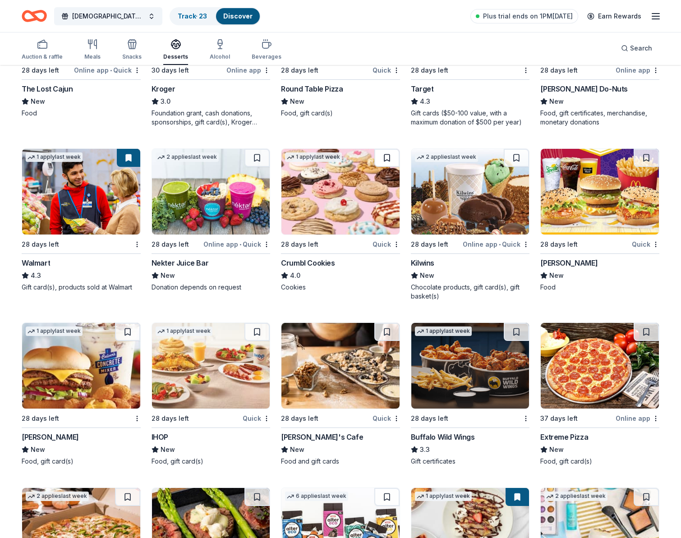
click at [386, 158] on button at bounding box center [386, 158] width 25 height 18
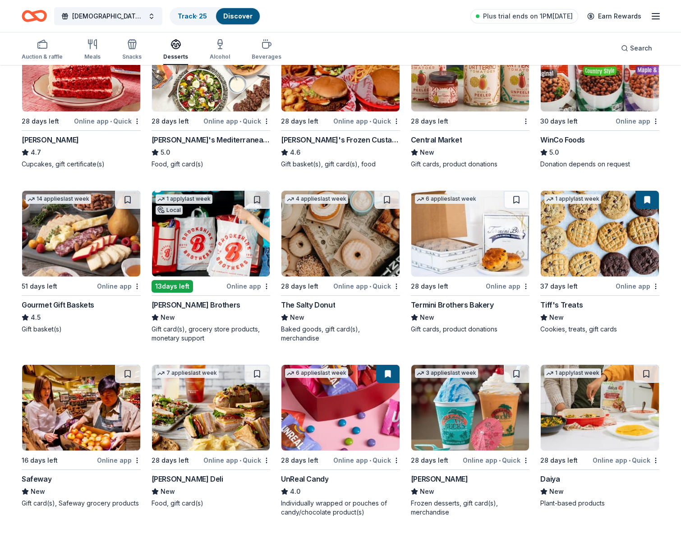
scroll to position [0, 0]
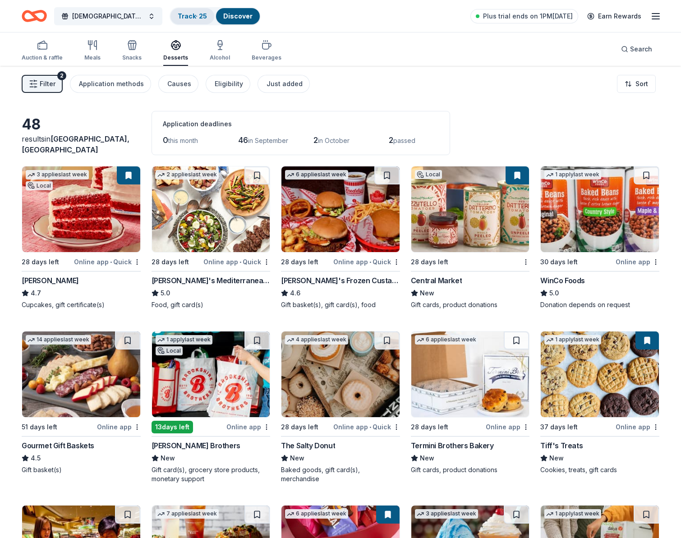
click at [198, 12] on link "Track · 25" at bounding box center [192, 16] width 29 height 8
click at [186, 14] on link "Track · 25" at bounding box center [192, 16] width 29 height 8
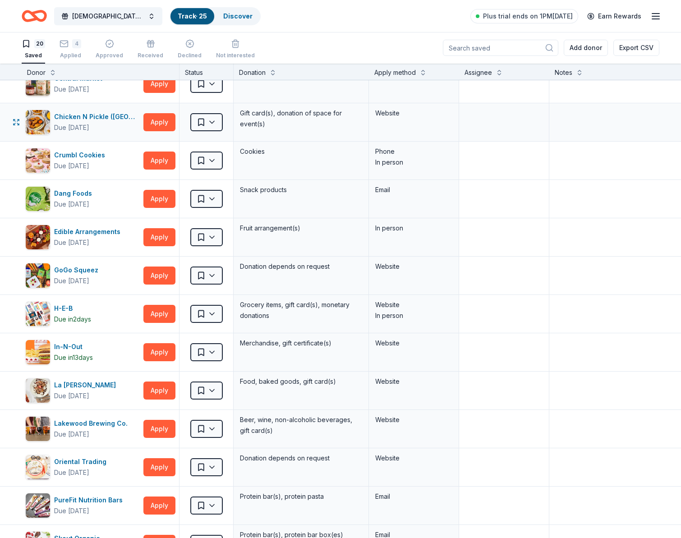
scroll to position [58, 0]
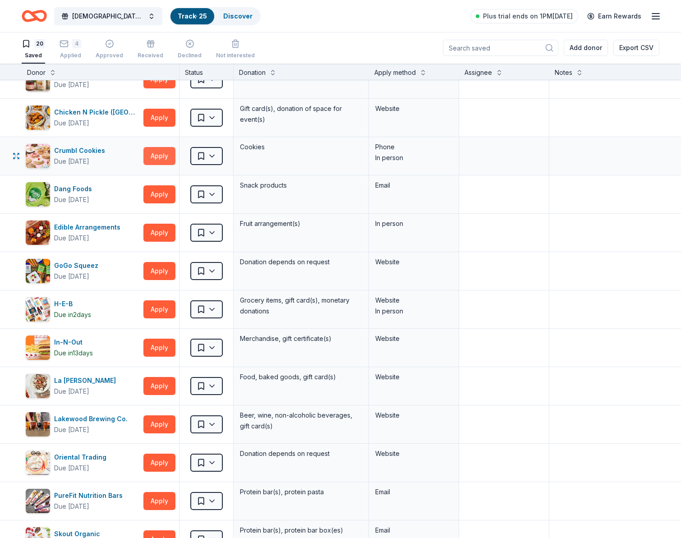
click at [162, 153] on button "Apply" at bounding box center [159, 156] width 32 height 18
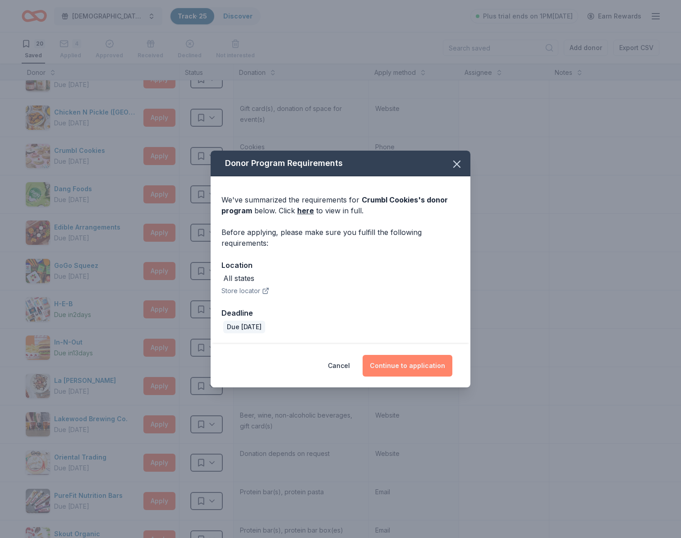
click at [401, 363] on button "Continue to application" at bounding box center [408, 366] width 90 height 22
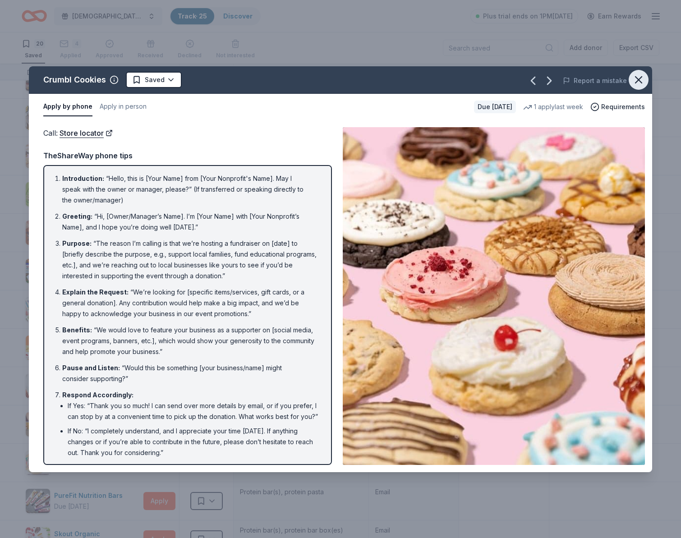
click at [635, 81] on icon "button" at bounding box center [638, 80] width 13 height 13
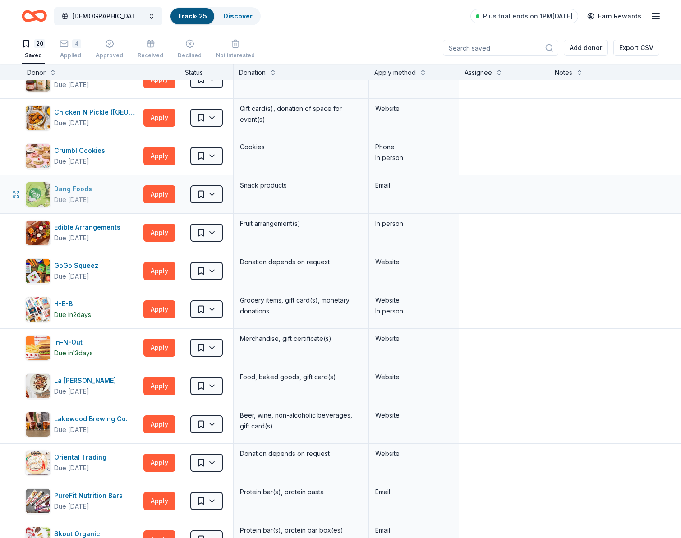
click at [71, 190] on div "Dang Foods" at bounding box center [74, 189] width 41 height 11
click at [151, 189] on button "Apply" at bounding box center [159, 194] width 32 height 18
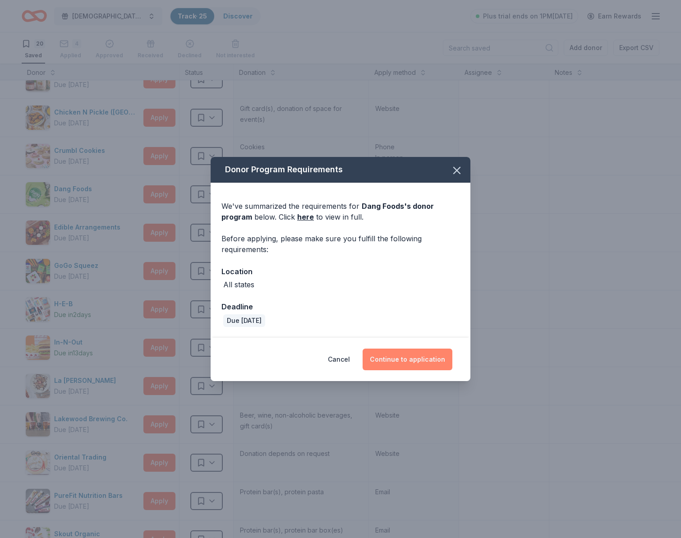
click at [439, 360] on button "Continue to application" at bounding box center [408, 360] width 90 height 22
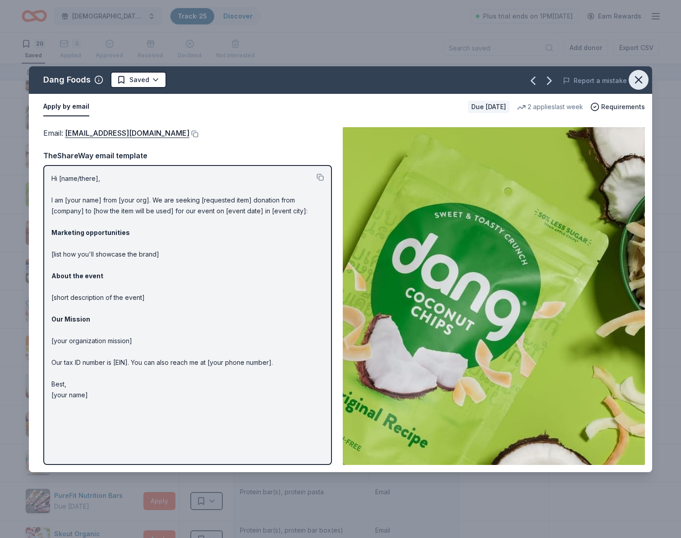
click at [630, 82] on button "button" at bounding box center [639, 80] width 20 height 20
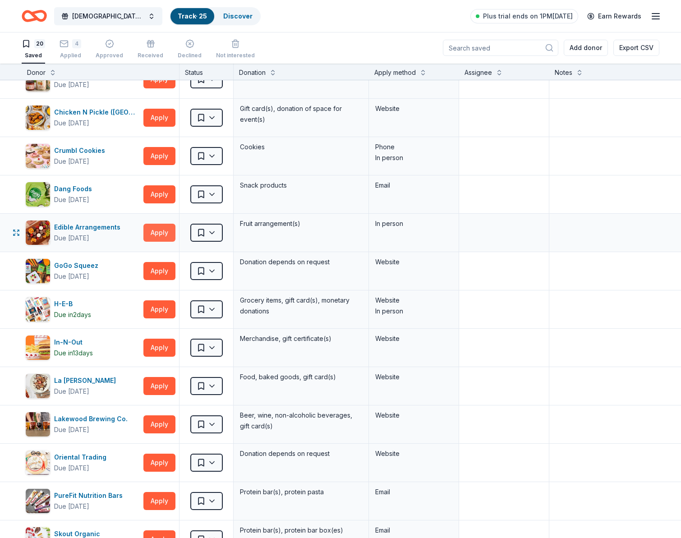
click at [152, 233] on button "Apply" at bounding box center [159, 233] width 32 height 18
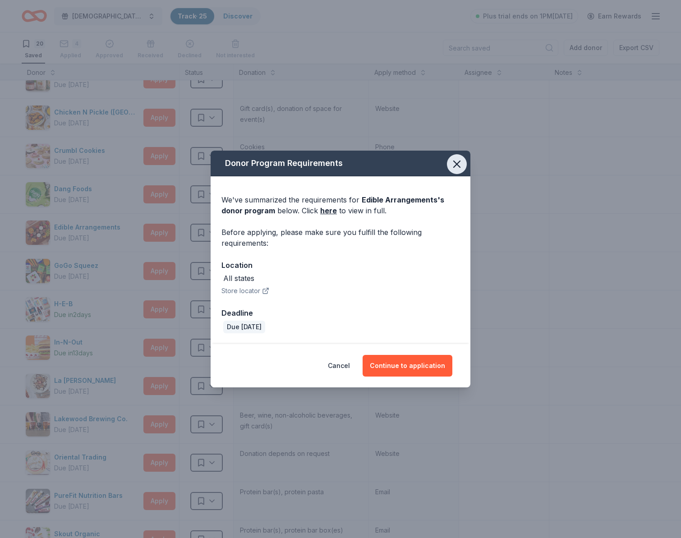
click at [455, 164] on icon "button" at bounding box center [457, 164] width 13 height 13
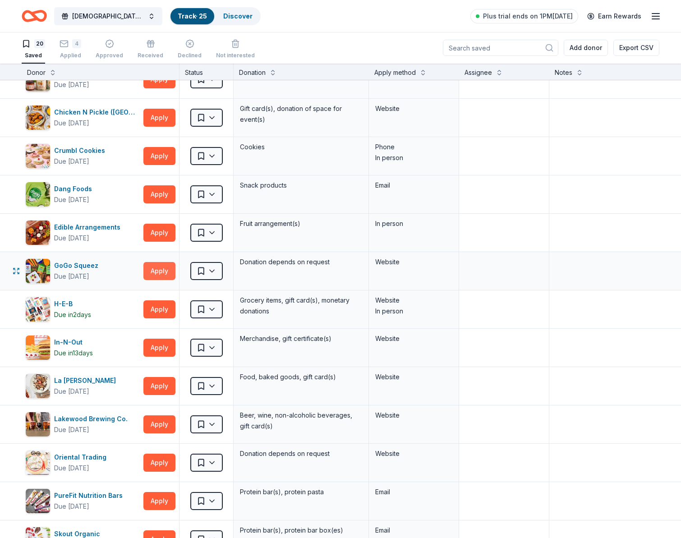
click at [152, 274] on button "Apply" at bounding box center [159, 271] width 32 height 18
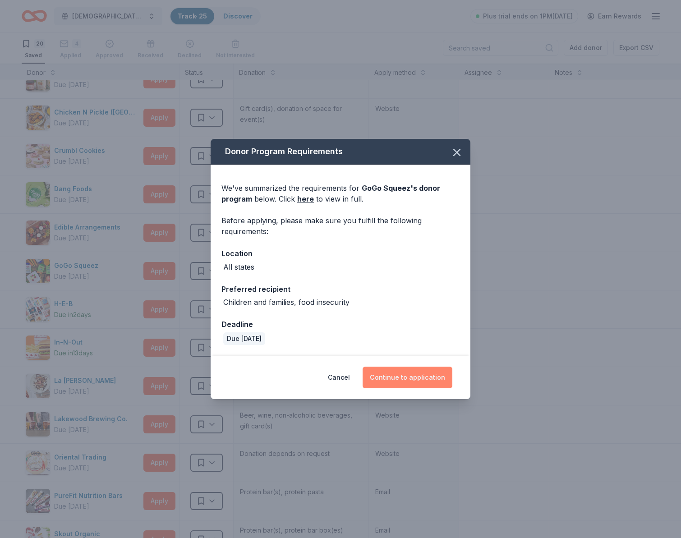
click at [406, 379] on button "Continue to application" at bounding box center [408, 378] width 90 height 22
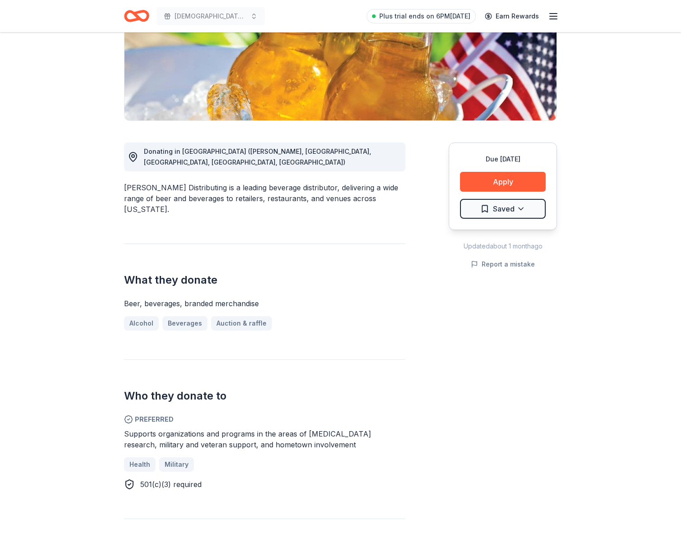
scroll to position [155, 0]
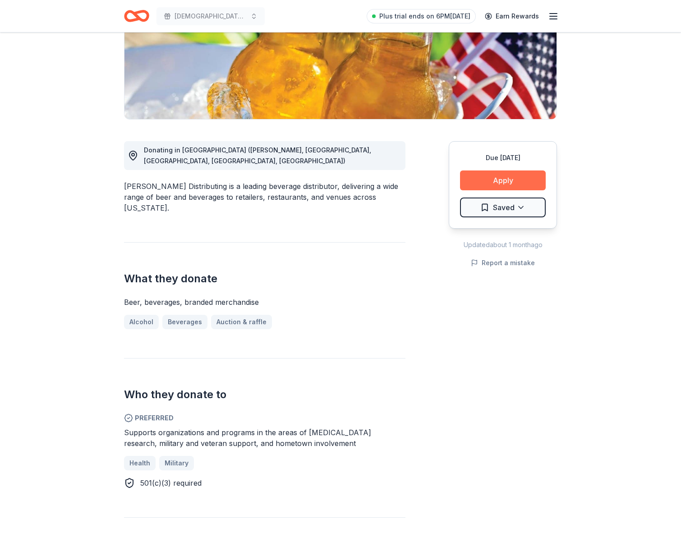
click at [504, 179] on button "Apply" at bounding box center [503, 180] width 86 height 20
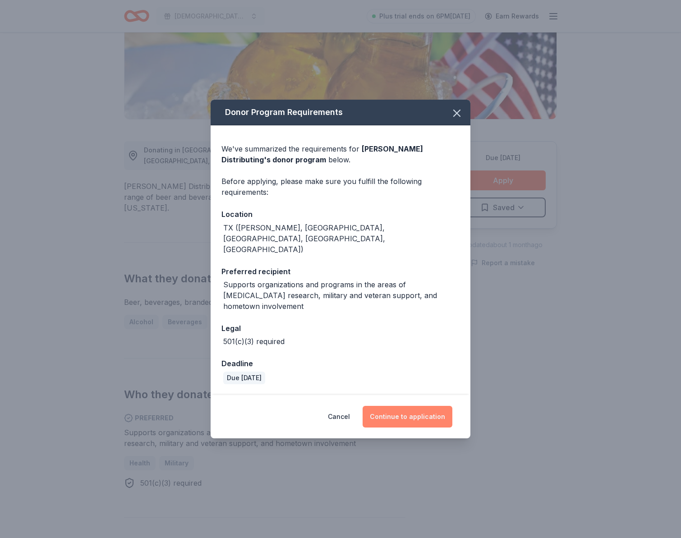
click at [410, 406] on button "Continue to application" at bounding box center [408, 417] width 90 height 22
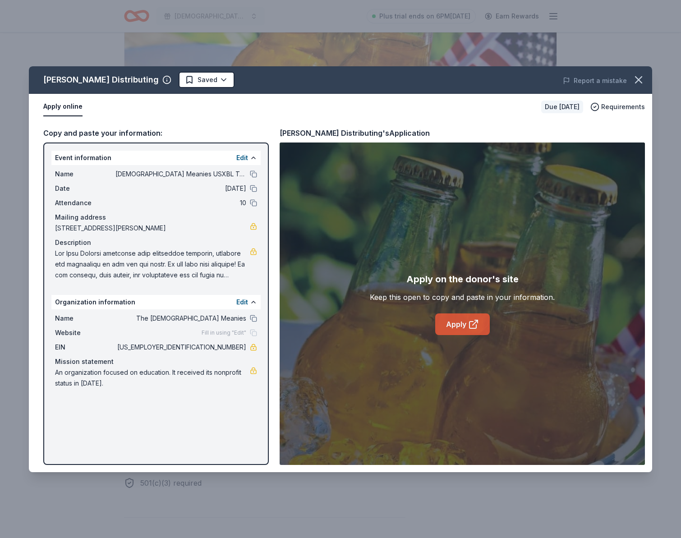
click at [450, 326] on link "Apply" at bounding box center [462, 324] width 55 height 22
